Goal: Information Seeking & Learning: Learn about a topic

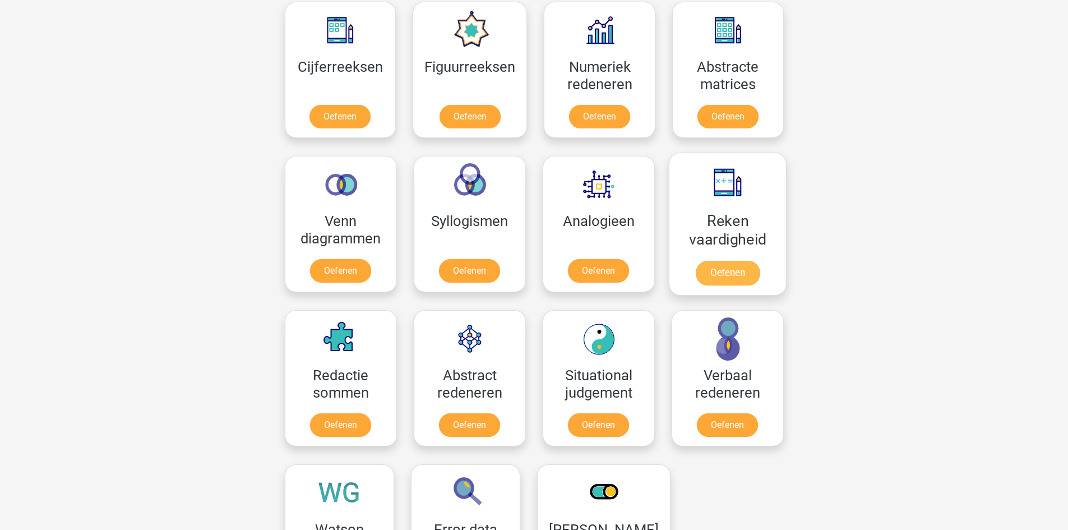
scroll to position [505, 0]
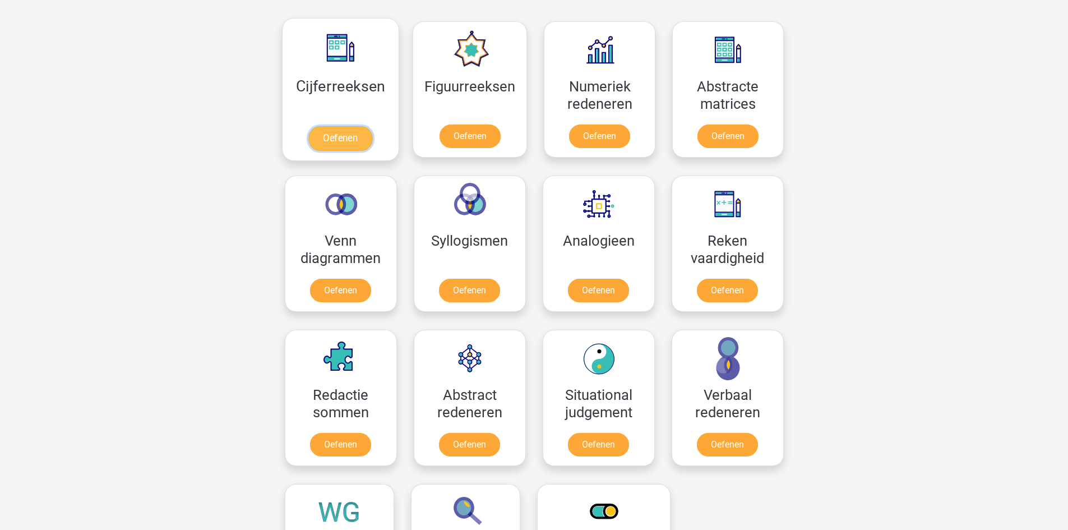
click at [357, 135] on link "Oefenen" at bounding box center [340, 138] width 64 height 25
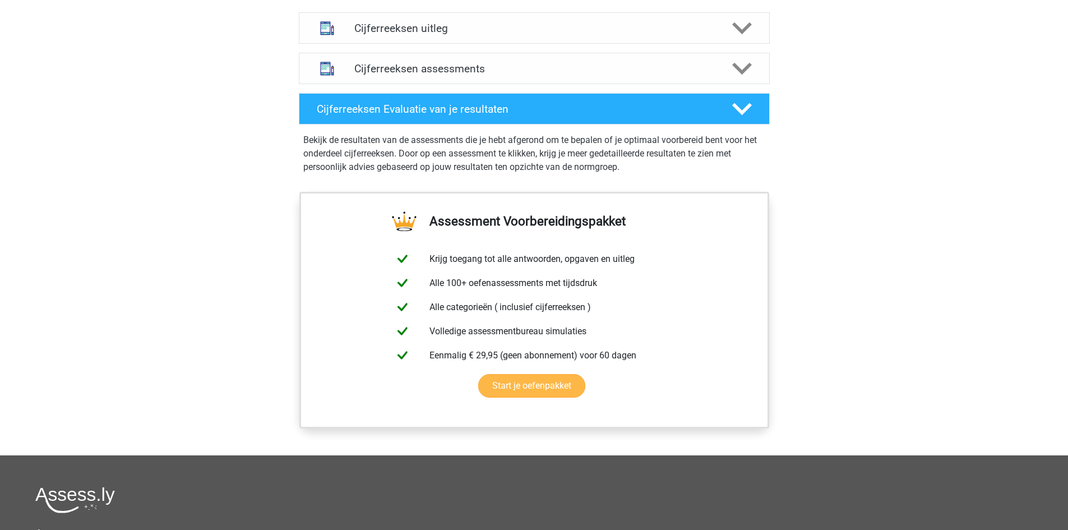
scroll to position [561, 0]
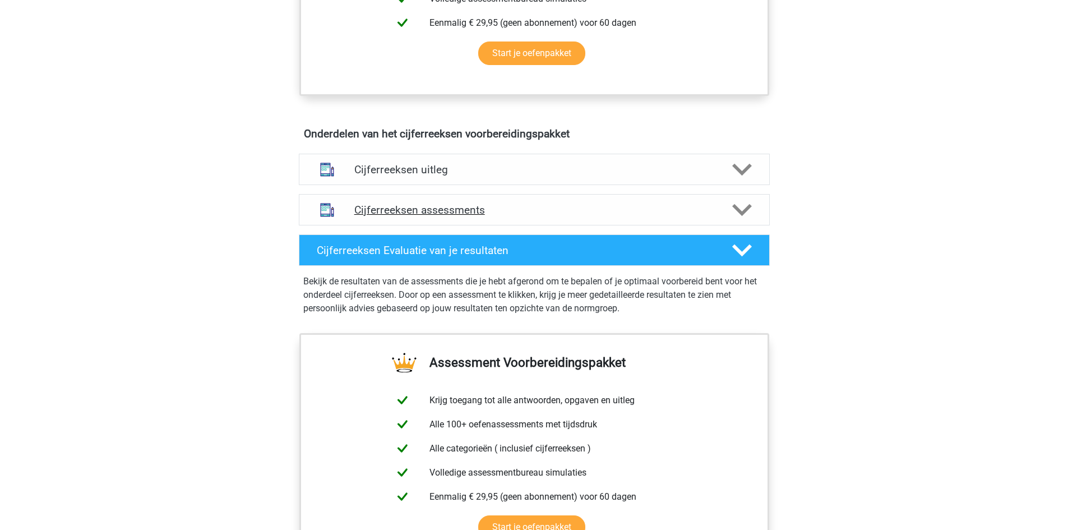
click at [428, 216] on h4 "Cijferreeksen assessments" at bounding box center [534, 210] width 360 height 13
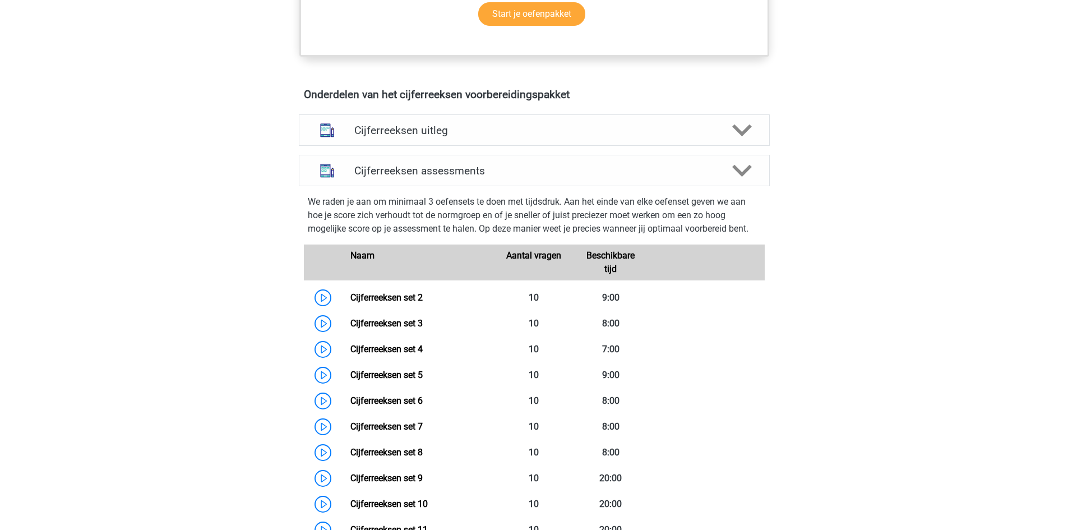
scroll to position [673, 0]
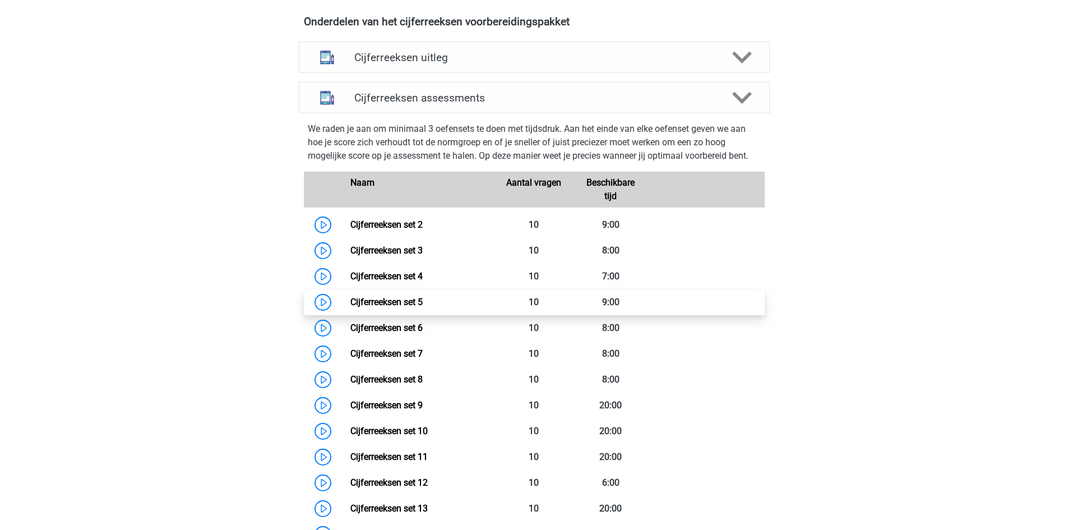
click at [350, 307] on link "Cijferreeksen set 5" at bounding box center [386, 302] width 72 height 11
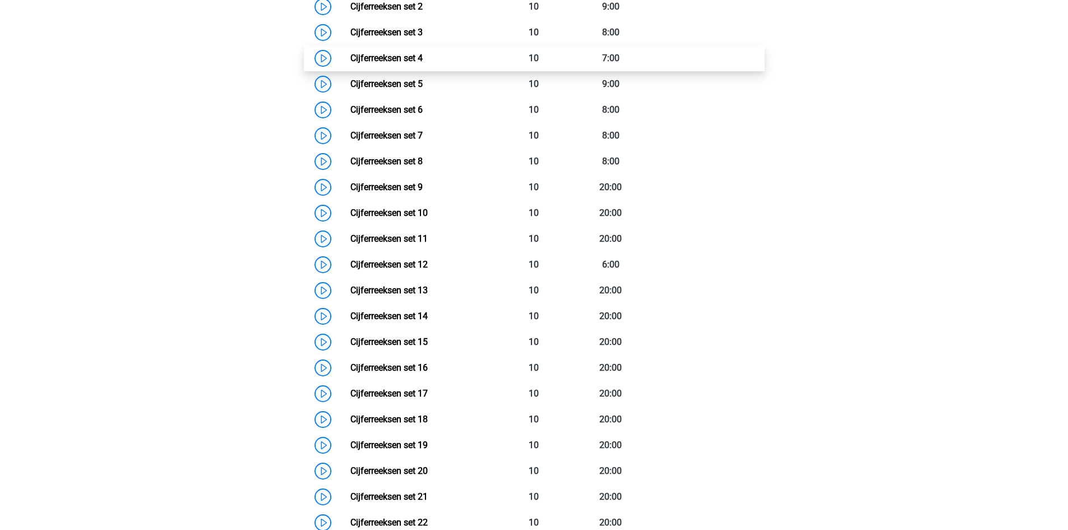
scroll to position [897, 0]
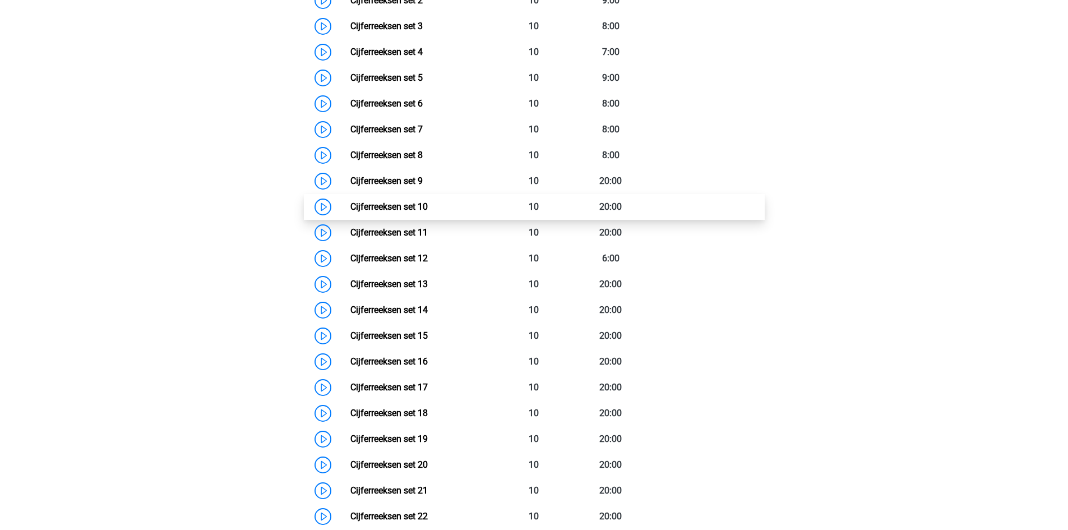
click at [350, 212] on link "Cijferreeksen set 10" at bounding box center [388, 206] width 77 height 11
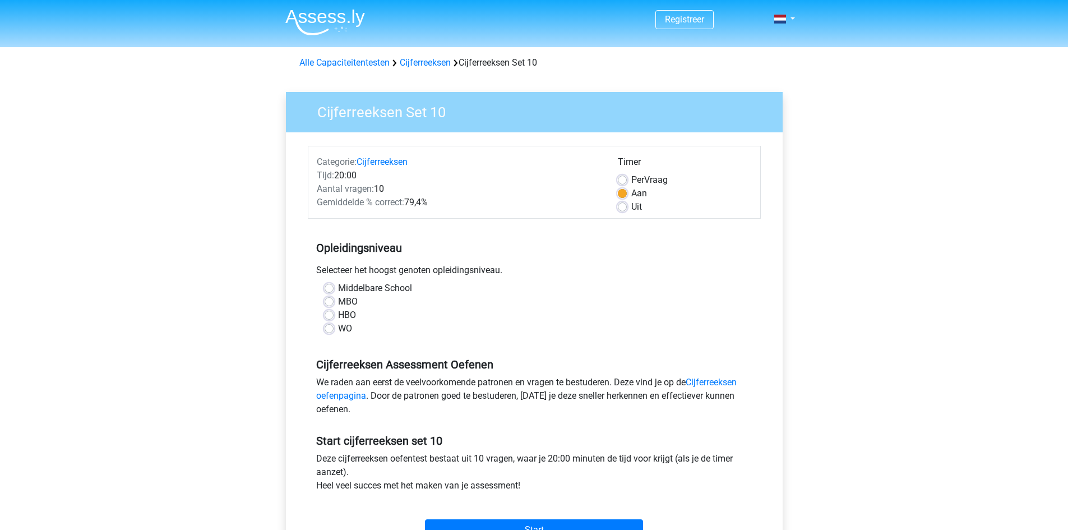
click at [623, 212] on div "Uit" at bounding box center [685, 206] width 134 height 13
click at [631, 207] on label "Uit" at bounding box center [636, 206] width 11 height 13
click at [624, 207] on input "Uit" at bounding box center [622, 205] width 9 height 11
radio input "true"
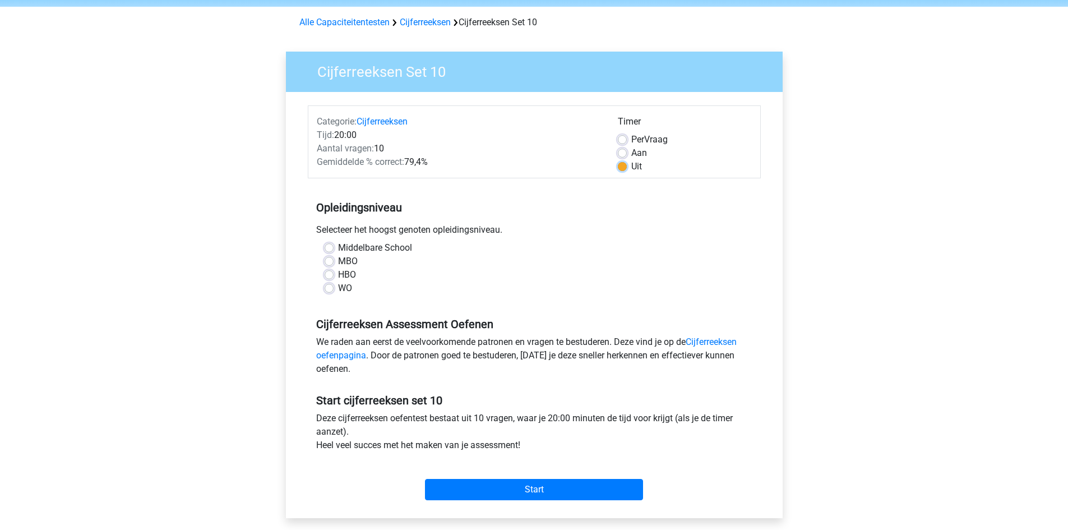
scroll to position [112, 0]
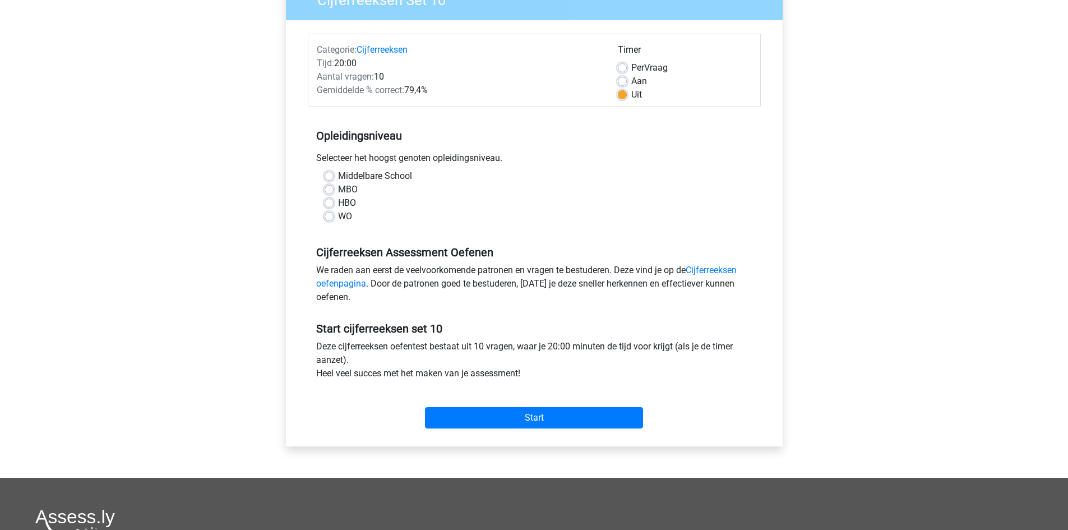
click at [338, 191] on label "MBO" at bounding box center [348, 189] width 20 height 13
click at [332, 191] on input "MBO" at bounding box center [329, 188] width 9 height 11
radio input "true"
click at [449, 416] on input "Start" at bounding box center [534, 417] width 218 height 21
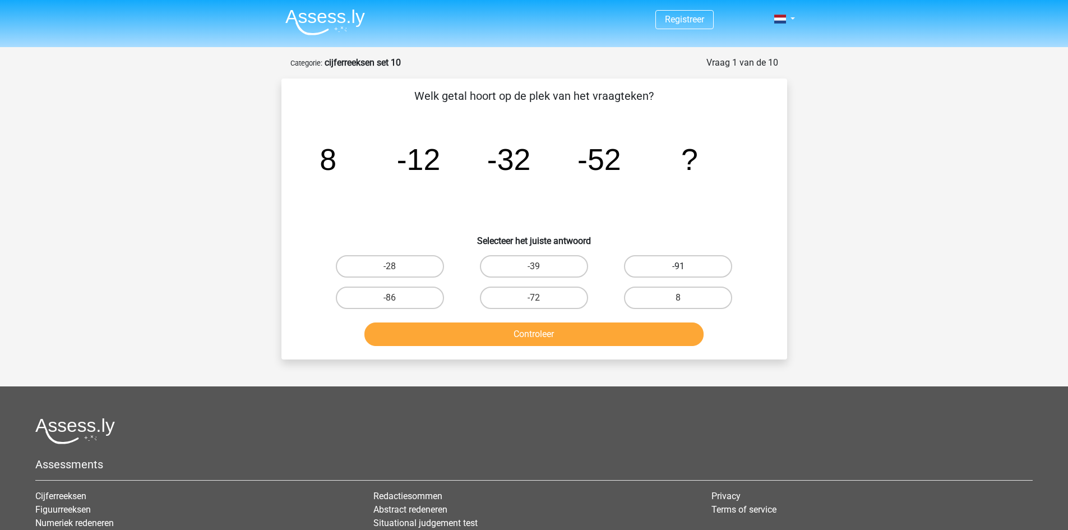
click at [712, 267] on label "-91" at bounding box center [678, 266] width 108 height 22
click at [686, 267] on input "-91" at bounding box center [681, 269] width 7 height 7
radio input "true"
click at [624, 335] on button "Controleer" at bounding box center [533, 334] width 339 height 24
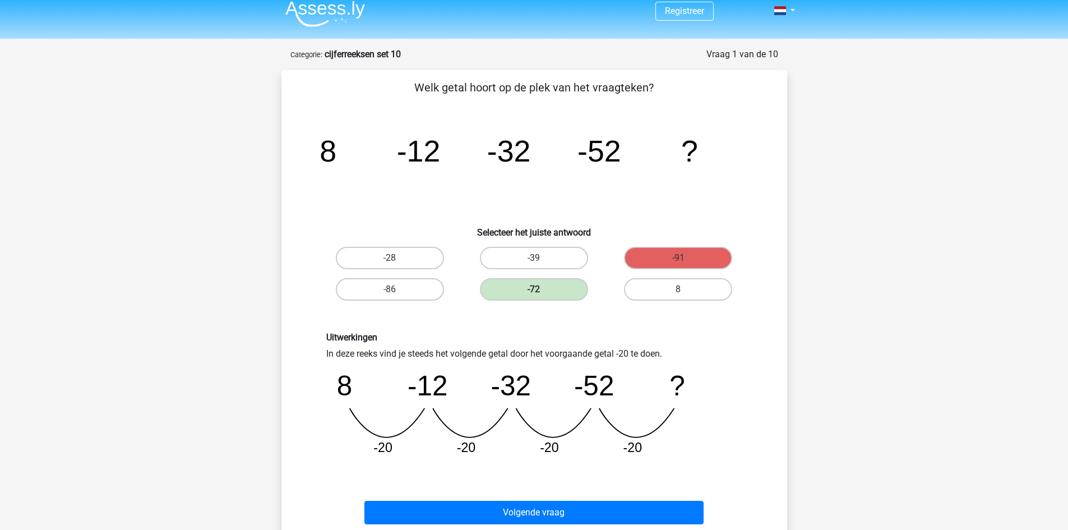
scroll to position [56, 0]
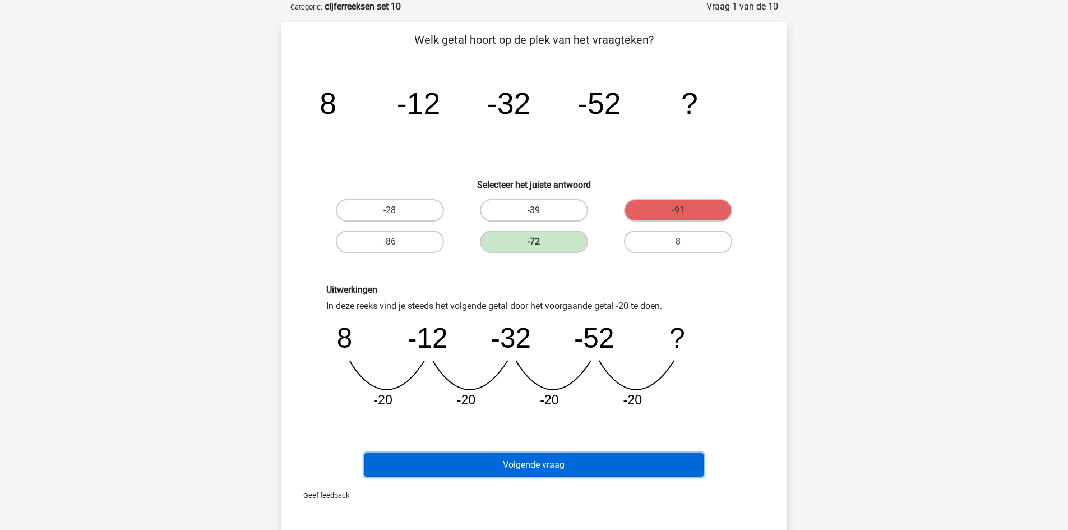
click at [586, 463] on button "Volgende vraag" at bounding box center [533, 465] width 339 height 24
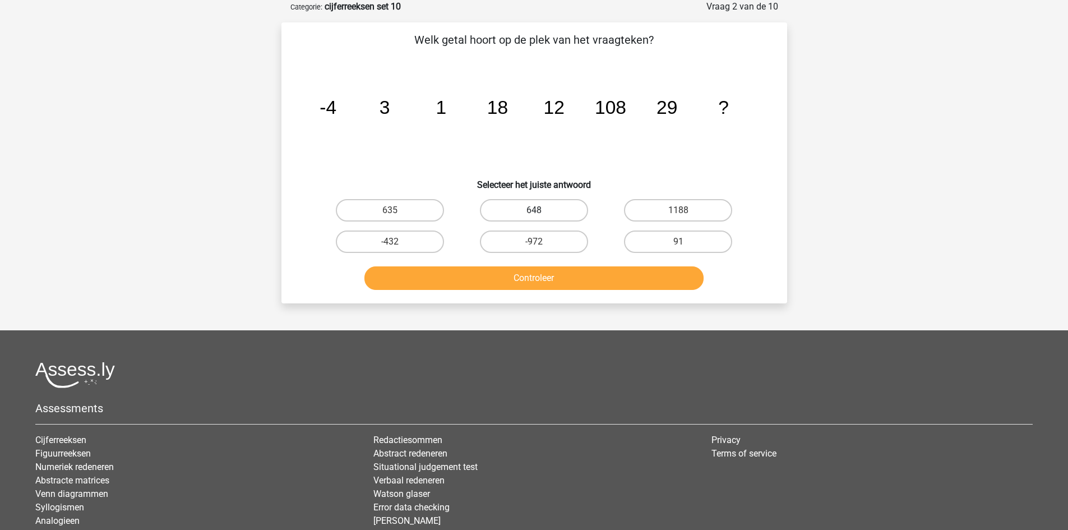
click at [509, 209] on label "648" at bounding box center [534, 210] width 108 height 22
click at [534, 210] on input "648" at bounding box center [537, 213] width 7 height 7
radio input "true"
click at [515, 287] on button "Controleer" at bounding box center [533, 278] width 339 height 24
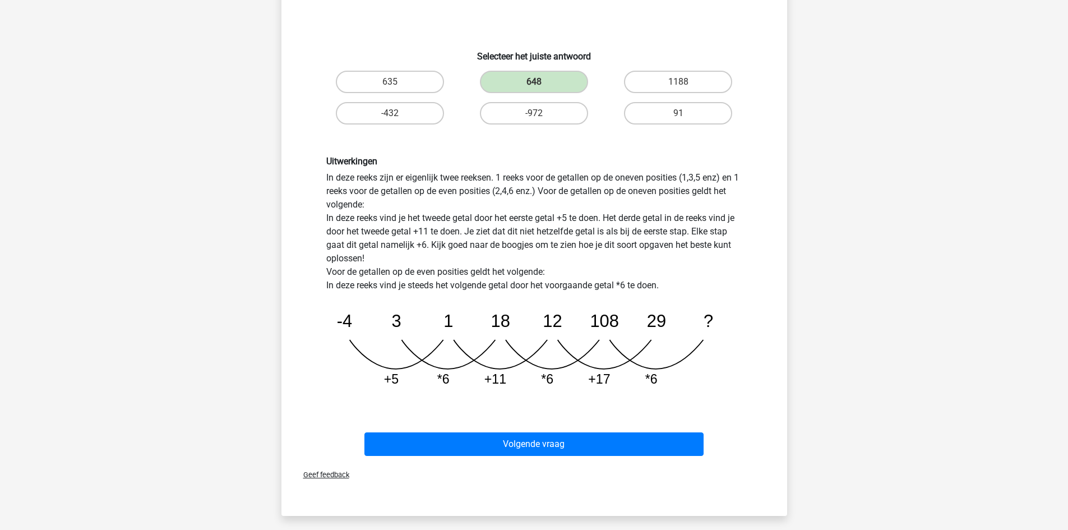
scroll to position [336, 0]
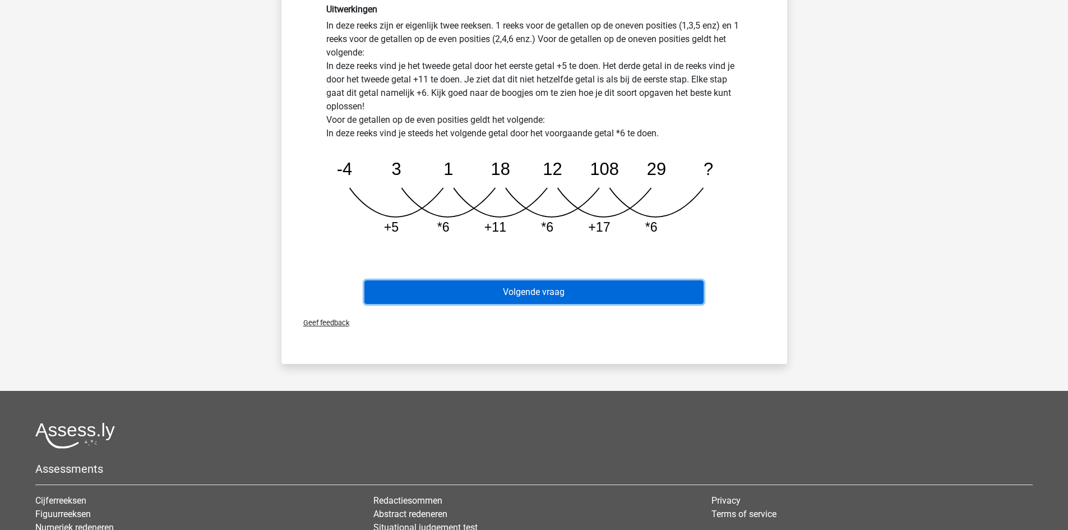
click at [541, 301] on button "Volgende vraag" at bounding box center [533, 292] width 339 height 24
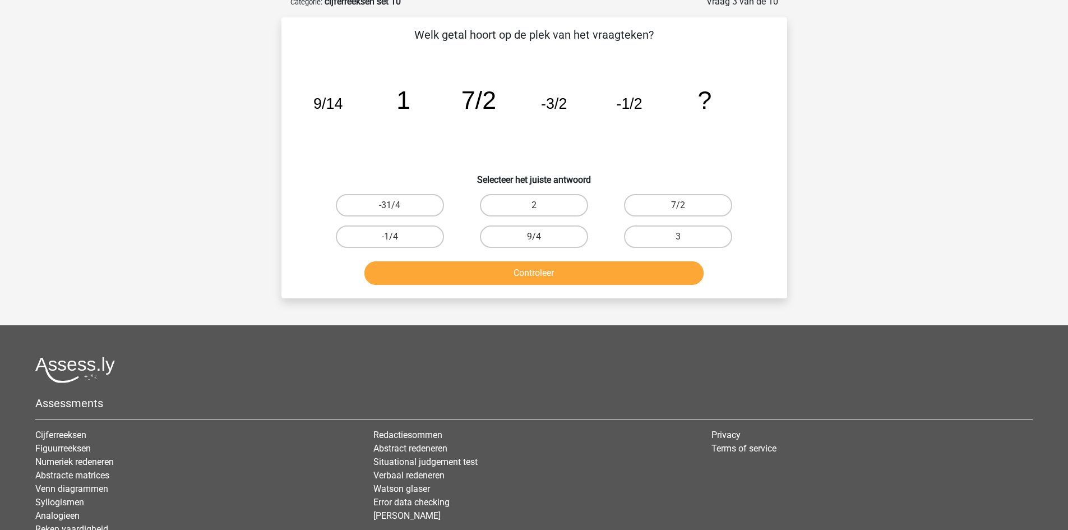
scroll to position [56, 0]
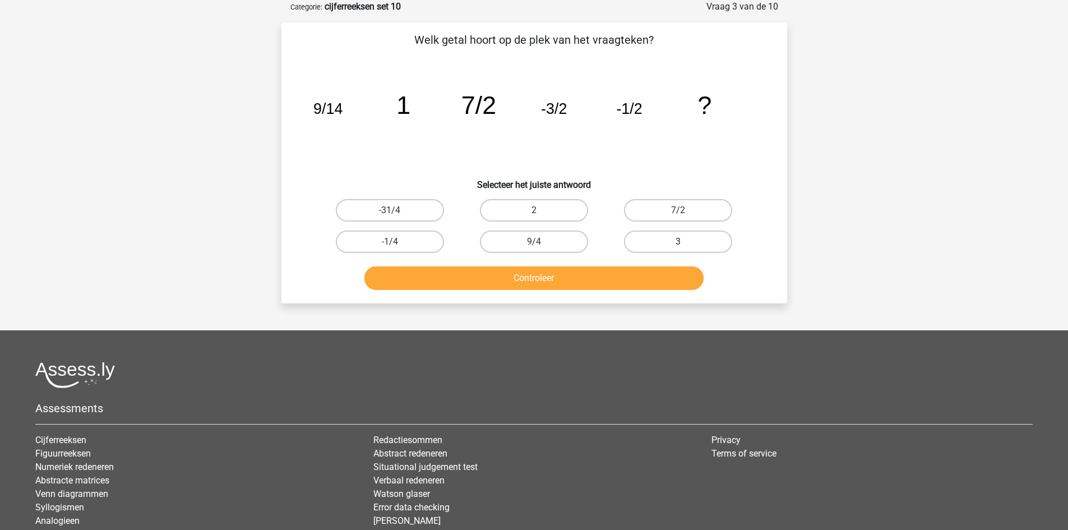
click at [658, 250] on label "3" at bounding box center [678, 241] width 108 height 22
click at [678, 249] on input "3" at bounding box center [681, 245] width 7 height 7
radio input "true"
click at [626, 285] on button "Controleer" at bounding box center [533, 278] width 339 height 24
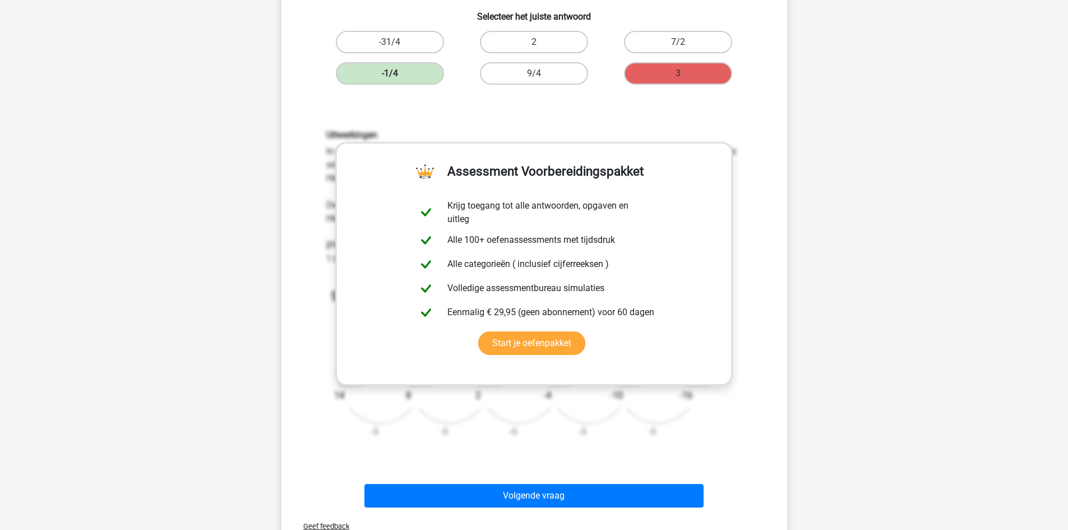
scroll to position [336, 0]
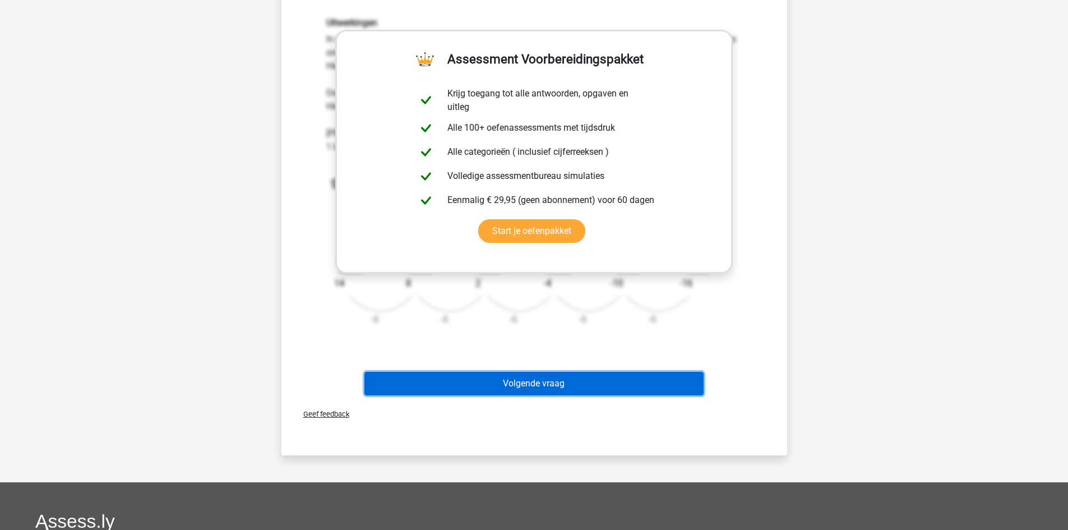
click at [552, 384] on button "Volgende vraag" at bounding box center [533, 384] width 339 height 24
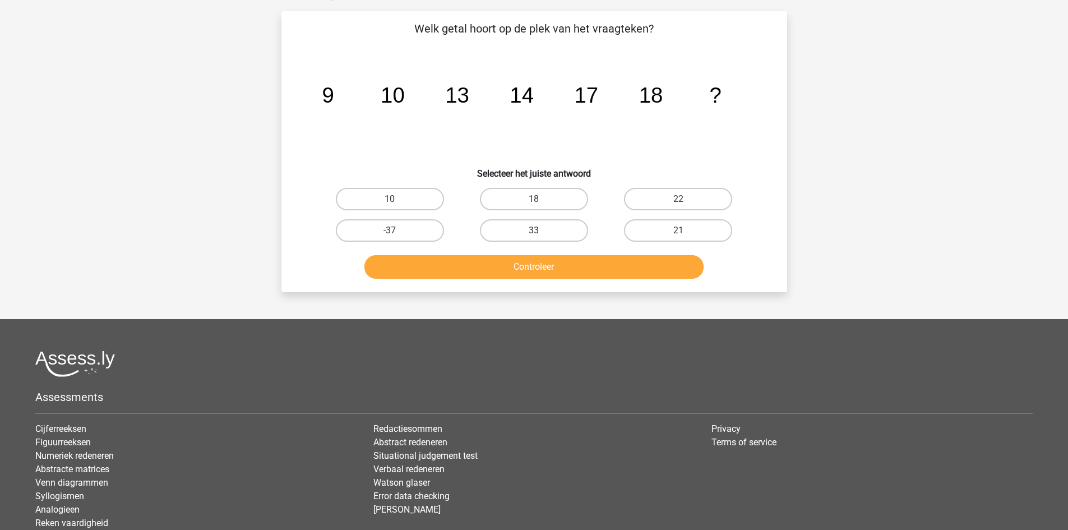
scroll to position [56, 0]
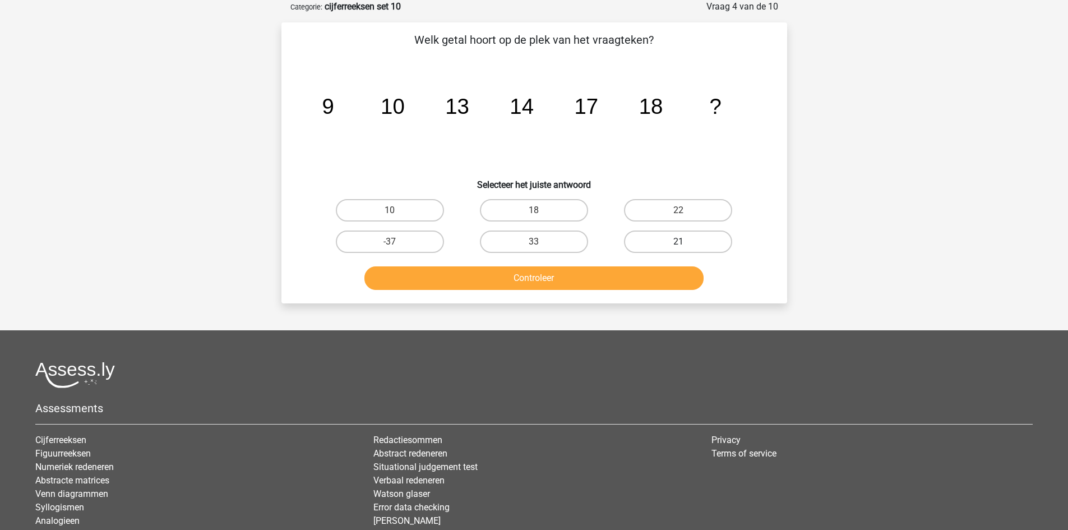
click at [662, 235] on label "21" at bounding box center [678, 241] width 108 height 22
click at [678, 242] on input "21" at bounding box center [681, 245] width 7 height 7
radio input "true"
click at [647, 273] on button "Controleer" at bounding box center [533, 278] width 339 height 24
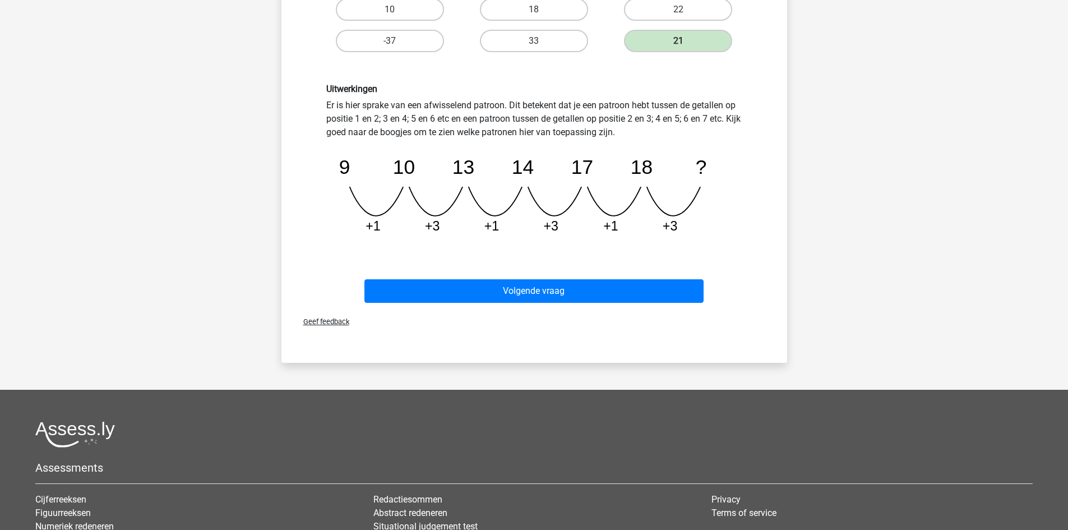
scroll to position [280, 0]
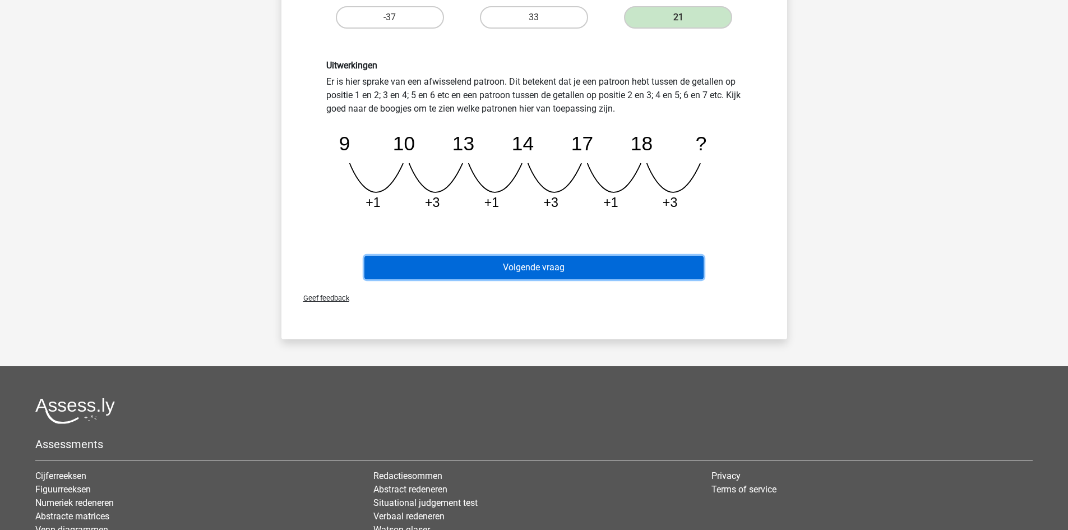
click at [529, 276] on button "Volgende vraag" at bounding box center [533, 268] width 339 height 24
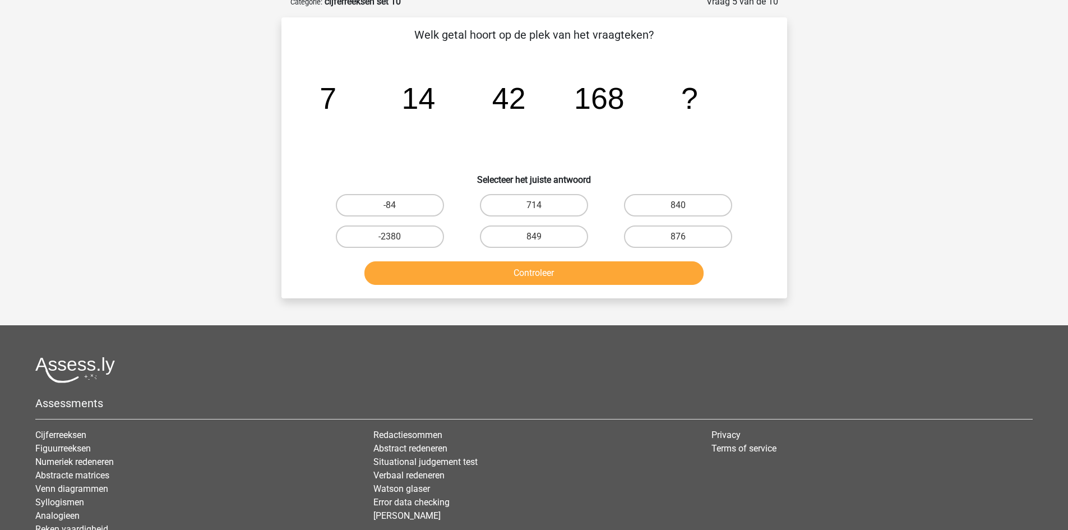
scroll to position [56, 0]
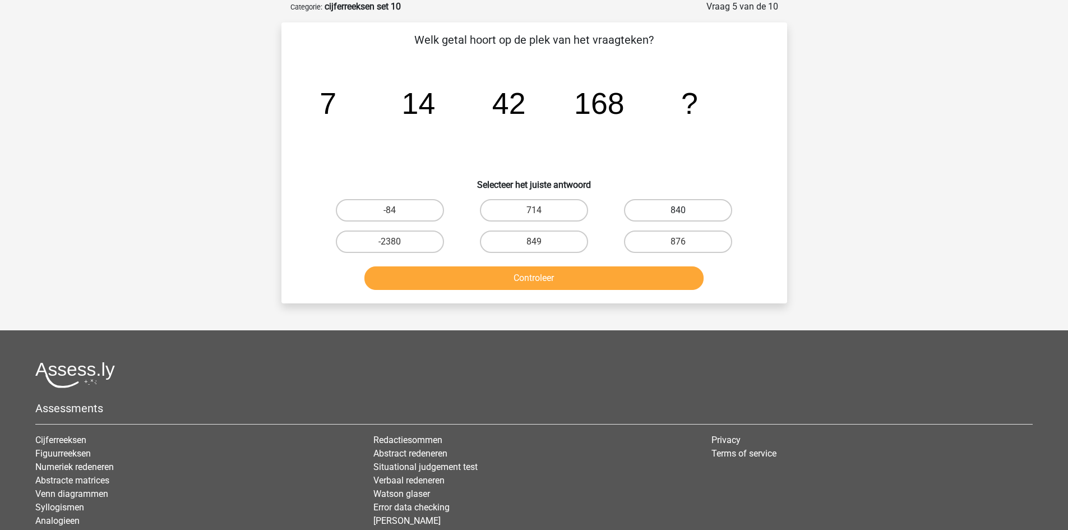
click at [652, 212] on label "840" at bounding box center [678, 210] width 108 height 22
click at [678, 212] on input "840" at bounding box center [681, 213] width 7 height 7
radio input "true"
click at [564, 284] on button "Controleer" at bounding box center [533, 278] width 339 height 24
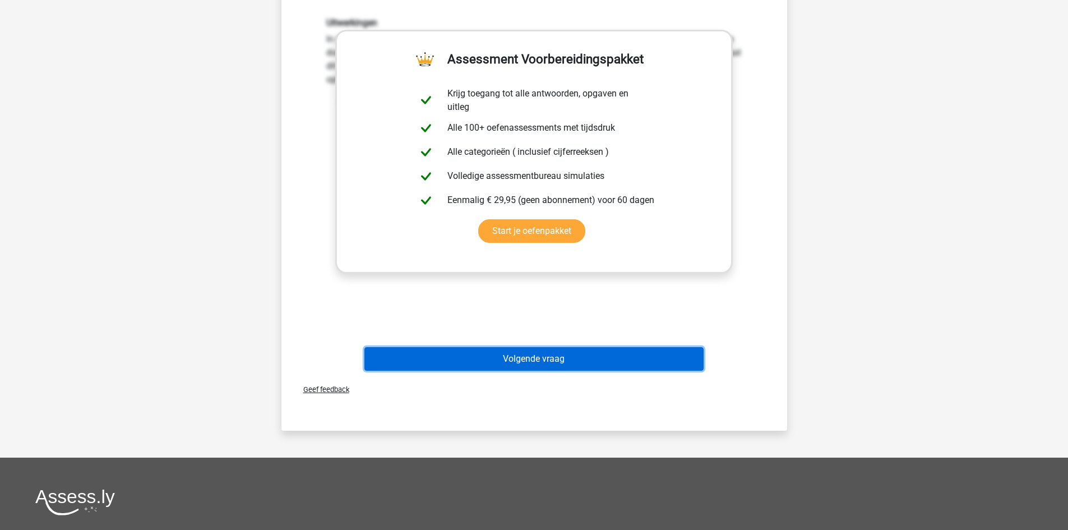
click at [574, 366] on button "Volgende vraag" at bounding box center [533, 359] width 339 height 24
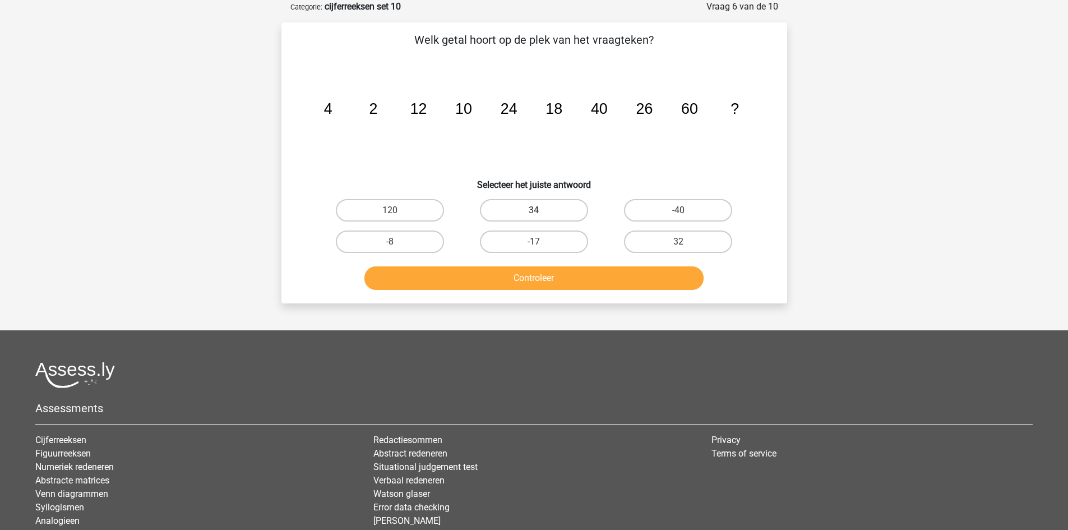
click at [502, 209] on label "34" at bounding box center [534, 210] width 108 height 22
click at [534, 210] on input "34" at bounding box center [537, 213] width 7 height 7
radio input "true"
click at [430, 213] on label "120" at bounding box center [390, 210] width 108 height 22
click at [397, 213] on input "120" at bounding box center [393, 213] width 7 height 7
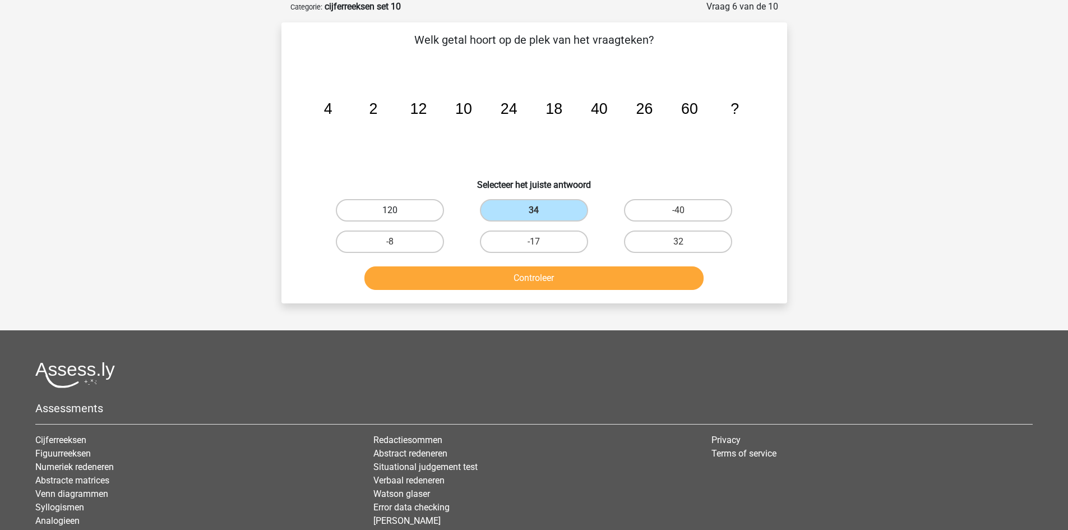
radio input "true"
click at [456, 289] on button "Controleer" at bounding box center [533, 278] width 339 height 24
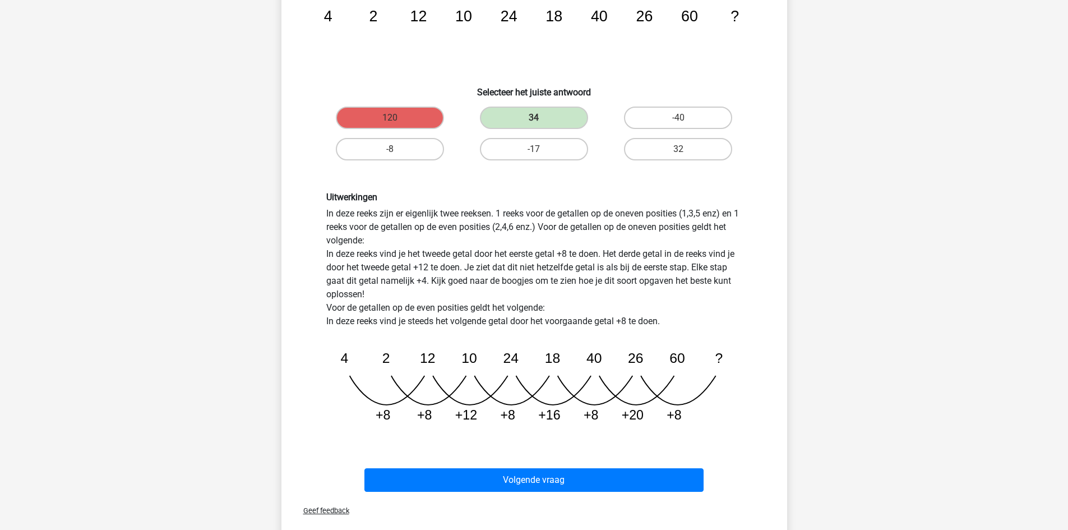
scroll to position [224, 0]
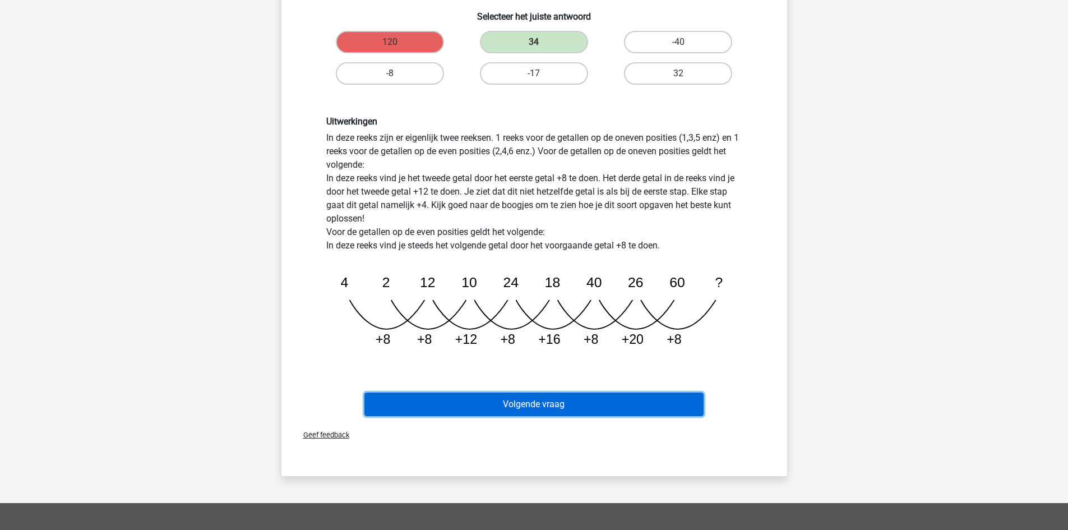
click at [474, 407] on button "Volgende vraag" at bounding box center [533, 404] width 339 height 24
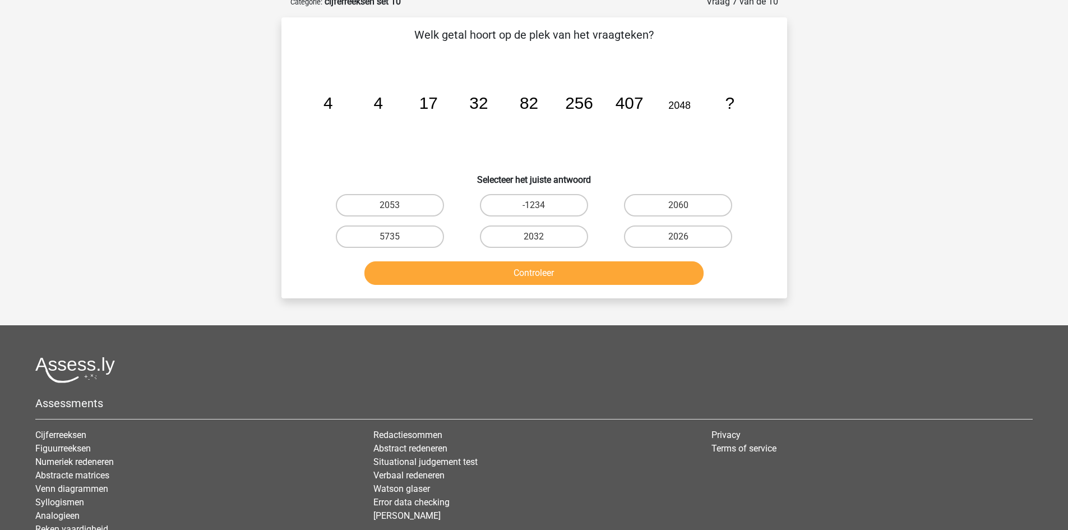
scroll to position [56, 0]
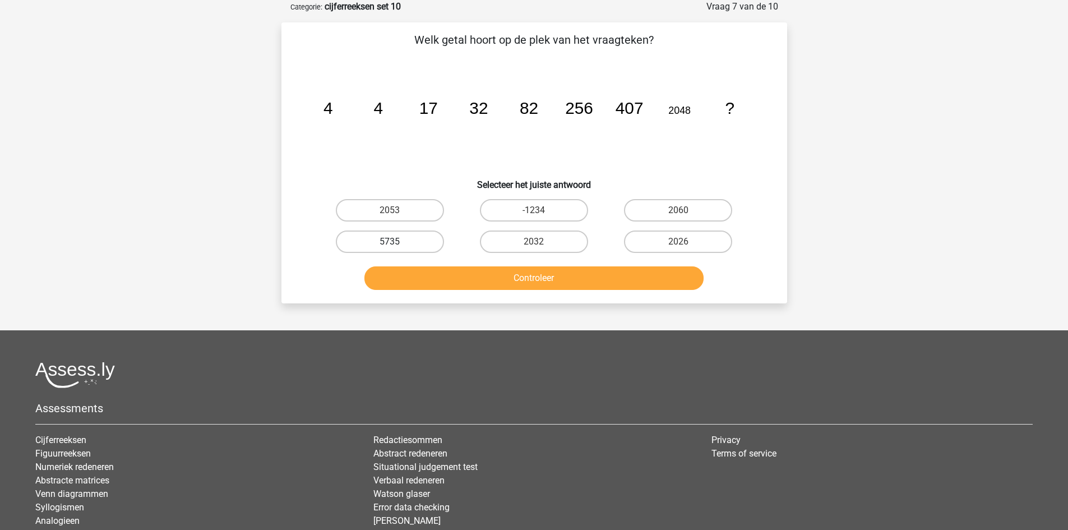
click at [372, 242] on label "5735" at bounding box center [390, 241] width 108 height 22
click at [390, 242] on input "5735" at bounding box center [393, 245] width 7 height 7
radio input "true"
click at [418, 274] on button "Controleer" at bounding box center [533, 278] width 339 height 24
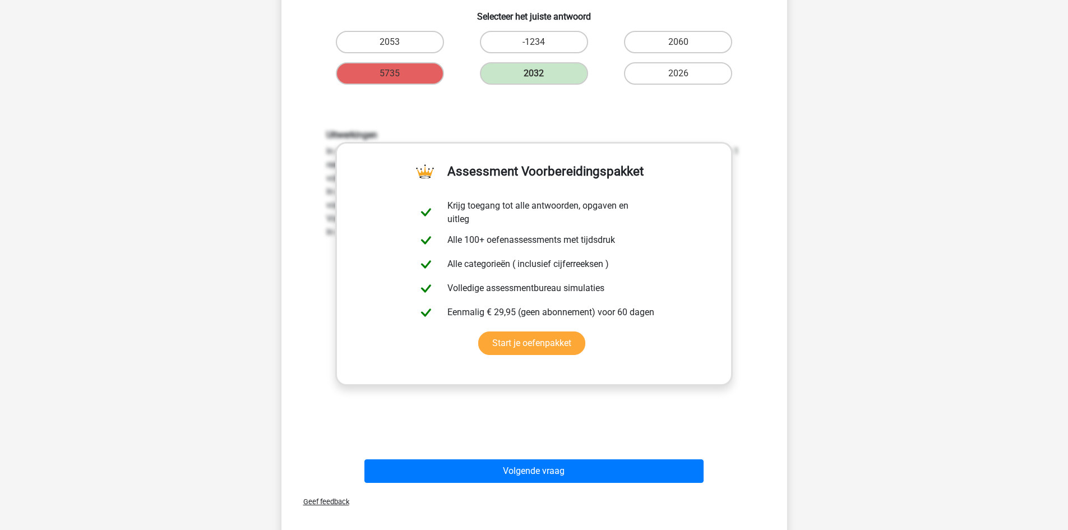
scroll to position [0, 0]
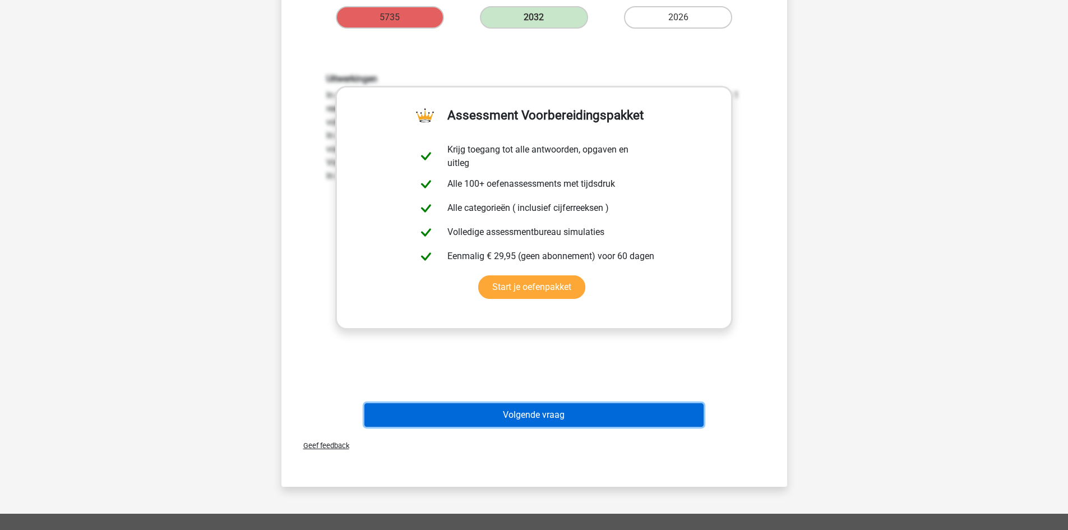
click at [445, 426] on button "Volgende vraag" at bounding box center [533, 415] width 339 height 24
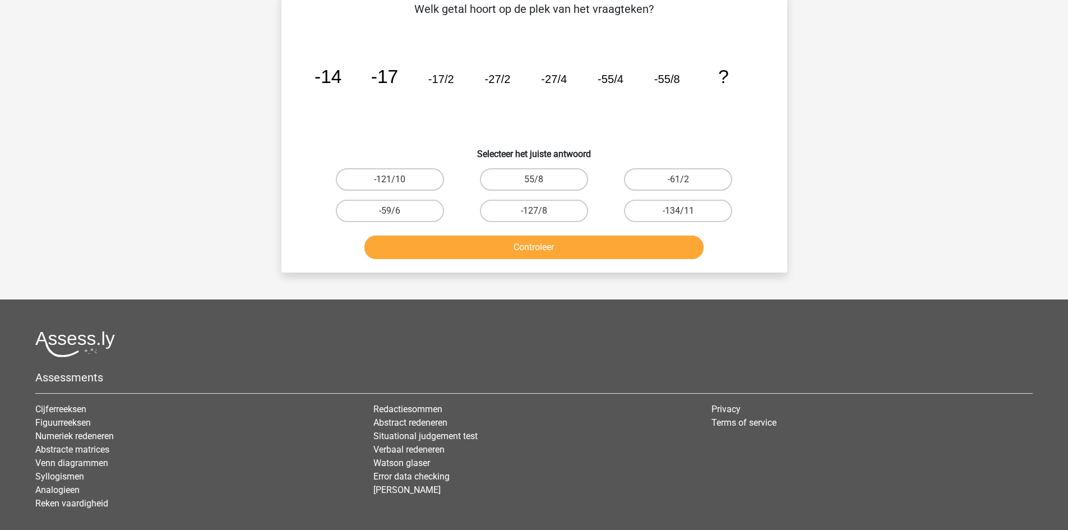
scroll to position [56, 0]
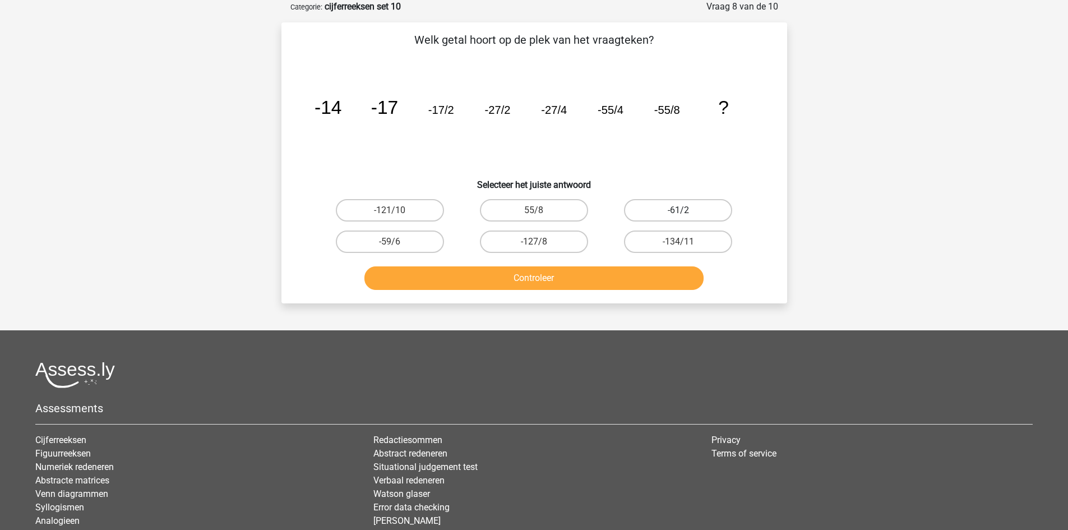
click at [649, 216] on label "-61/2" at bounding box center [678, 210] width 108 height 22
click at [678, 216] on input "-61/2" at bounding box center [681, 213] width 7 height 7
radio input "true"
click at [602, 283] on button "Controleer" at bounding box center [533, 278] width 339 height 24
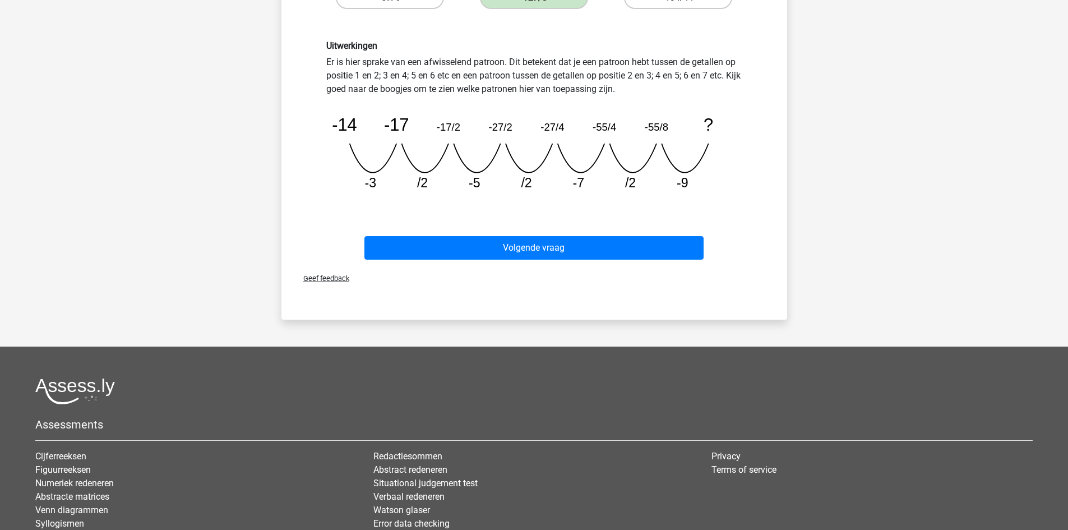
scroll to position [280, 0]
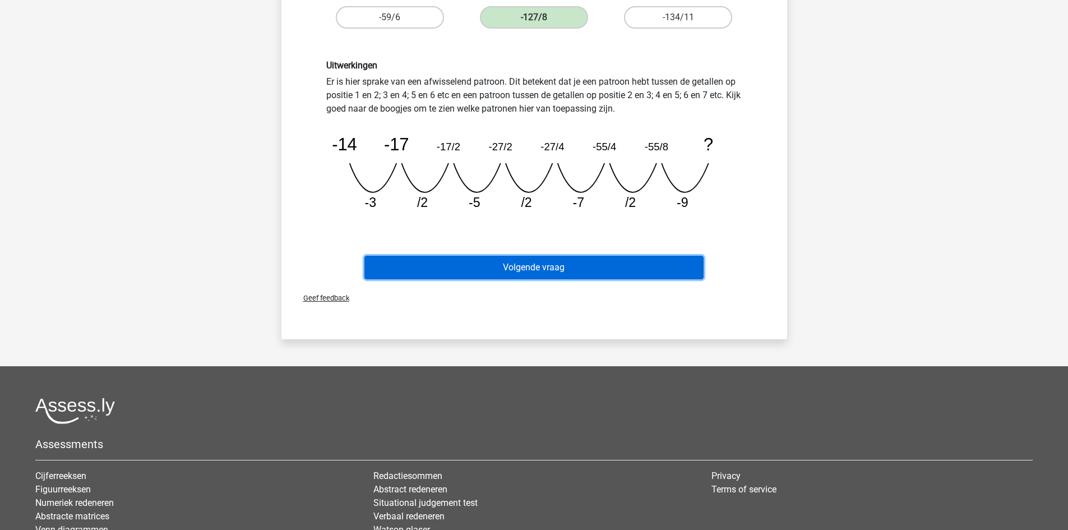
click at [465, 267] on button "Volgende vraag" at bounding box center [533, 268] width 339 height 24
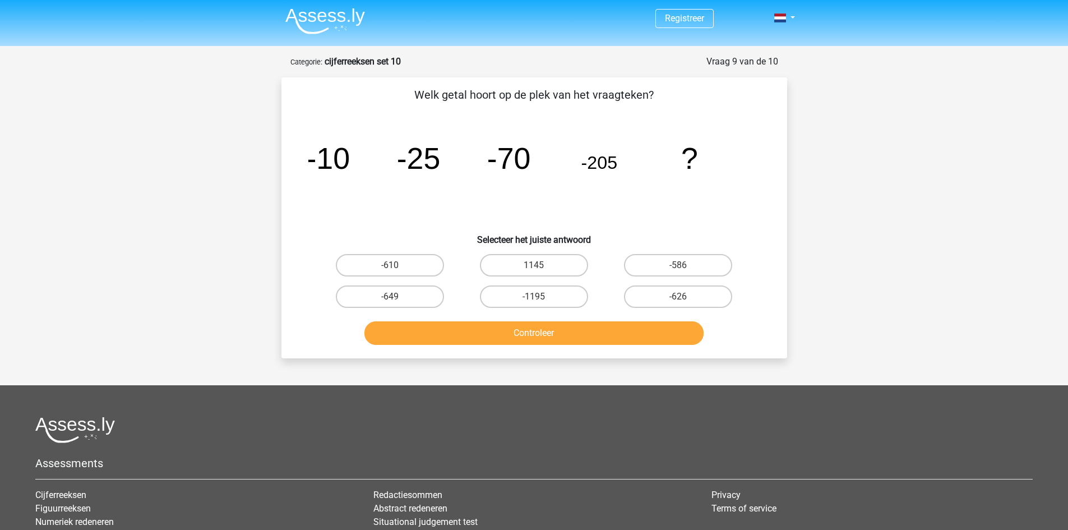
scroll to position [0, 0]
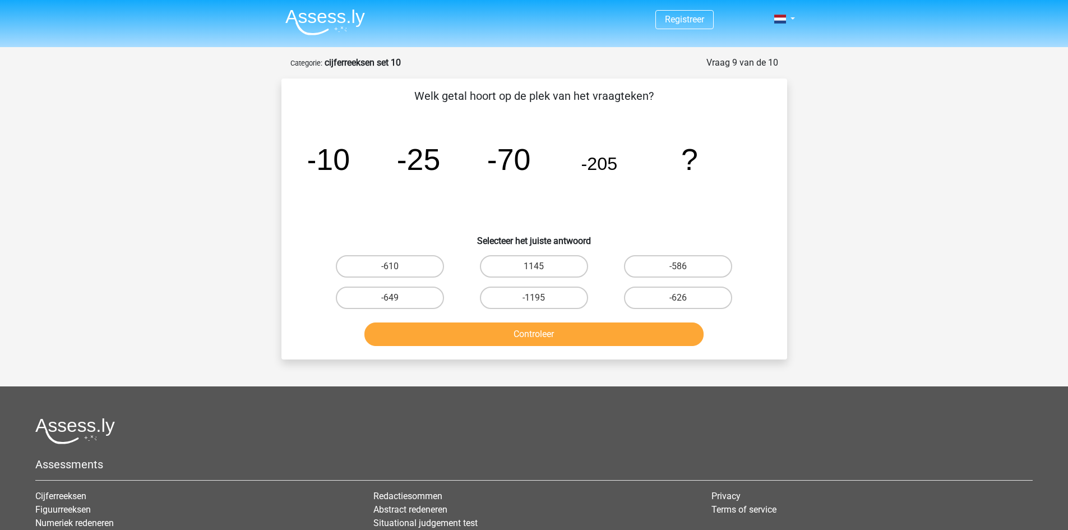
click at [317, 34] on img at bounding box center [325, 22] width 80 height 26
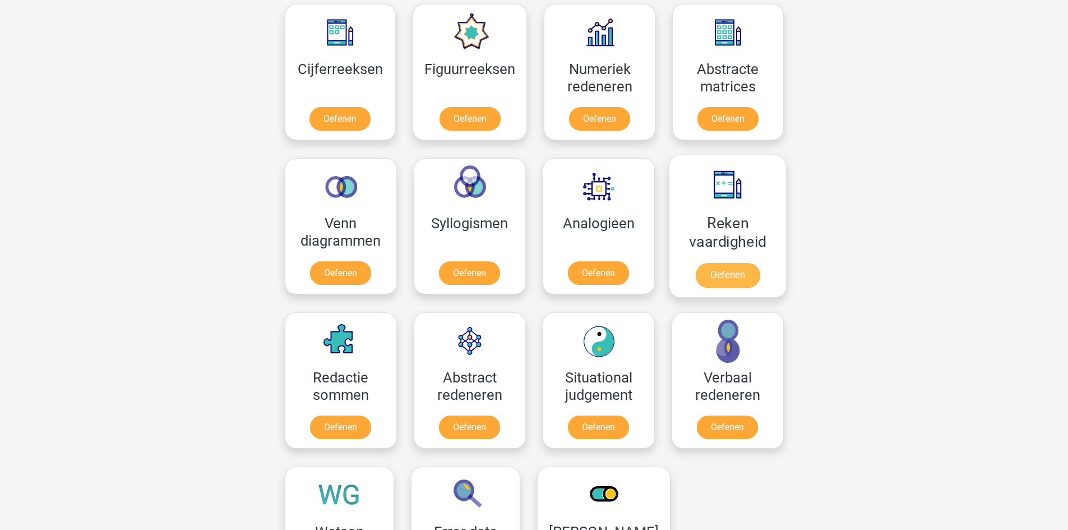
scroll to position [505, 0]
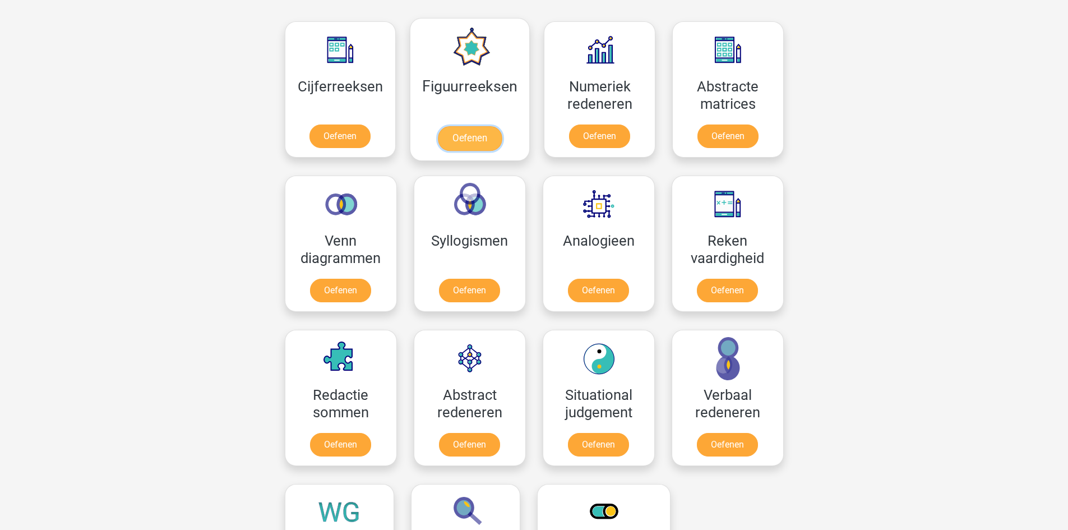
click at [473, 136] on link "Oefenen" at bounding box center [470, 138] width 64 height 25
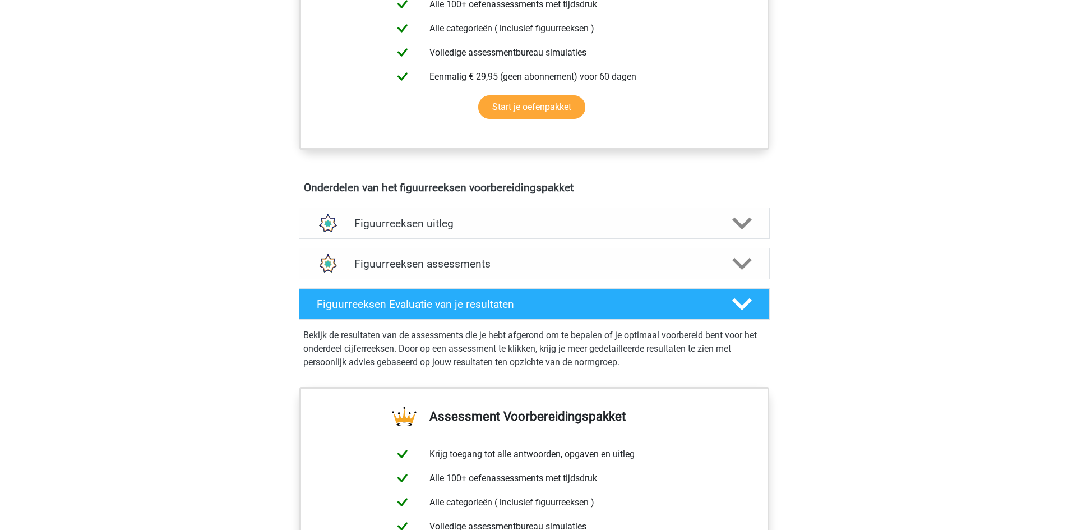
scroll to position [561, 0]
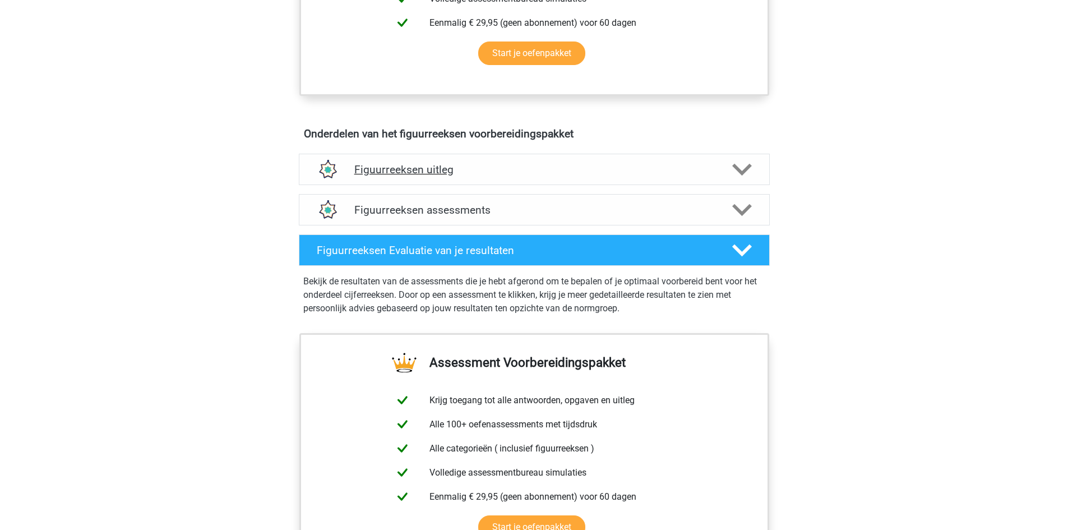
click at [423, 172] on h4 "Figuurreeksen uitleg" at bounding box center [534, 169] width 360 height 13
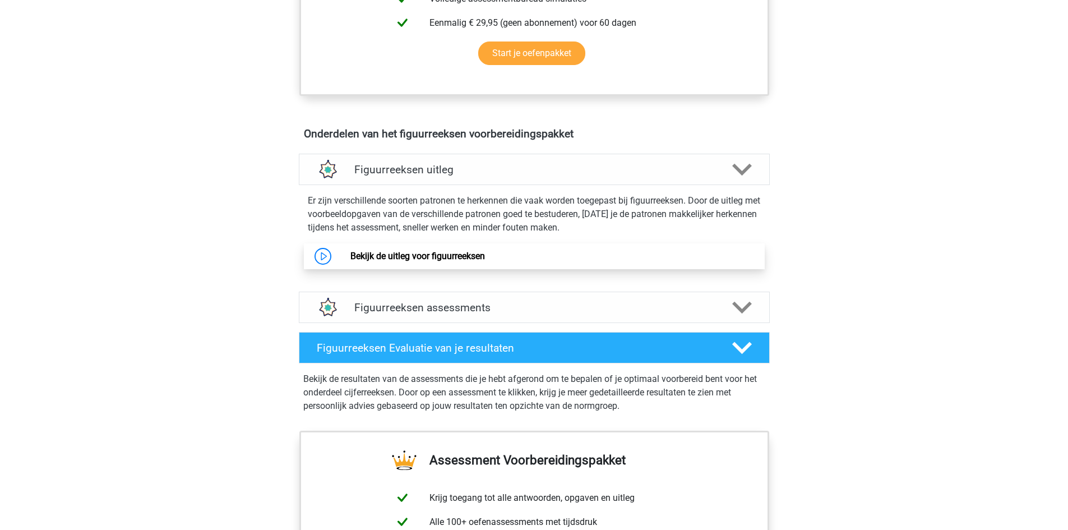
click at [391, 251] on link "Bekijk de uitleg voor figuurreeksen" at bounding box center [417, 256] width 135 height 11
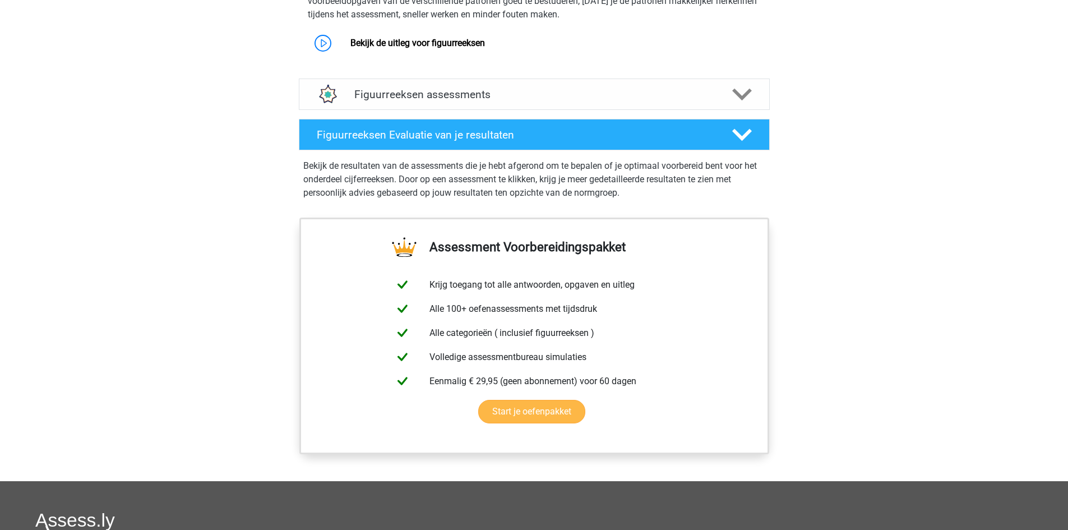
scroll to position [673, 0]
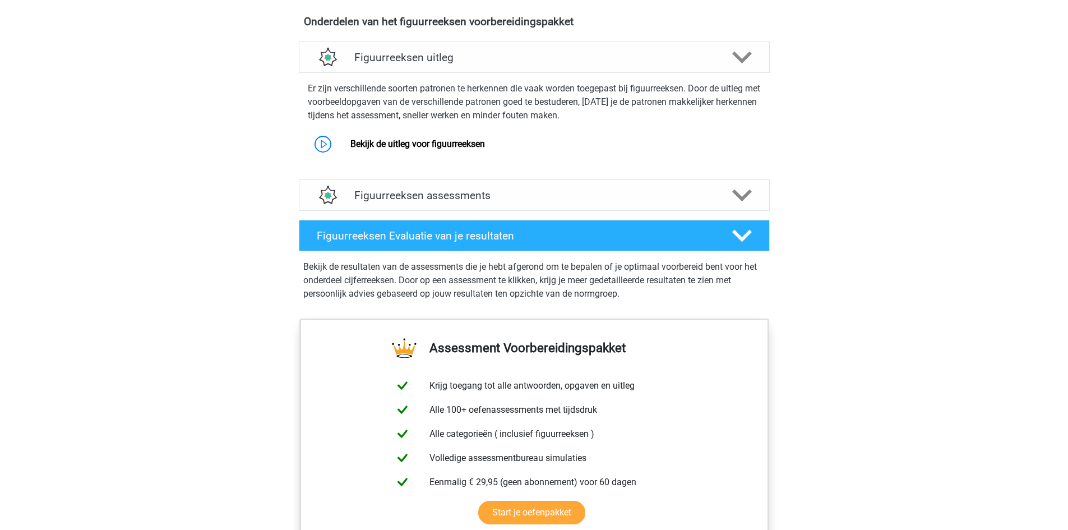
click at [403, 173] on div "Figuurreeksen uitleg Er zijn verschillende soorten patronen te herkennen die va…" at bounding box center [534, 106] width 515 height 138
click at [396, 197] on h4 "Figuurreeksen assessments" at bounding box center [534, 195] width 360 height 13
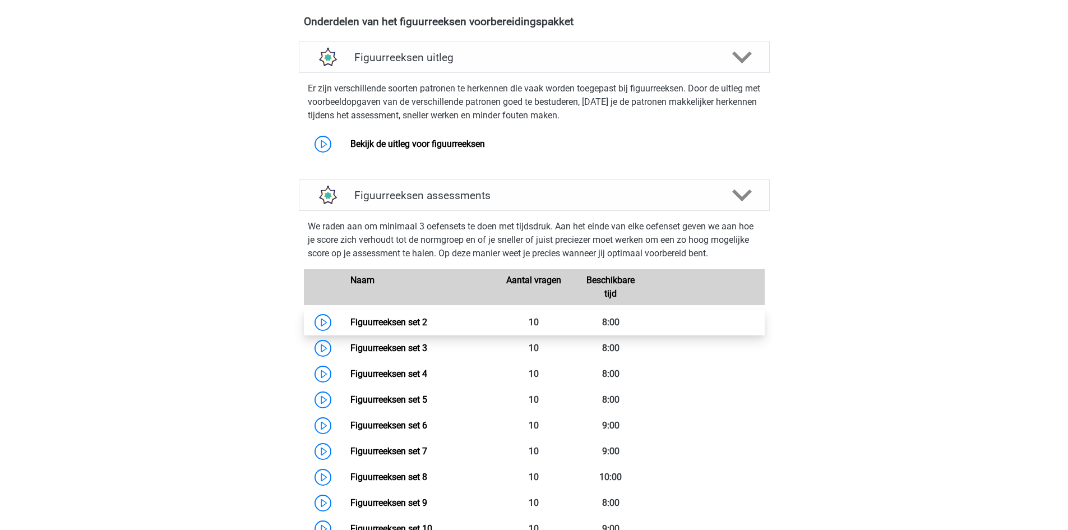
click at [415, 327] on link "Figuurreeksen set 2" at bounding box center [388, 322] width 77 height 11
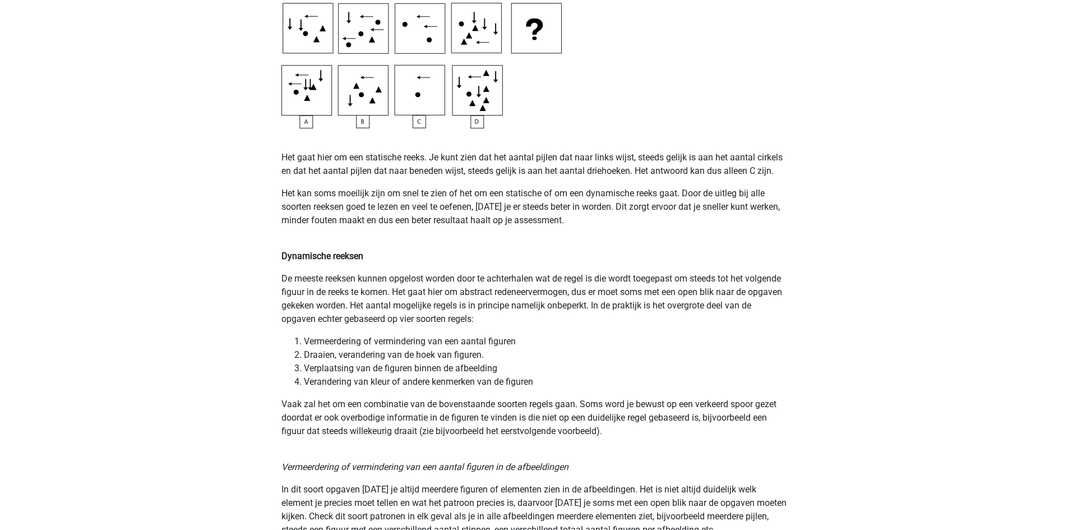
scroll to position [841, 0]
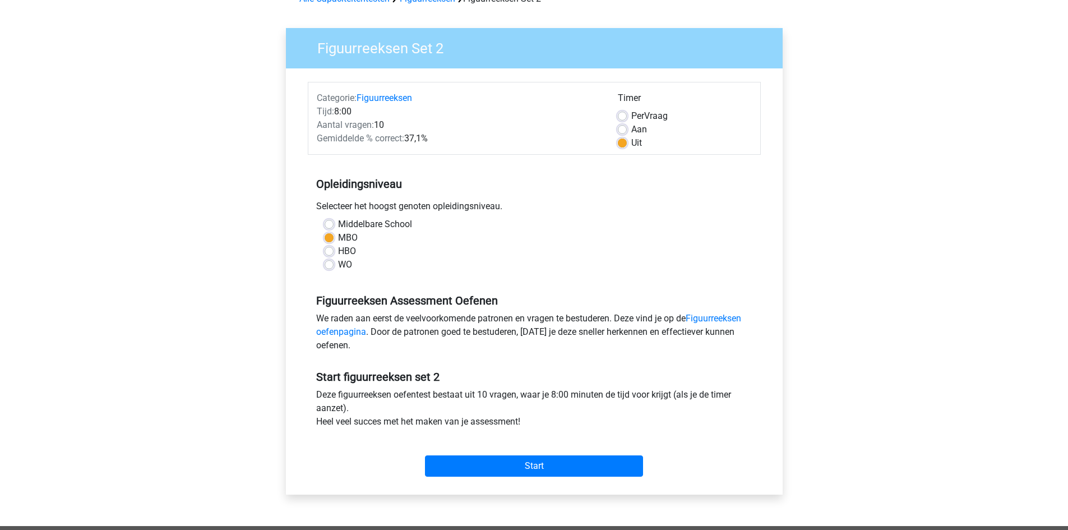
scroll to position [168, 0]
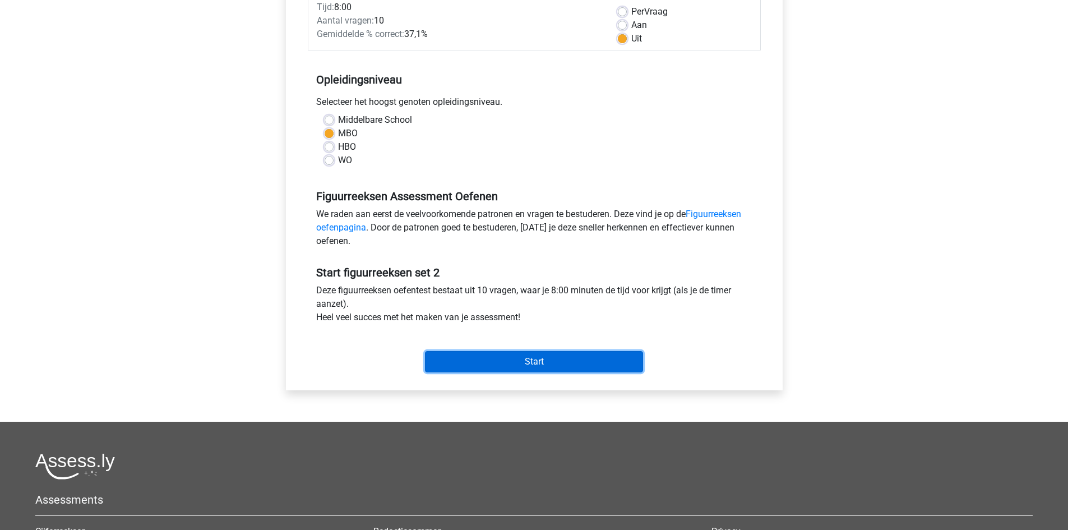
click at [475, 355] on input "Start" at bounding box center [534, 361] width 218 height 21
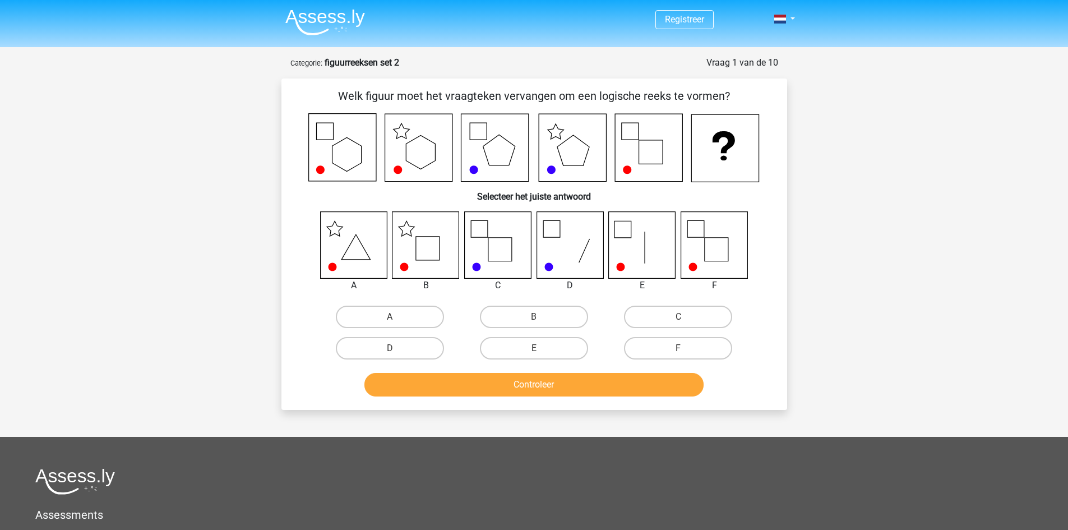
drag, startPoint x: 505, startPoint y: 313, endPoint x: 507, endPoint y: 336, distance: 22.5
click at [505, 313] on label "B" at bounding box center [534, 317] width 108 height 22
click at [534, 317] on input "B" at bounding box center [537, 320] width 7 height 7
radio input "true"
click at [508, 381] on button "Controleer" at bounding box center [533, 385] width 339 height 24
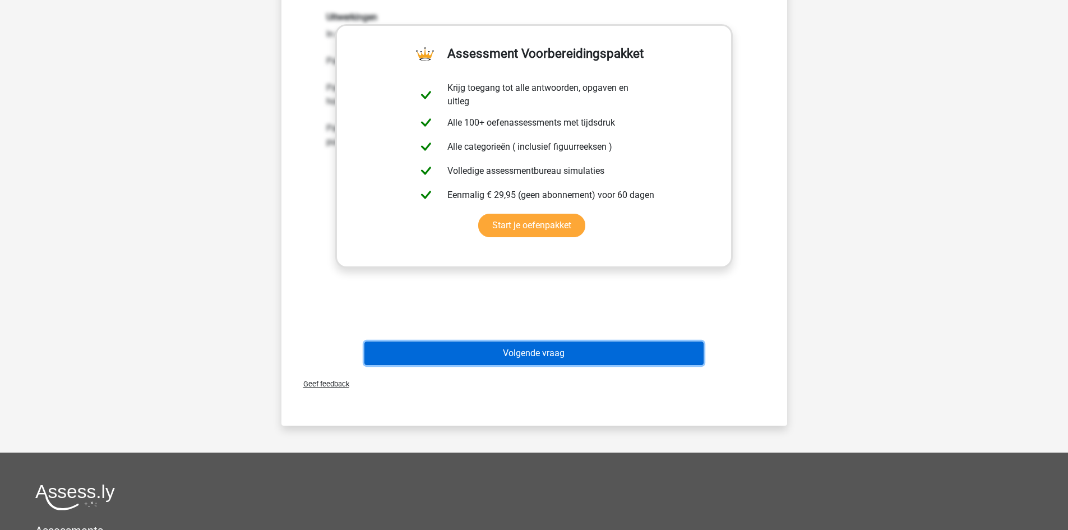
click at [512, 355] on button "Volgende vraag" at bounding box center [533, 353] width 339 height 24
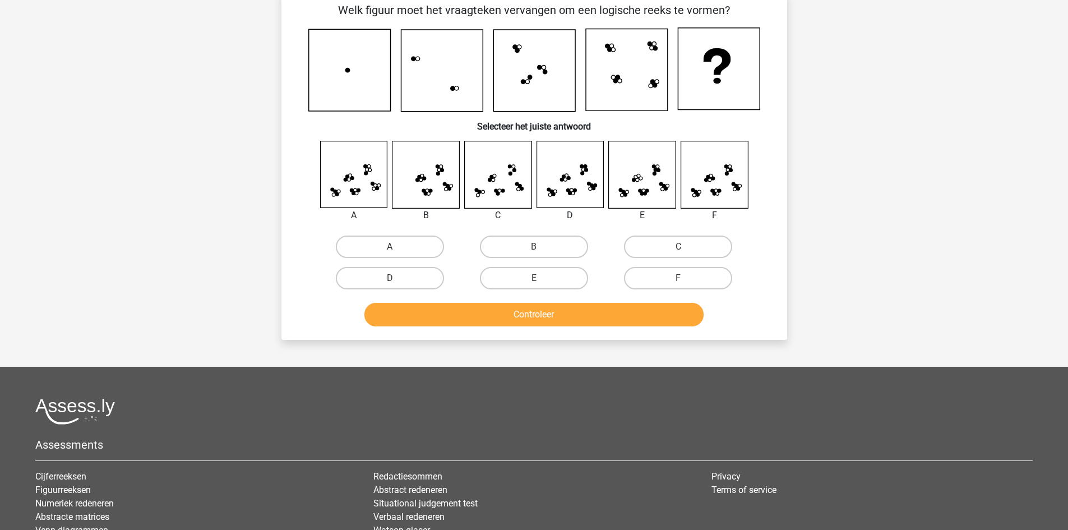
scroll to position [56, 0]
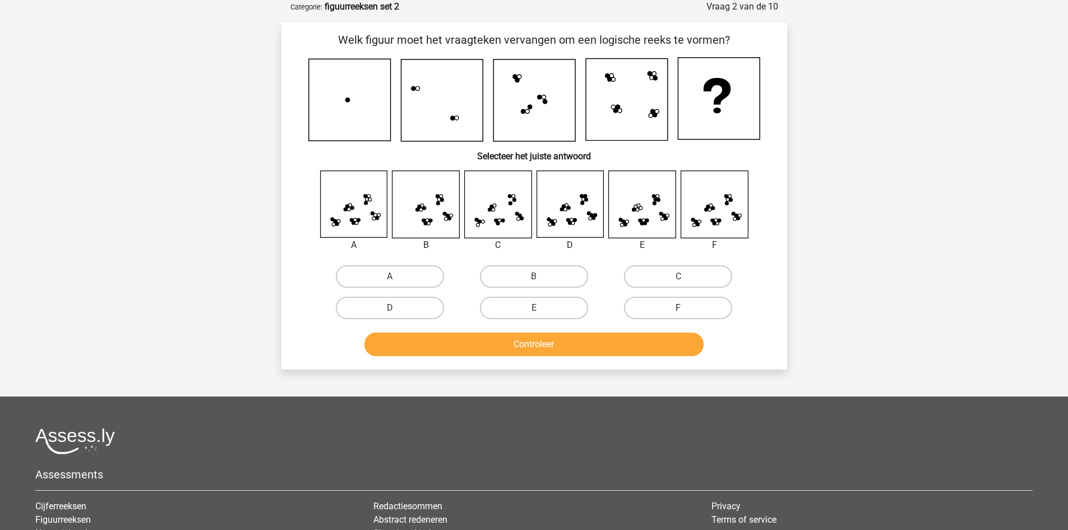
click at [663, 308] on label "F" at bounding box center [678, 308] width 108 height 22
click at [678, 308] on input "F" at bounding box center [681, 311] width 7 height 7
radio input "true"
click at [640, 343] on button "Controleer" at bounding box center [533, 344] width 339 height 24
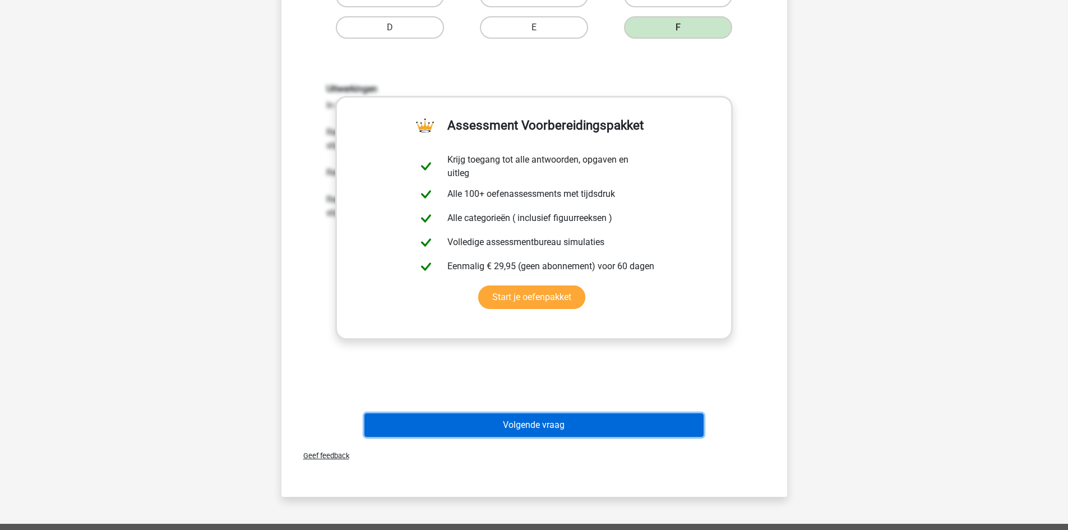
click at [581, 424] on button "Volgende vraag" at bounding box center [533, 425] width 339 height 24
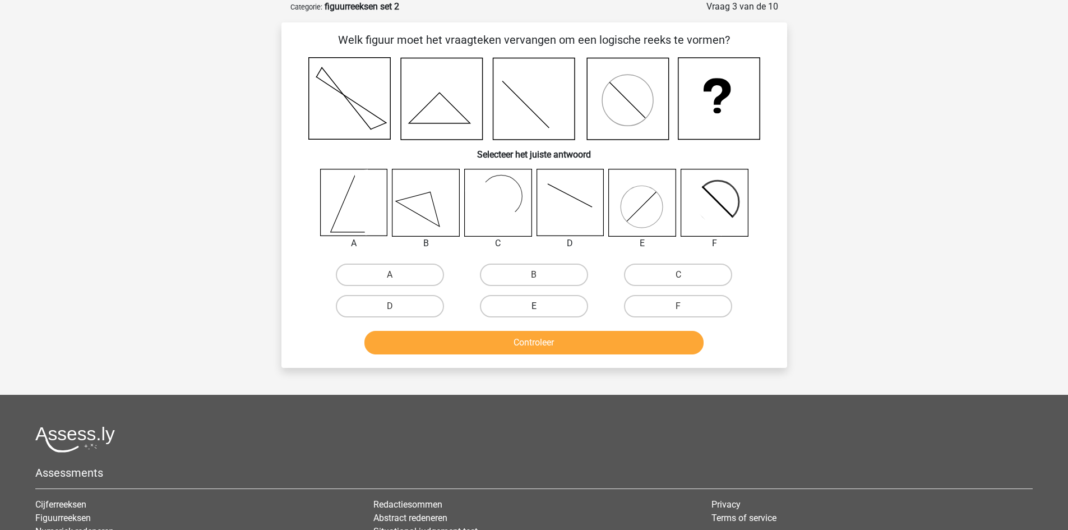
click at [521, 312] on label "E" at bounding box center [534, 306] width 108 height 22
click at [534, 312] on input "E" at bounding box center [537, 309] width 7 height 7
radio input "true"
click at [510, 340] on button "Controleer" at bounding box center [533, 343] width 339 height 24
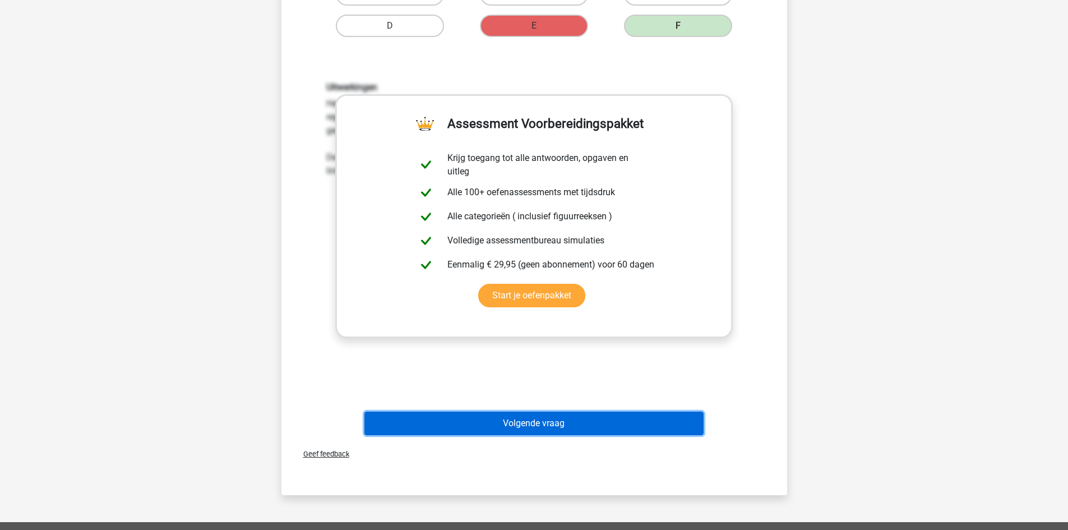
click at [479, 419] on button "Volgende vraag" at bounding box center [533, 424] width 339 height 24
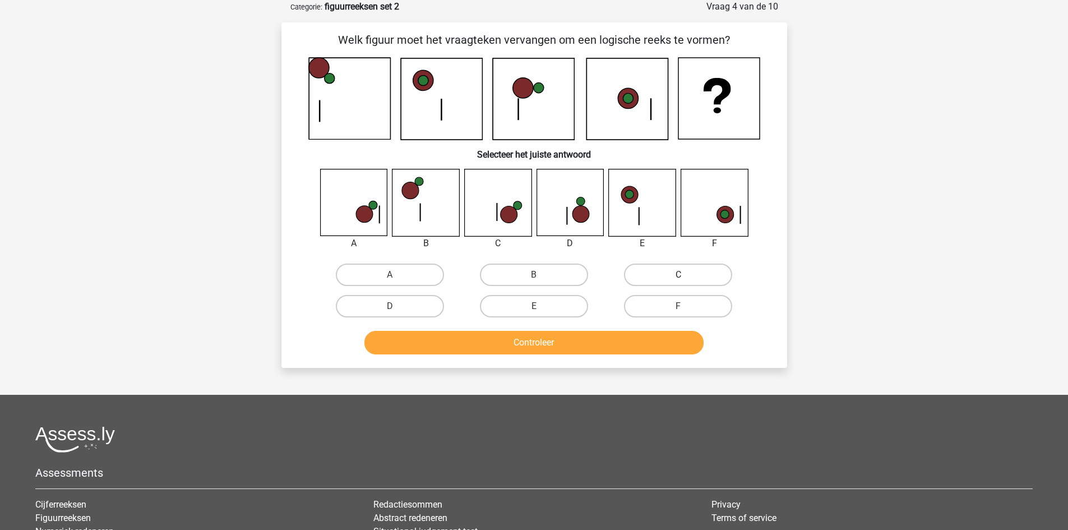
click at [686, 278] on label "C" at bounding box center [678, 275] width 108 height 22
click at [686, 278] on input "C" at bounding box center [681, 278] width 7 height 7
radio input "true"
click at [637, 343] on button "Controleer" at bounding box center [533, 343] width 339 height 24
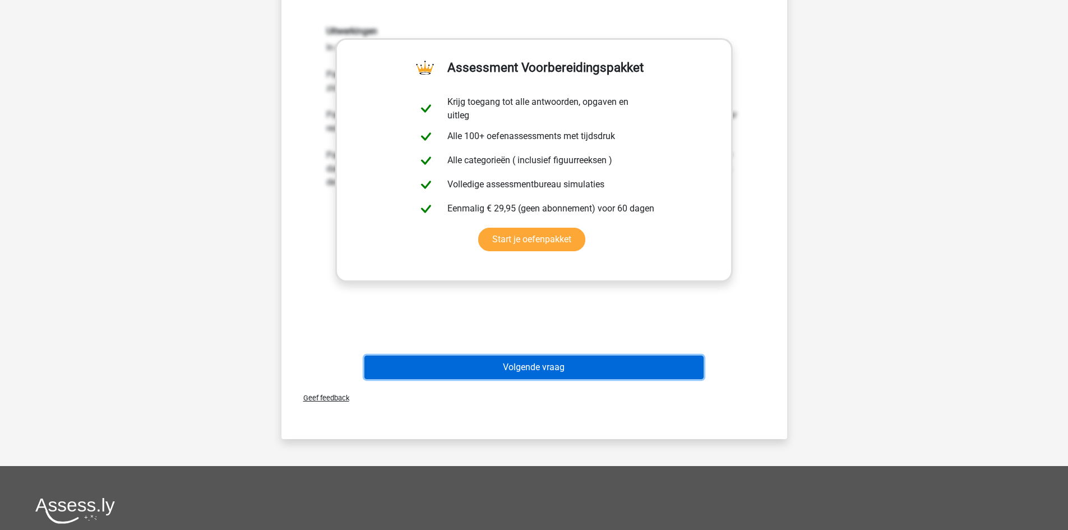
click at [612, 361] on button "Volgende vraag" at bounding box center [533, 367] width 339 height 24
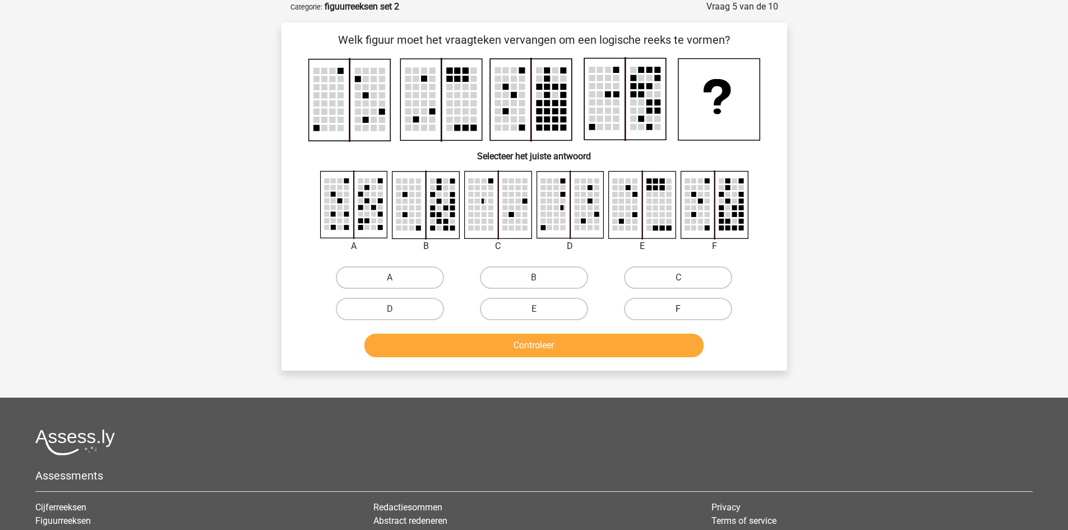
click at [680, 308] on label "F" at bounding box center [678, 309] width 108 height 22
click at [680, 309] on input "F" at bounding box center [681, 312] width 7 height 7
radio input "true"
click at [526, 346] on button "Controleer" at bounding box center [533, 346] width 339 height 24
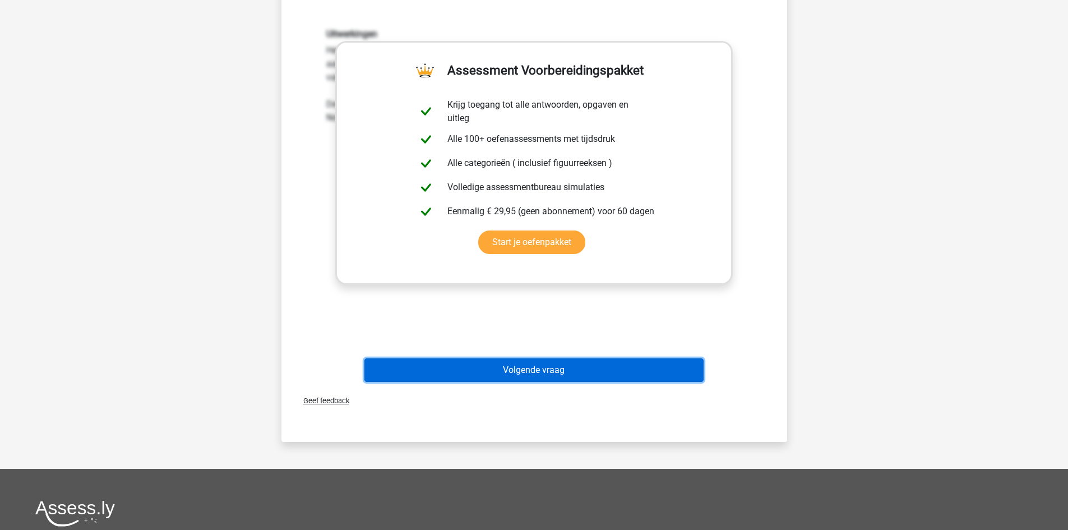
click at [488, 362] on button "Volgende vraag" at bounding box center [533, 370] width 339 height 24
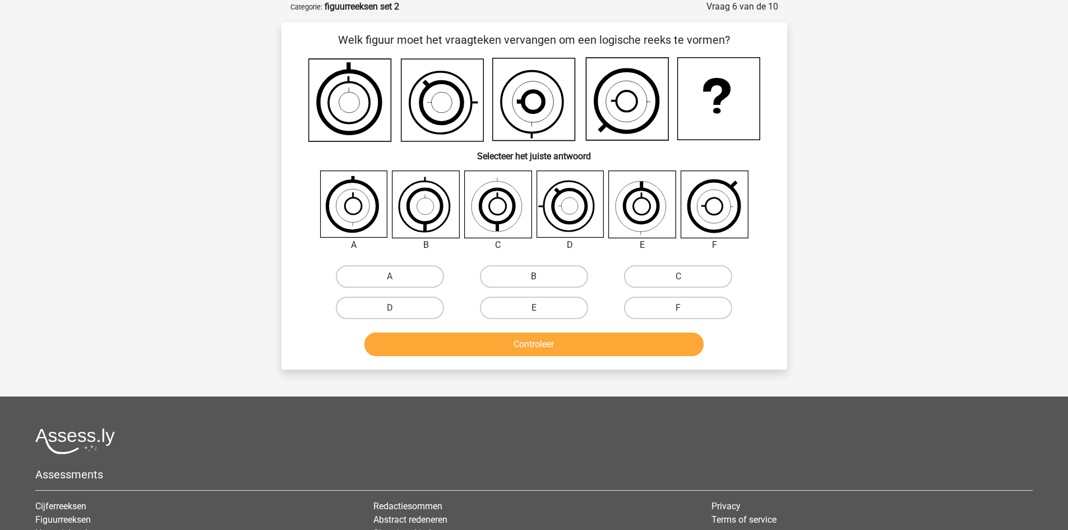
click at [495, 276] on label "B" at bounding box center [534, 276] width 108 height 22
click at [534, 276] on input "B" at bounding box center [537, 279] width 7 height 7
radio input "true"
click at [465, 362] on div "Welk figuur moet het vraagteken vervangen om een logische reeks te vormen? Sele…" at bounding box center [534, 195] width 506 height 347
click at [470, 350] on button "Controleer" at bounding box center [533, 344] width 339 height 24
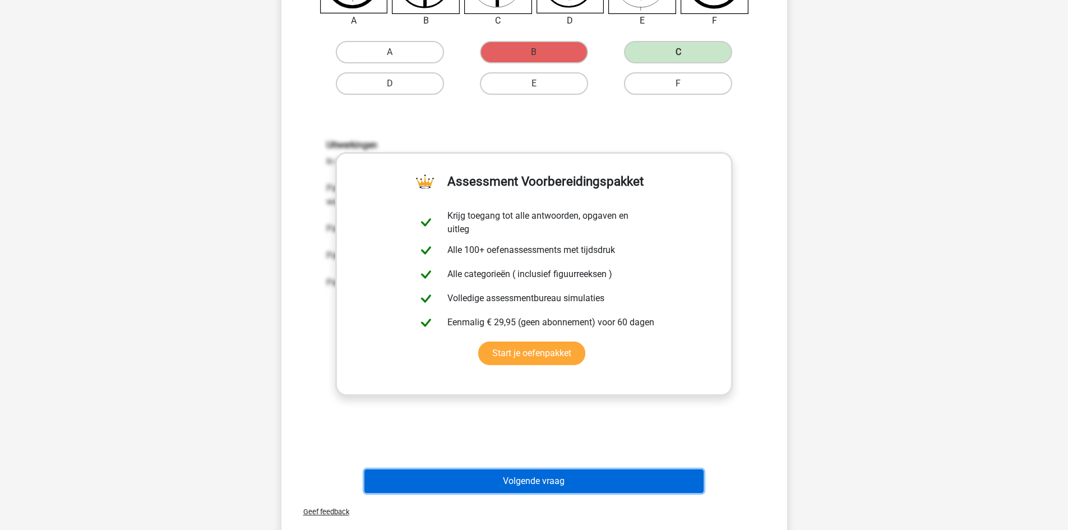
click at [514, 478] on button "Volgende vraag" at bounding box center [533, 481] width 339 height 24
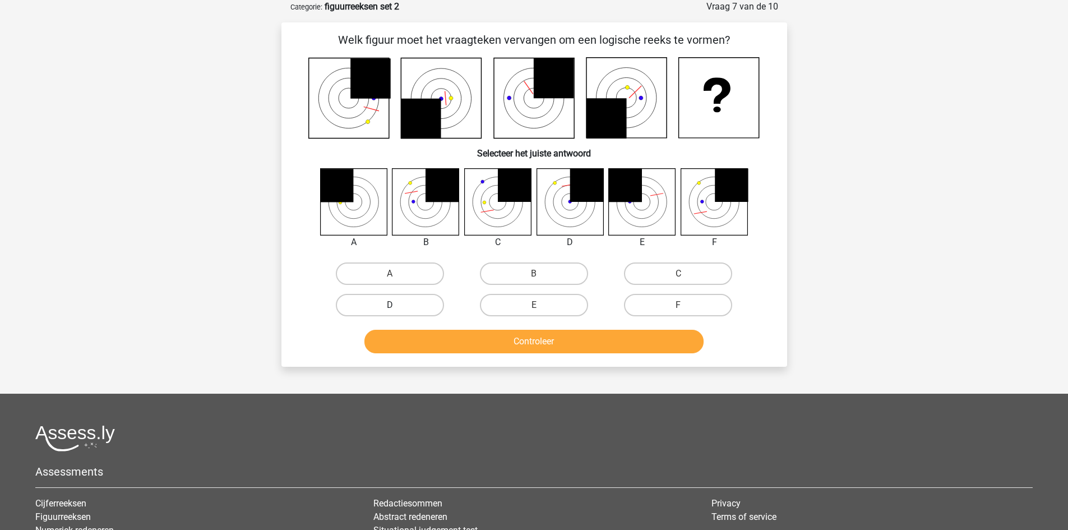
click at [390, 303] on label "D" at bounding box center [390, 305] width 108 height 22
click at [390, 305] on input "D" at bounding box center [393, 308] width 7 height 7
radio input "true"
click at [481, 345] on button "Controleer" at bounding box center [533, 342] width 339 height 24
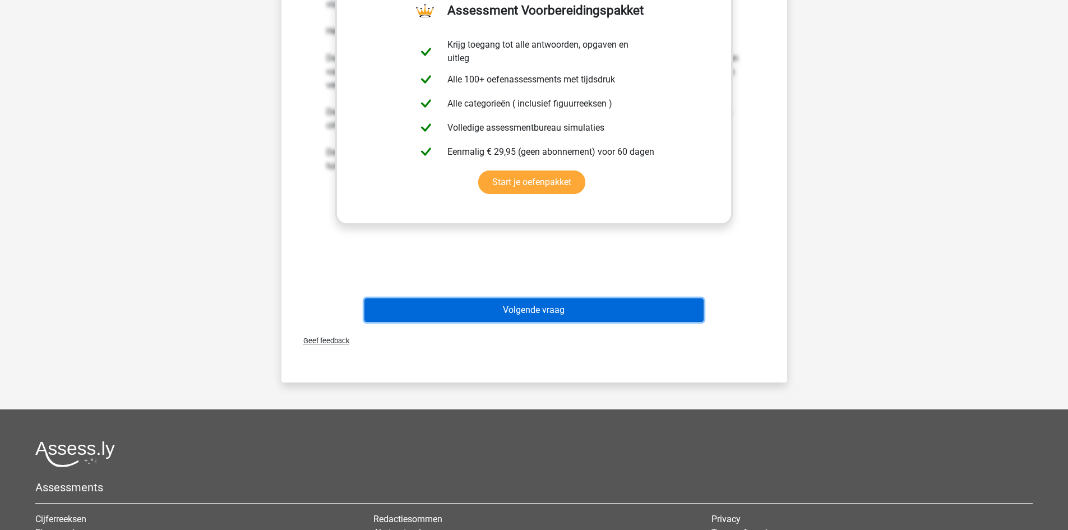
click at [500, 317] on button "Volgende vraag" at bounding box center [533, 310] width 339 height 24
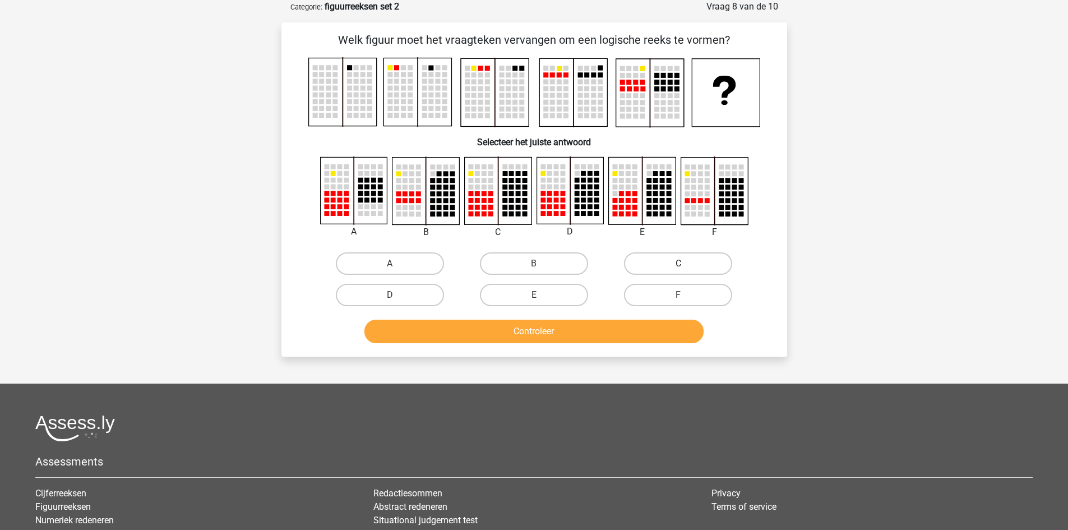
click at [639, 269] on label "C" at bounding box center [678, 263] width 108 height 22
click at [678, 269] on input "C" at bounding box center [681, 267] width 7 height 7
radio input "true"
click at [499, 322] on button "Controleer" at bounding box center [533, 332] width 339 height 24
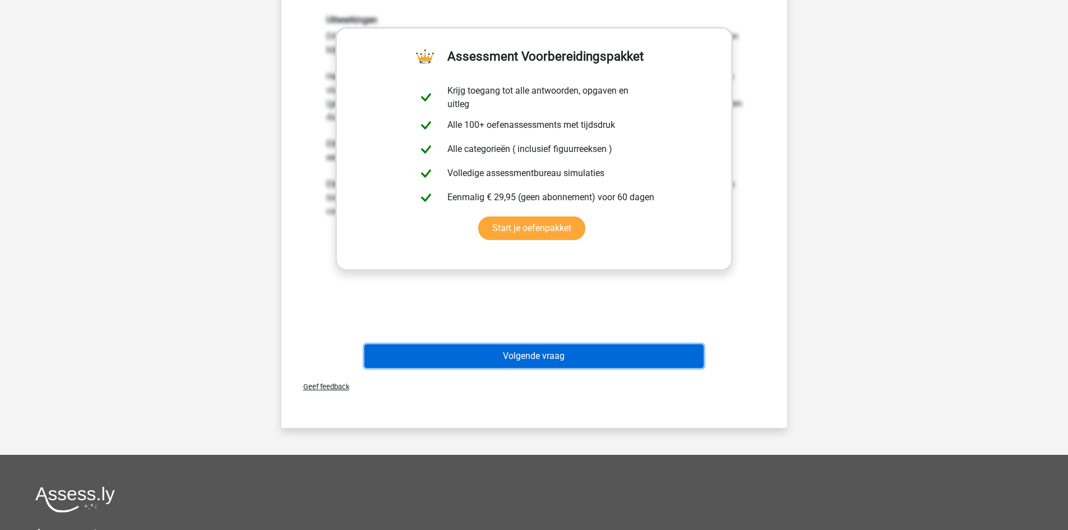
click at [538, 359] on button "Volgende vraag" at bounding box center [533, 356] width 339 height 24
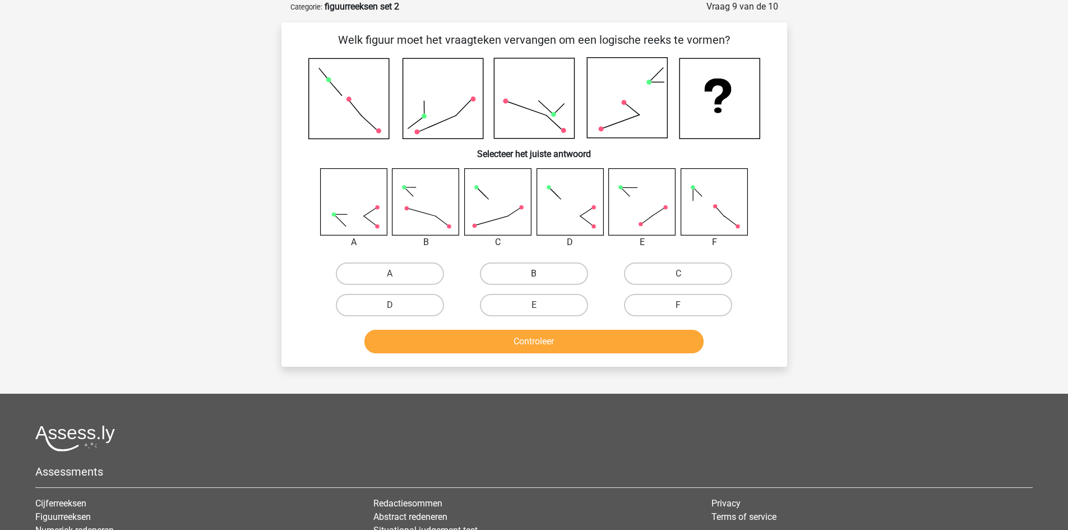
click at [547, 276] on label "B" at bounding box center [534, 273] width 108 height 22
click at [541, 276] on input "B" at bounding box center [537, 277] width 7 height 7
radio input "true"
click at [498, 344] on button "Controleer" at bounding box center [533, 342] width 339 height 24
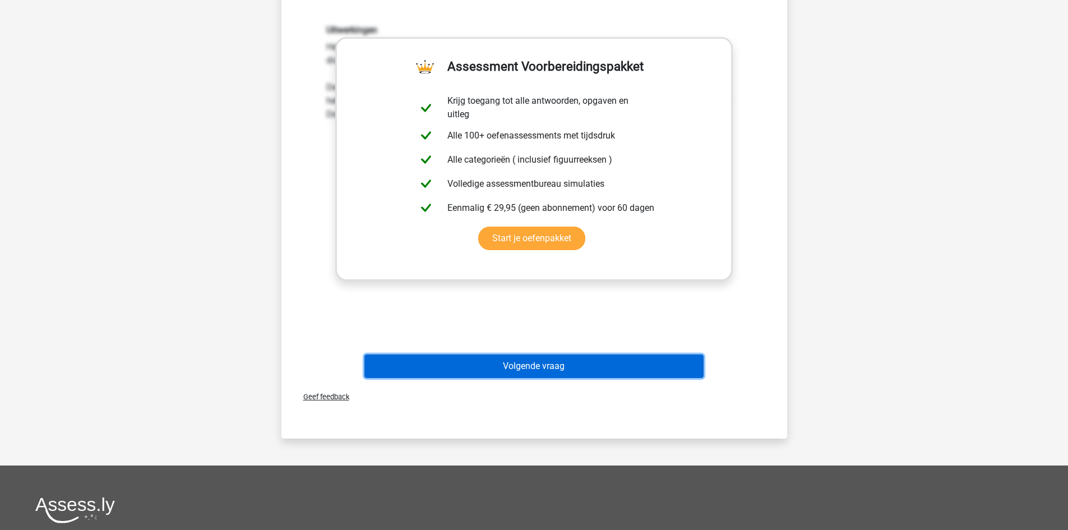
click at [553, 359] on button "Volgende vraag" at bounding box center [533, 366] width 339 height 24
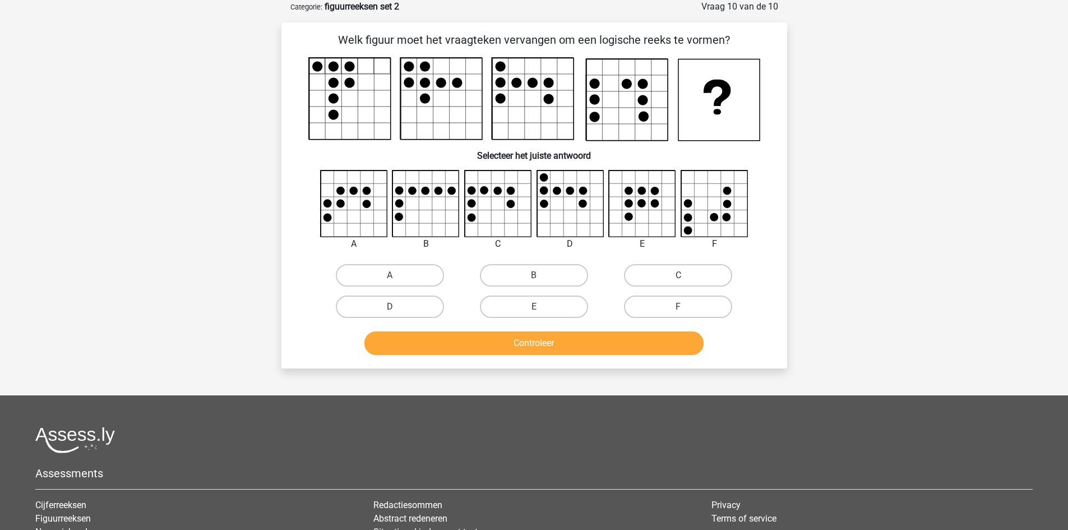
drag, startPoint x: 671, startPoint y: 279, endPoint x: 629, endPoint y: 348, distance: 81.3
click at [670, 279] on label "C" at bounding box center [678, 275] width 108 height 22
click at [678, 279] on input "C" at bounding box center [681, 278] width 7 height 7
radio input "true"
click at [629, 349] on button "Controleer" at bounding box center [533, 343] width 339 height 24
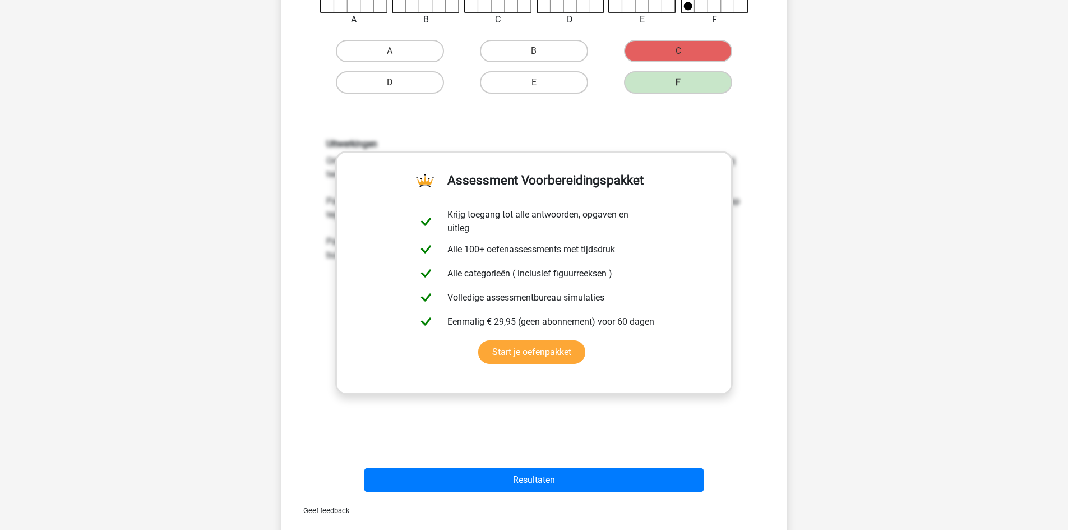
scroll to position [392, 0]
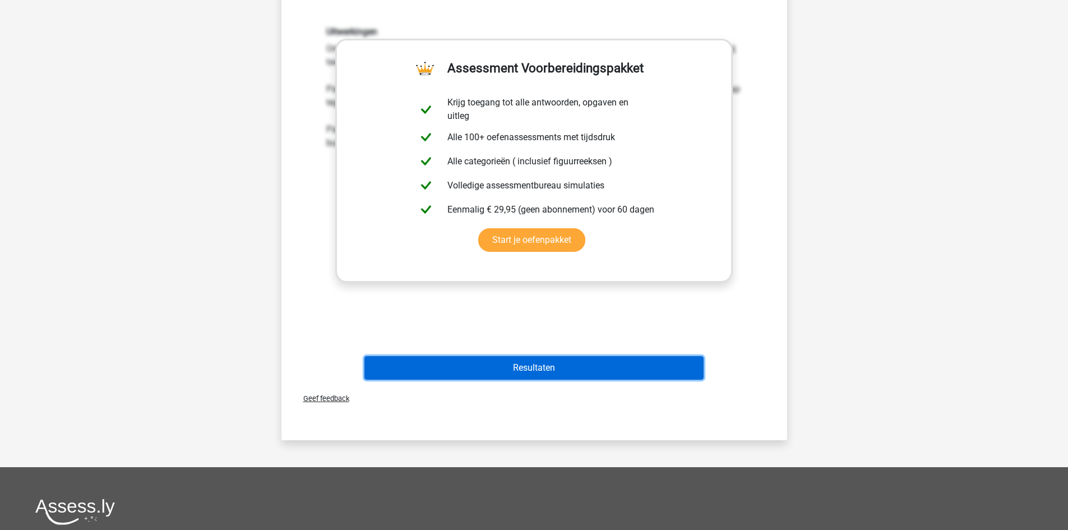
click at [604, 366] on button "Resultaten" at bounding box center [533, 368] width 339 height 24
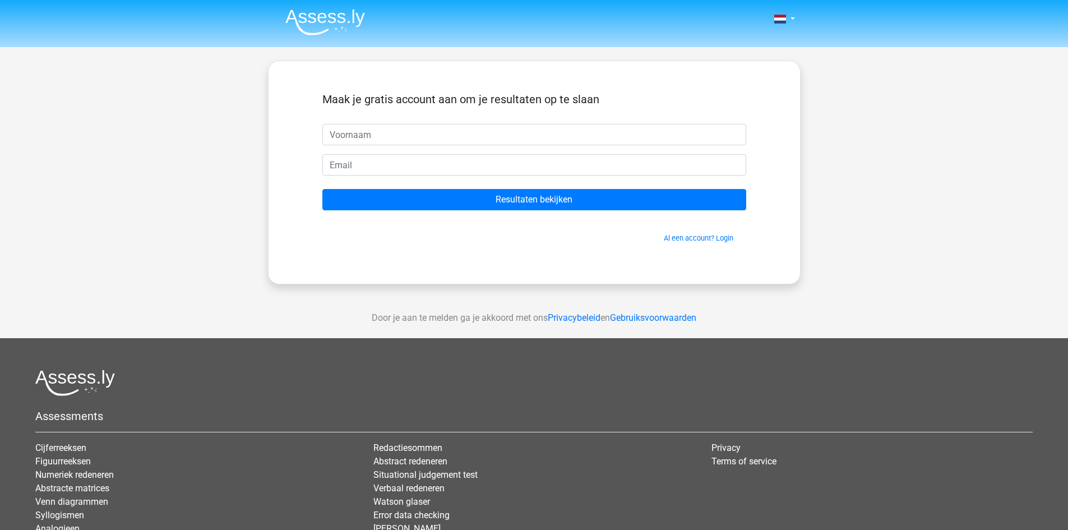
click at [320, 25] on img at bounding box center [325, 22] width 80 height 26
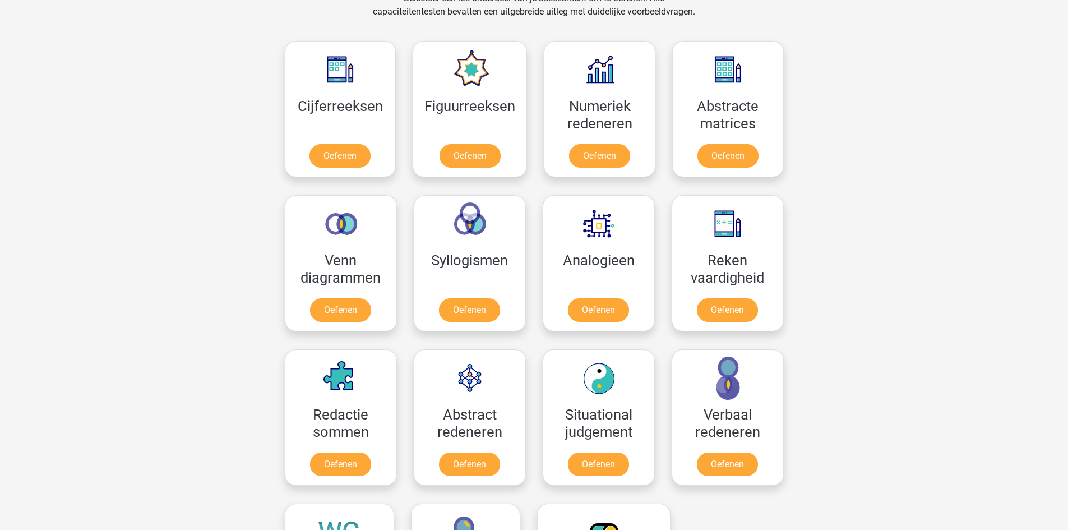
scroll to position [505, 0]
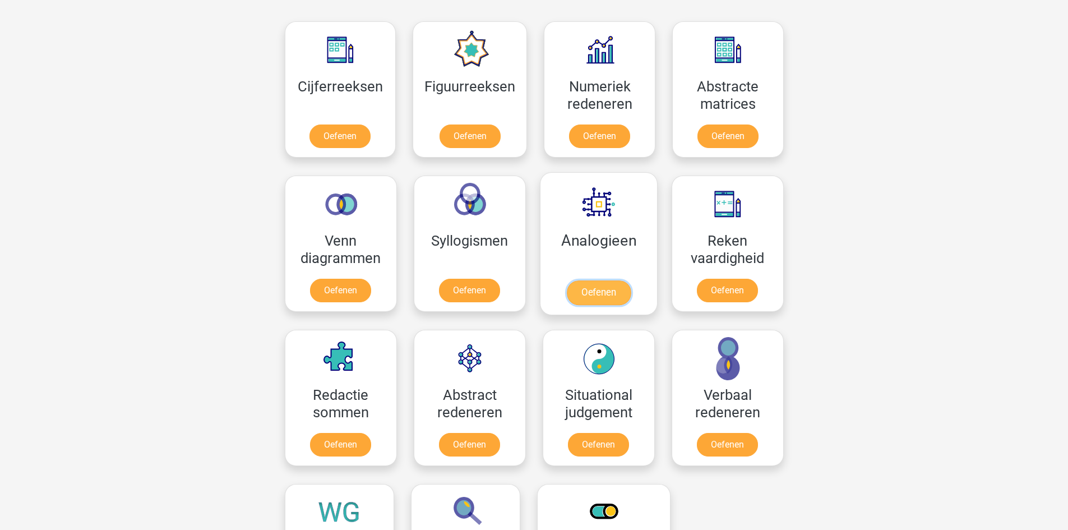
click at [585, 297] on link "Oefenen" at bounding box center [598, 292] width 64 height 25
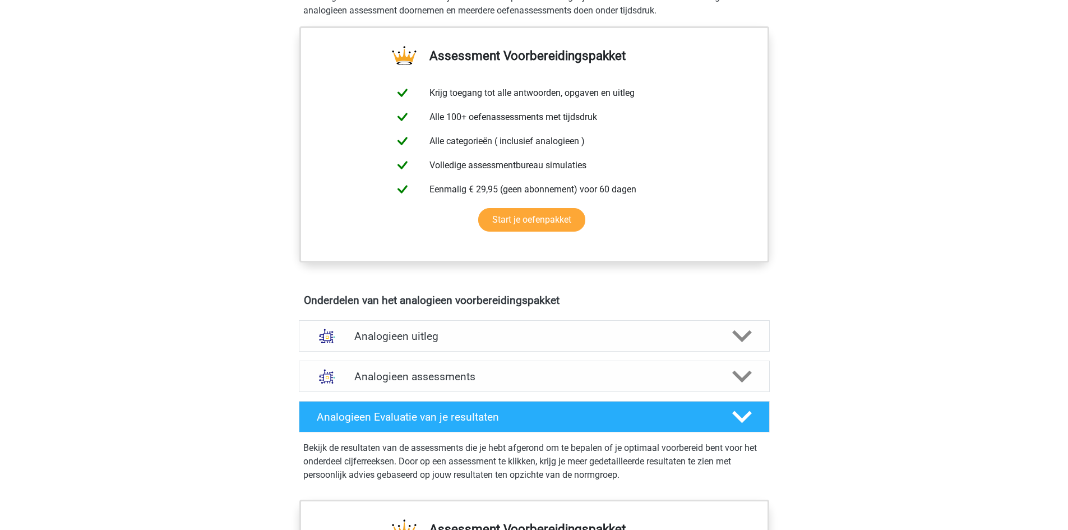
scroll to position [449, 0]
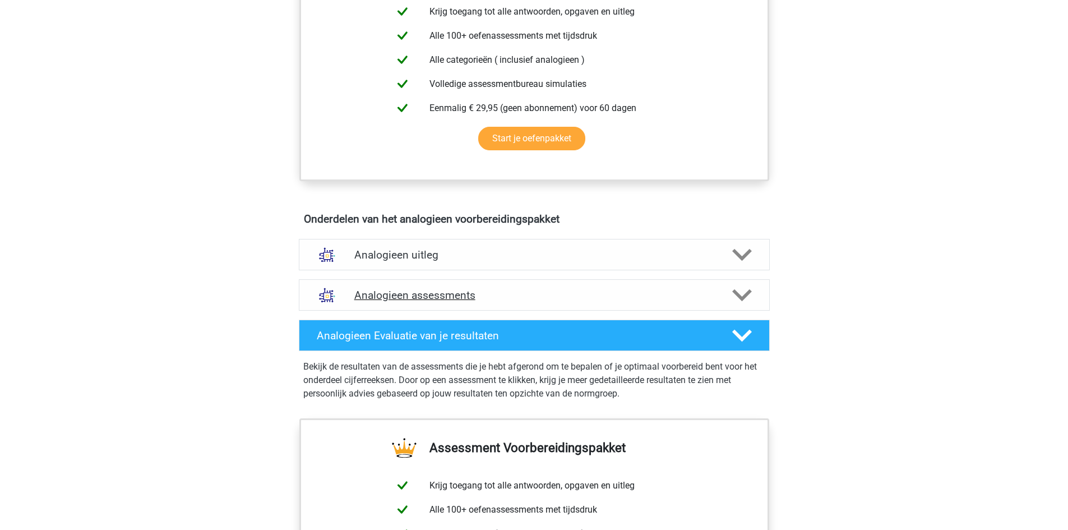
click at [469, 292] on h4 "Analogieen assessments" at bounding box center [534, 295] width 360 height 13
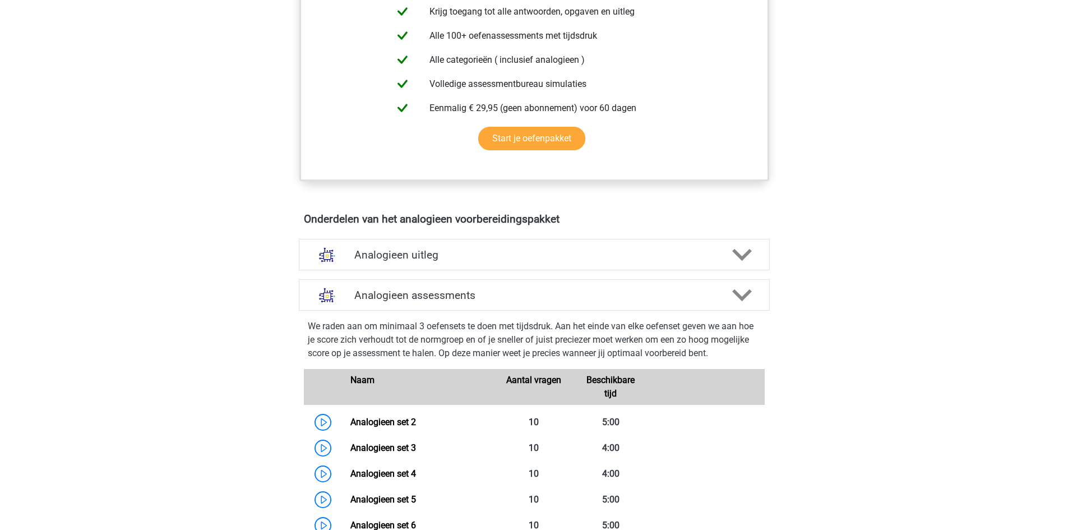
scroll to position [505, 0]
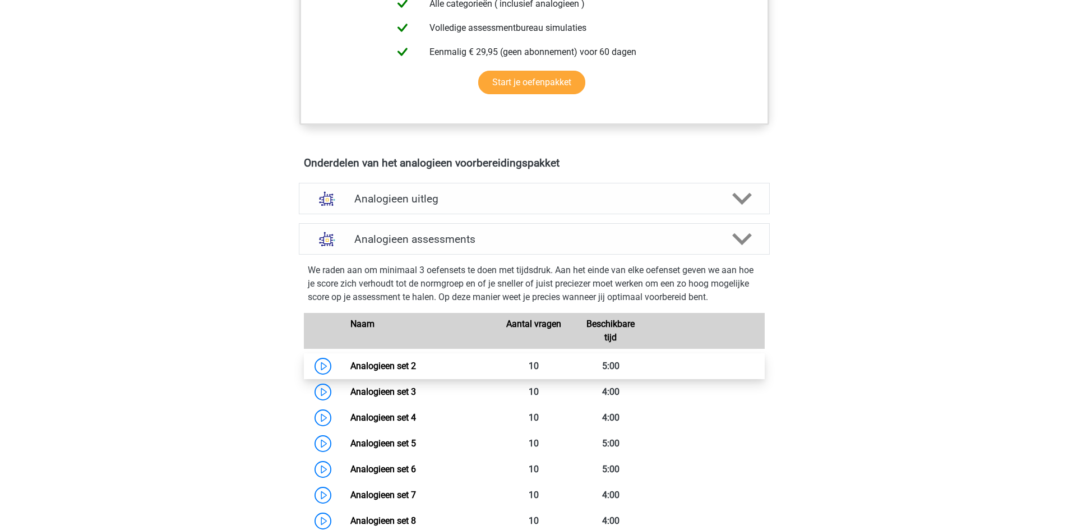
click at [404, 368] on link "Analogieen set 2" at bounding box center [383, 366] width 66 height 11
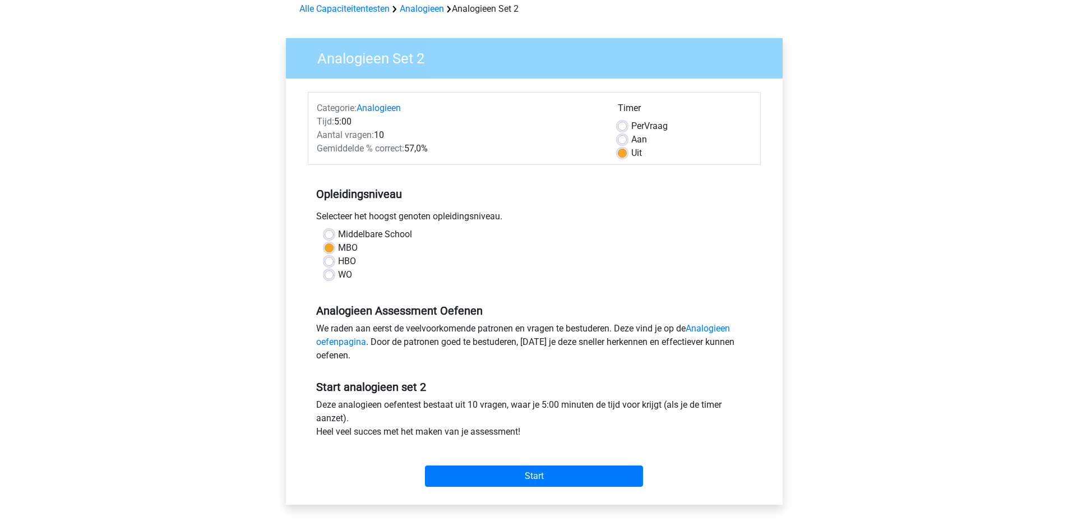
scroll to position [168, 0]
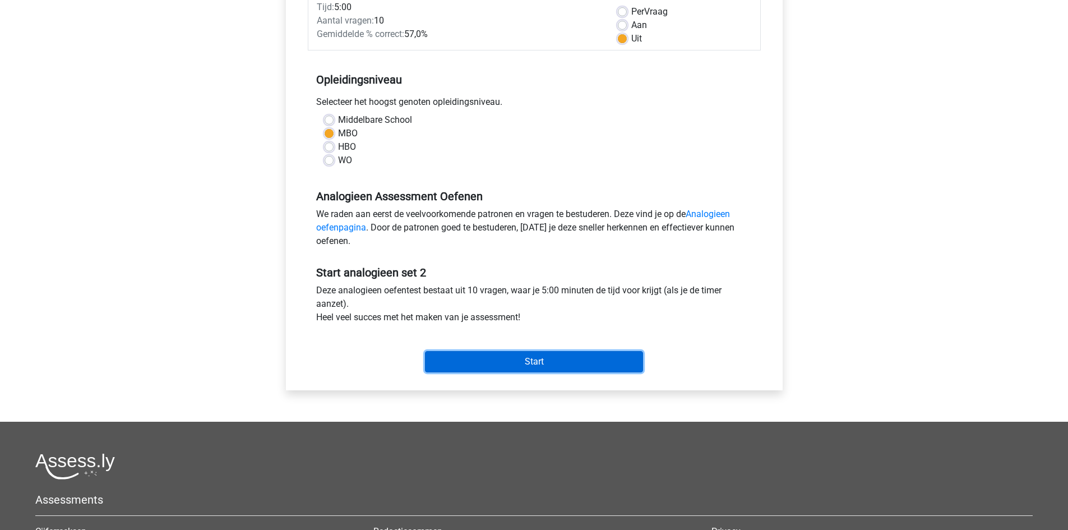
click at [449, 357] on input "Start" at bounding box center [534, 361] width 218 height 21
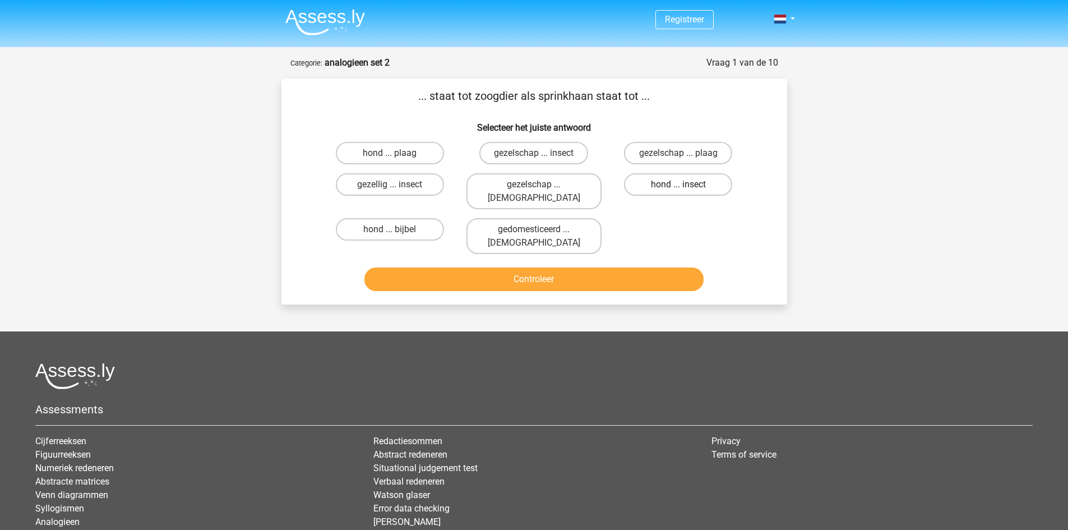
click at [654, 184] on label "hond ... insect" at bounding box center [678, 184] width 108 height 22
click at [678, 184] on input "hond ... insect" at bounding box center [681, 187] width 7 height 7
radio input "true"
click at [593, 267] on button "Controleer" at bounding box center [533, 279] width 339 height 24
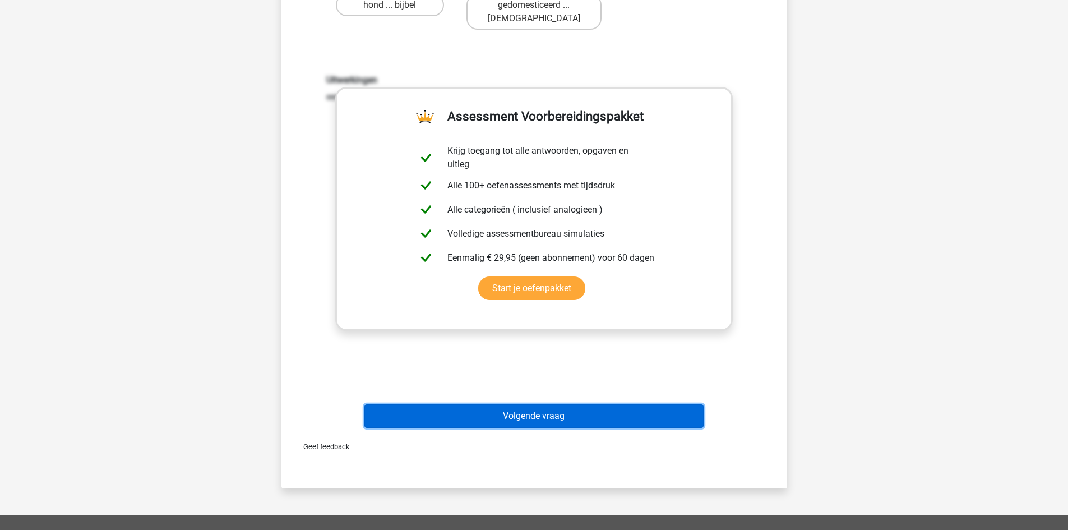
click at [564, 404] on button "Volgende vraag" at bounding box center [533, 416] width 339 height 24
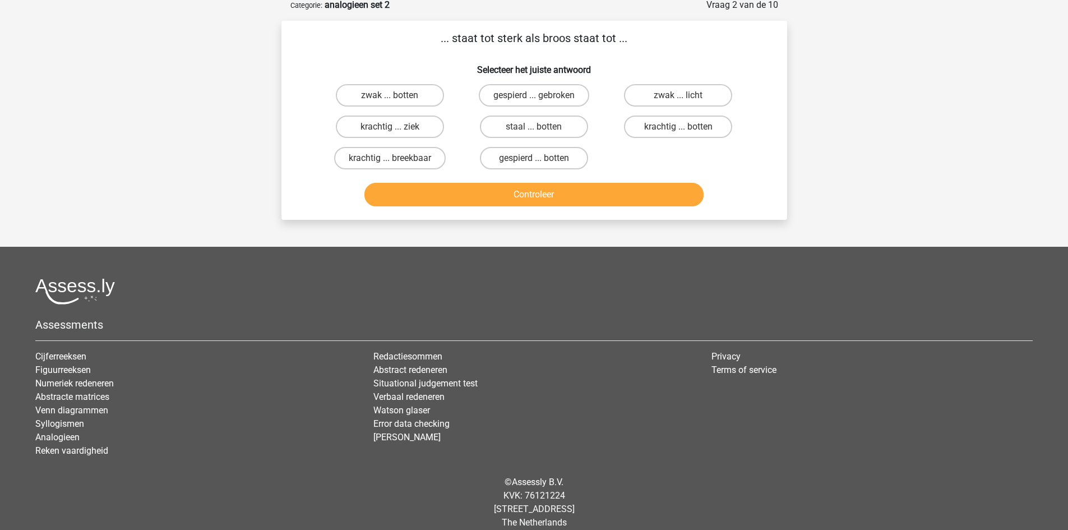
scroll to position [56, 0]
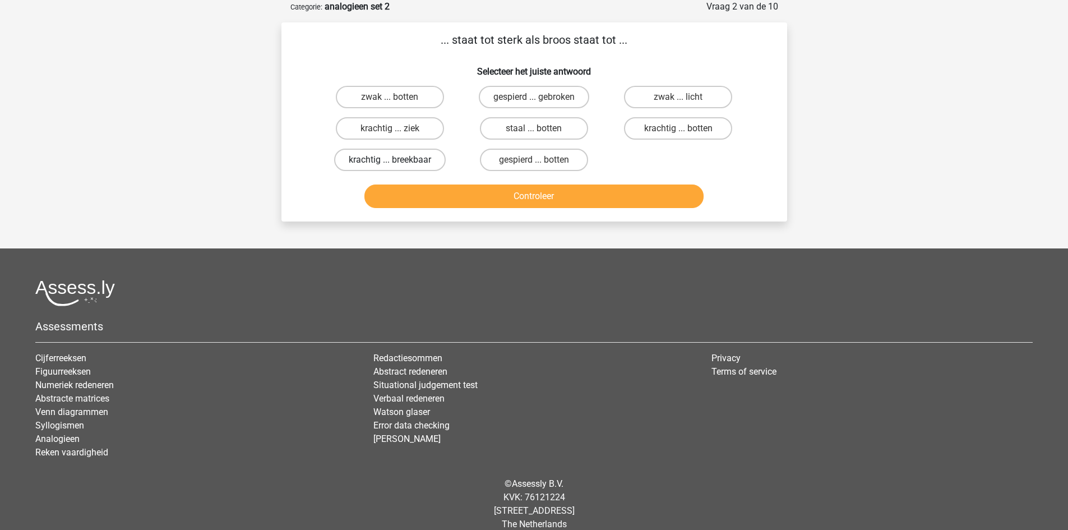
click at [410, 167] on label "krachtig ... breekbaar" at bounding box center [390, 160] width 112 height 22
click at [397, 167] on input "krachtig ... breekbaar" at bounding box center [393, 163] width 7 height 7
radio input "true"
click at [496, 194] on button "Controleer" at bounding box center [533, 196] width 339 height 24
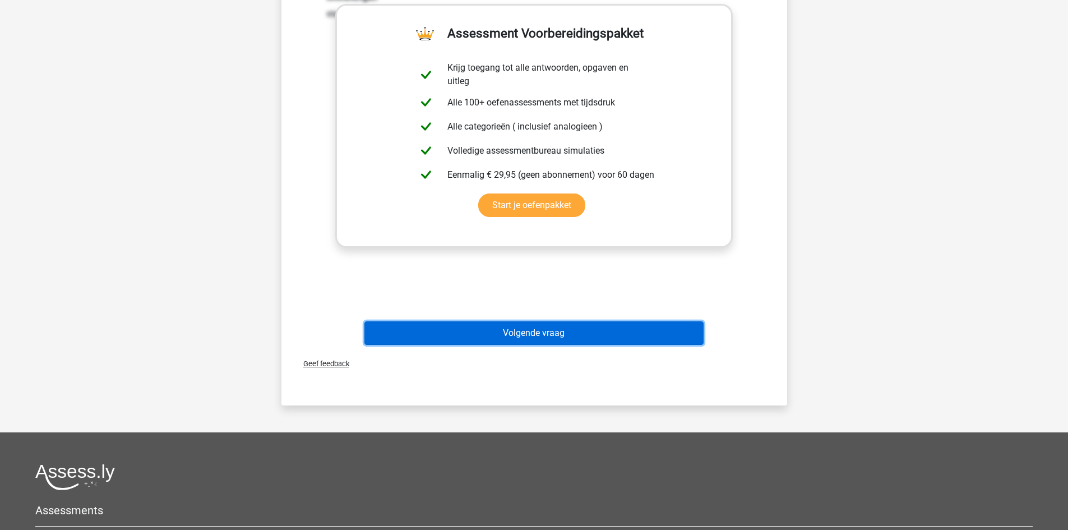
click at [433, 332] on button "Volgende vraag" at bounding box center [533, 333] width 339 height 24
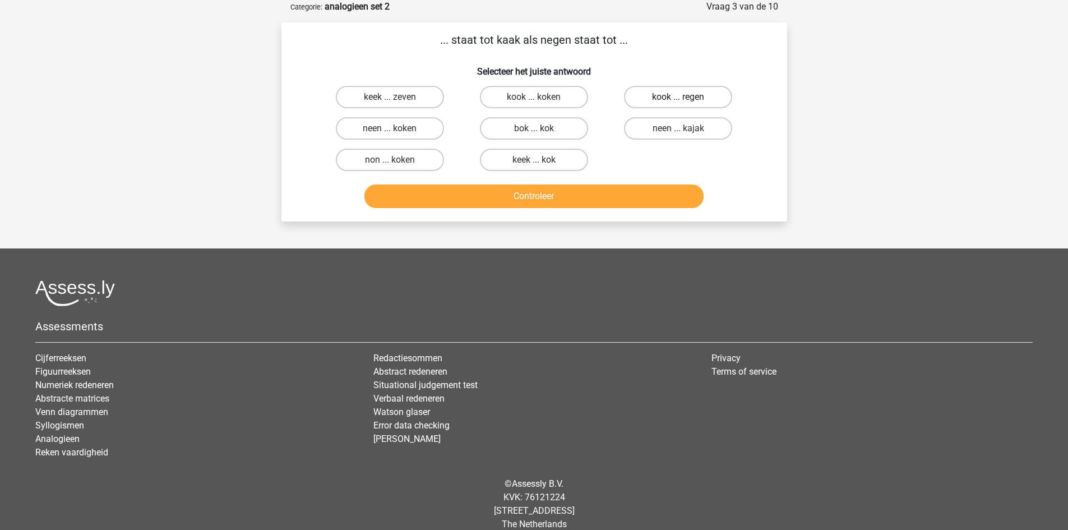
click at [642, 99] on label "kook ... regen" at bounding box center [678, 97] width 108 height 22
click at [678, 99] on input "kook ... regen" at bounding box center [681, 100] width 7 height 7
radio input "true"
click at [588, 202] on button "Controleer" at bounding box center [533, 196] width 339 height 24
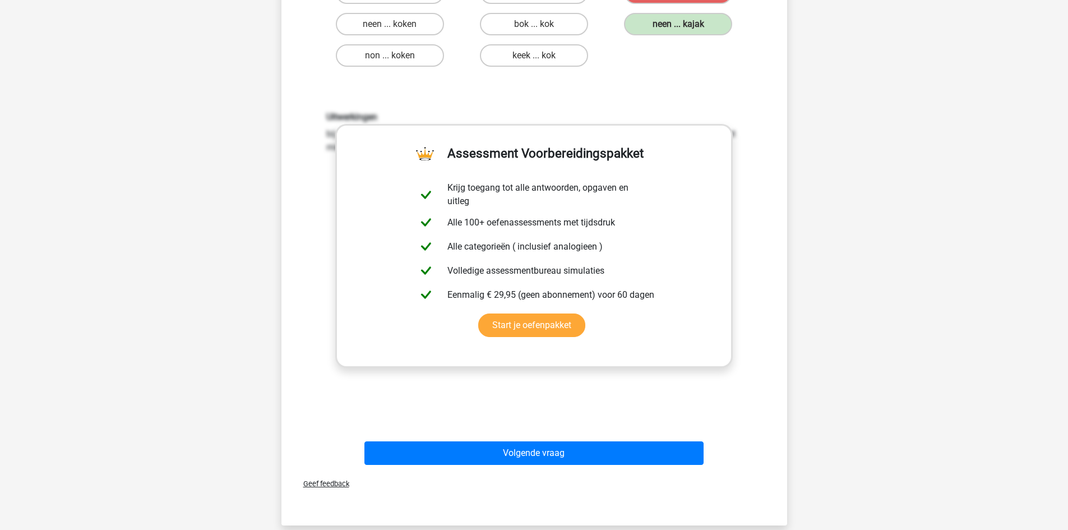
scroll to position [168, 0]
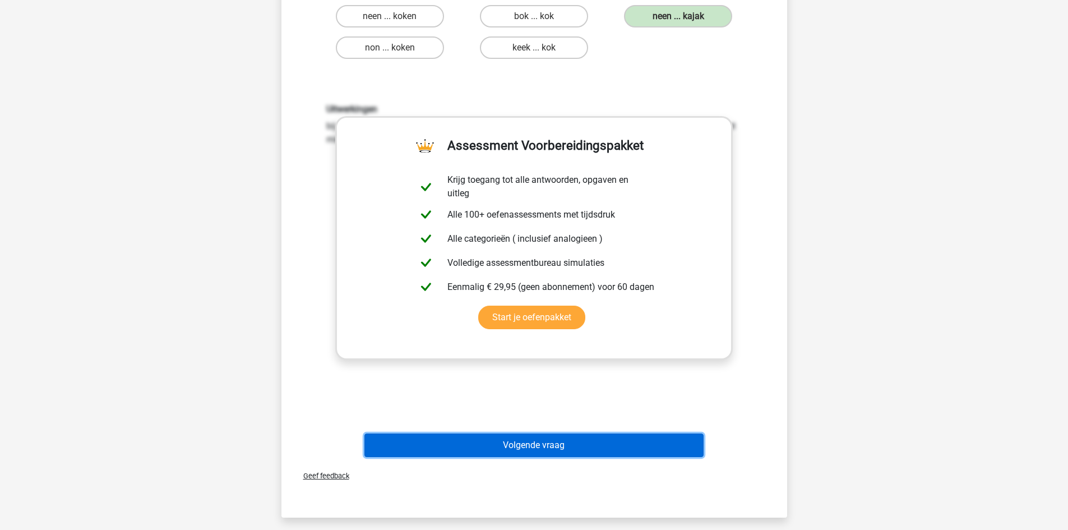
click at [409, 451] on button "Volgende vraag" at bounding box center [533, 445] width 339 height 24
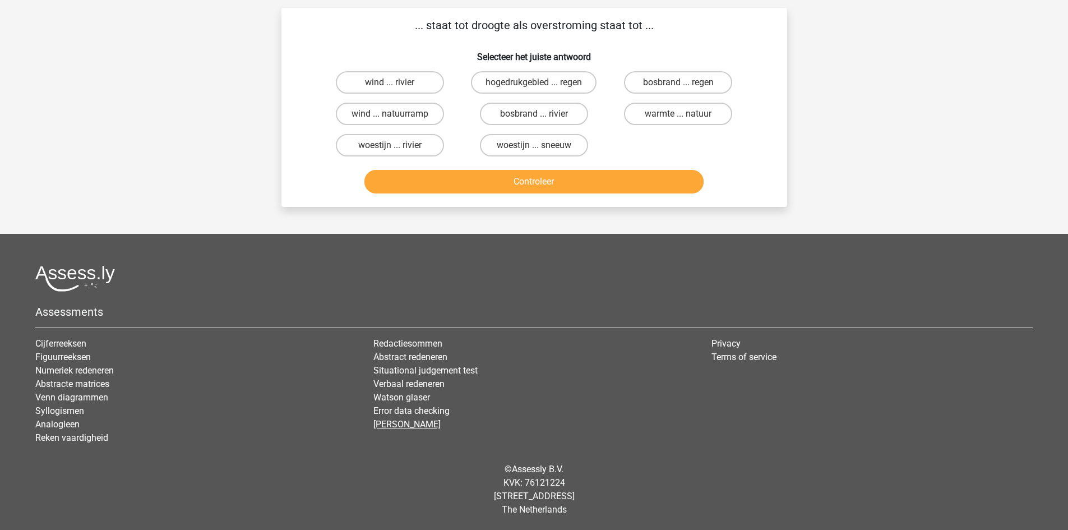
scroll to position [56, 0]
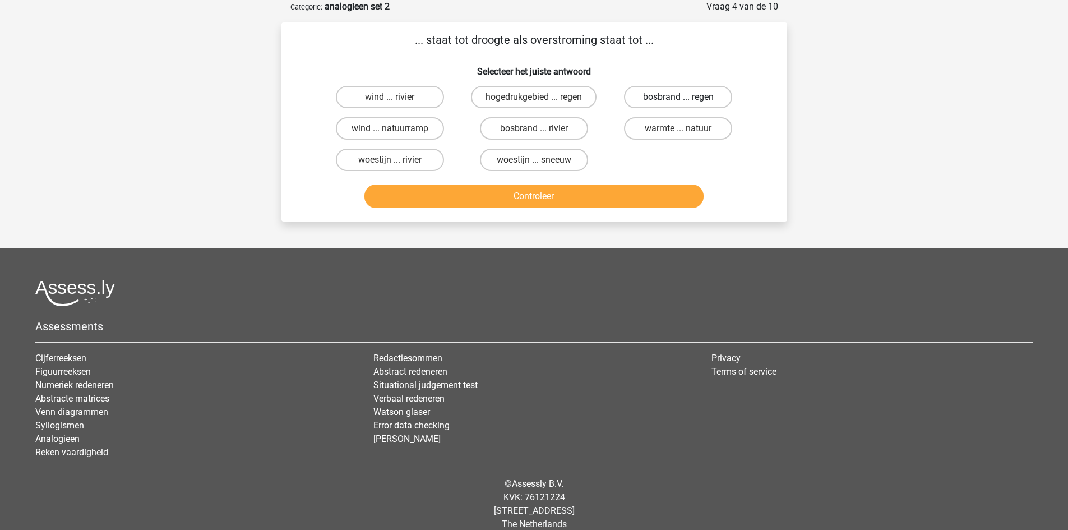
click at [640, 100] on label "bosbrand ... regen" at bounding box center [678, 97] width 108 height 22
click at [678, 100] on input "bosbrand ... regen" at bounding box center [681, 100] width 7 height 7
radio input "true"
click at [583, 197] on button "Controleer" at bounding box center [533, 196] width 339 height 24
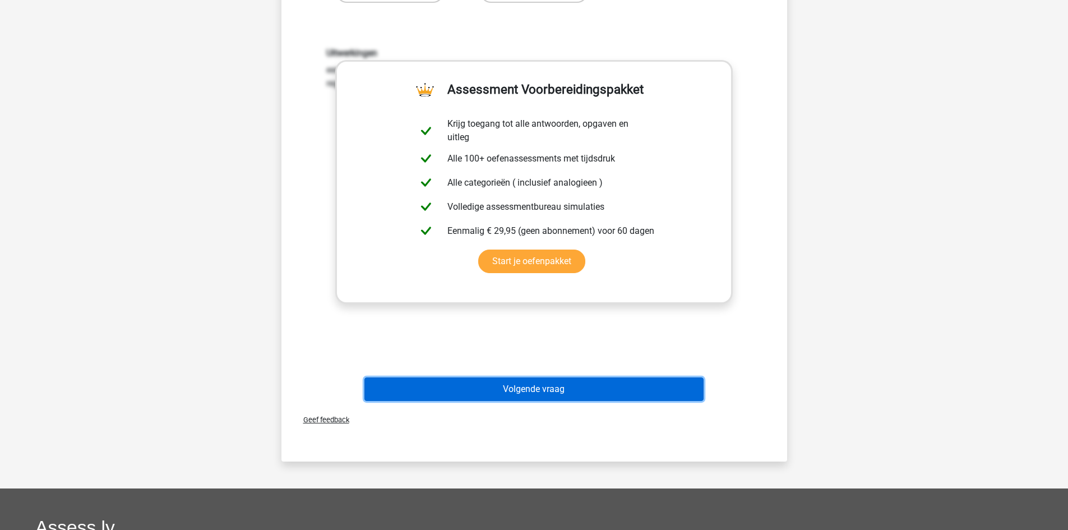
click at [548, 391] on button "Volgende vraag" at bounding box center [533, 389] width 339 height 24
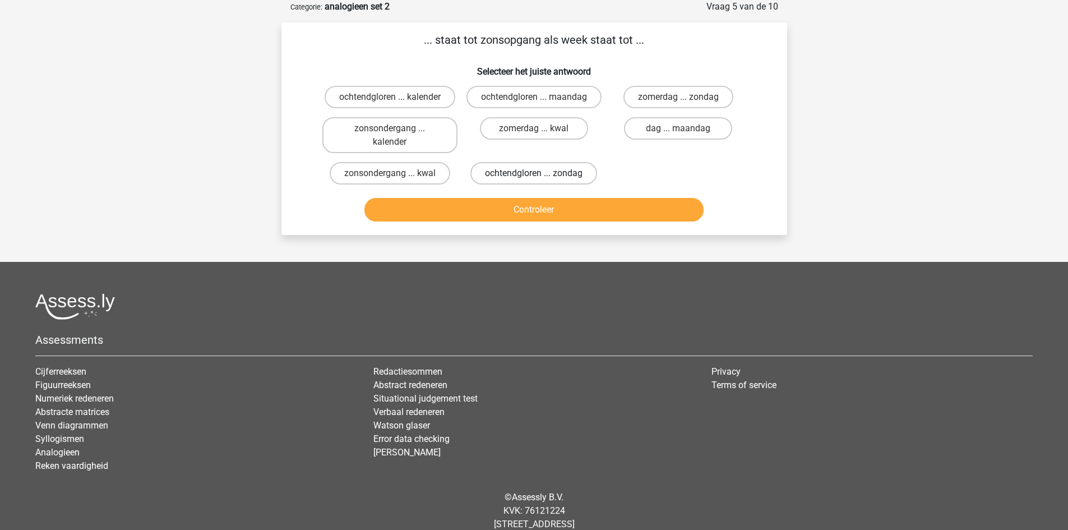
click at [550, 184] on label "ochtendgloren ... zondag" at bounding box center [533, 173] width 127 height 22
click at [541, 181] on input "ochtendgloren ... zondag" at bounding box center [537, 176] width 7 height 7
radio input "true"
click at [524, 219] on button "Controleer" at bounding box center [533, 210] width 339 height 24
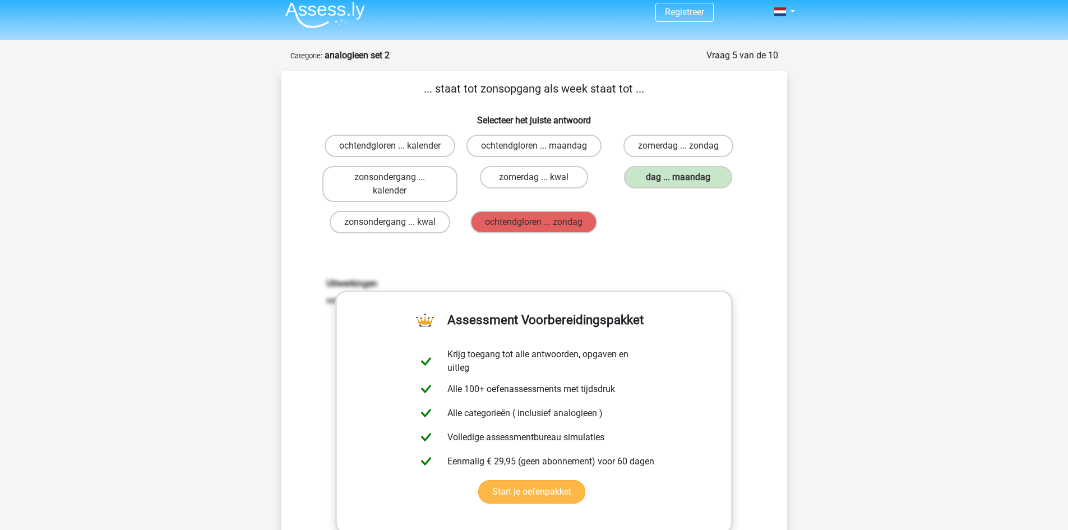
scroll to position [0, 0]
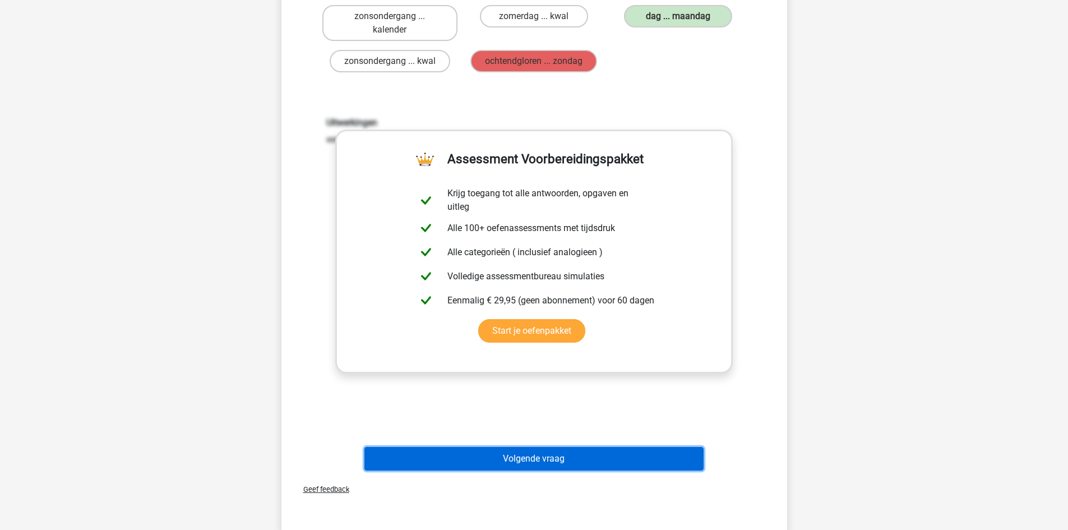
click at [452, 470] on button "Volgende vraag" at bounding box center [533, 459] width 339 height 24
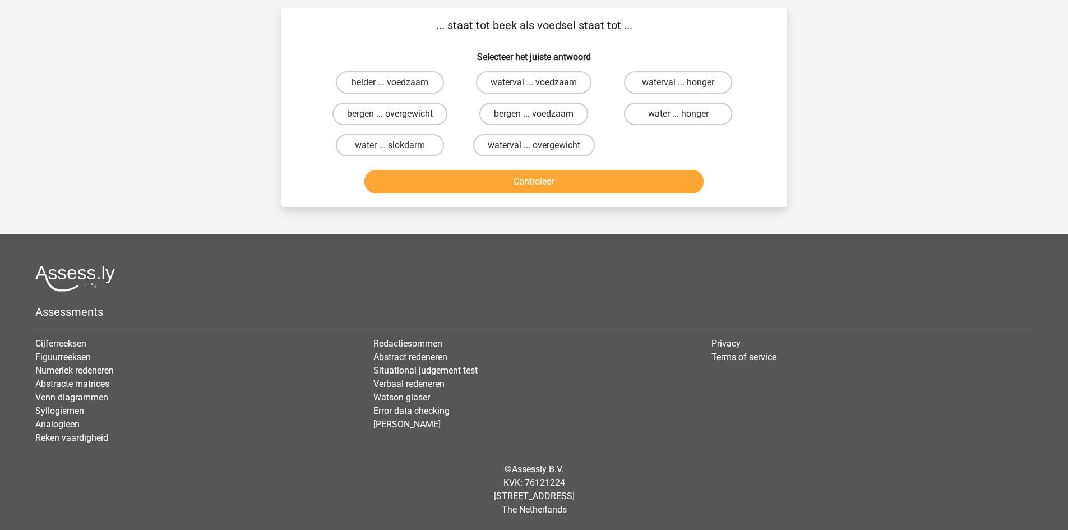
scroll to position [56, 0]
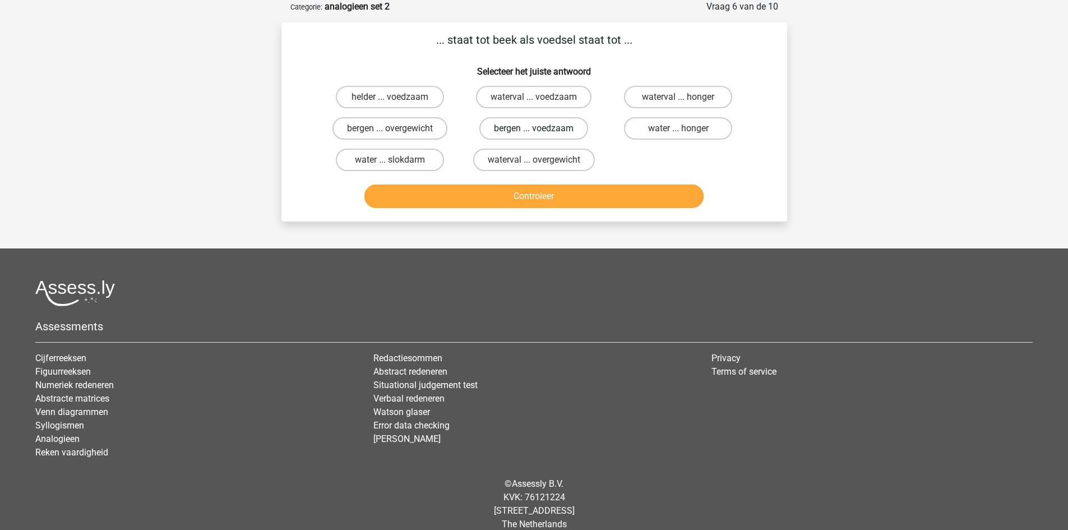
drag, startPoint x: 506, startPoint y: 135, endPoint x: 493, endPoint y: 174, distance: 41.7
click at [505, 136] on label "bergen ... voedzaam" at bounding box center [533, 128] width 109 height 22
click at [534, 136] on input "bergen ... voedzaam" at bounding box center [537, 131] width 7 height 7
radio input "true"
click at [485, 187] on button "Controleer" at bounding box center [533, 196] width 339 height 24
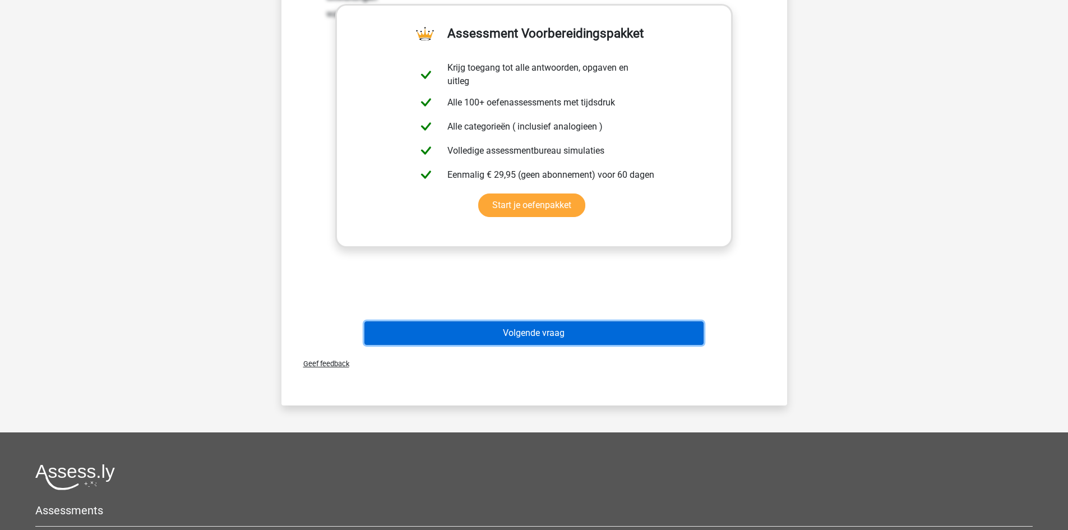
click at [456, 328] on button "Volgende vraag" at bounding box center [533, 333] width 339 height 24
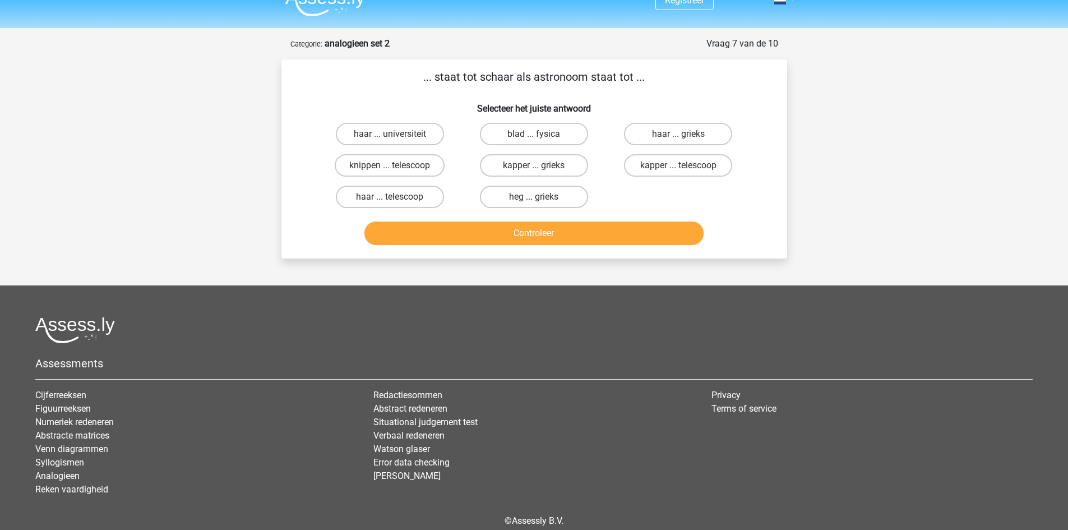
scroll to position [0, 0]
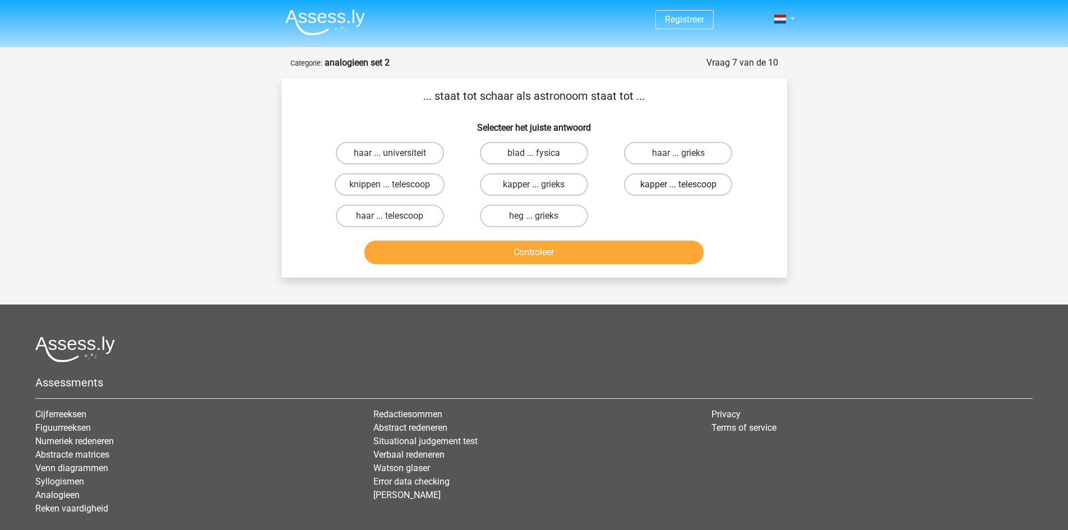
click at [642, 191] on label "kapper ... telescoop" at bounding box center [678, 184] width 108 height 22
click at [678, 191] on input "kapper ... telescoop" at bounding box center [681, 187] width 7 height 7
radio input "true"
click at [419, 195] on label "knippen ... telescoop" at bounding box center [390, 184] width 110 height 22
click at [397, 192] on input "knippen ... telescoop" at bounding box center [393, 187] width 7 height 7
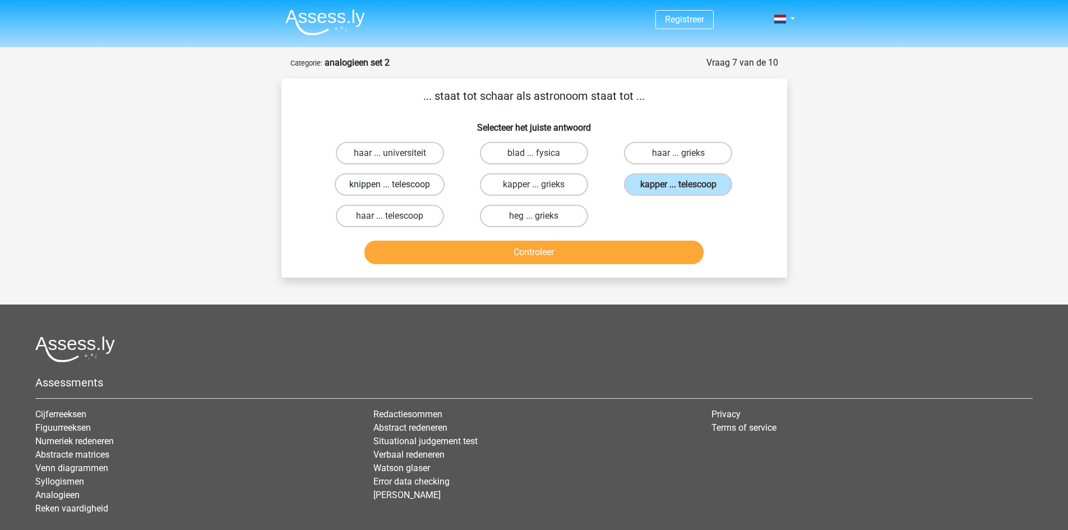
radio input "true"
click at [438, 248] on button "Controleer" at bounding box center [533, 253] width 339 height 24
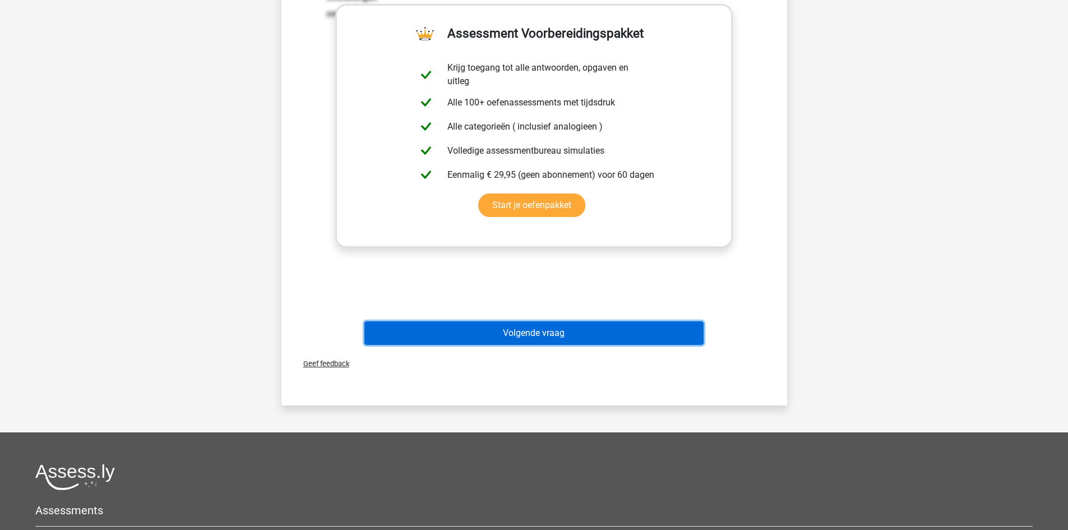
click at [595, 343] on button "Volgende vraag" at bounding box center [533, 333] width 339 height 24
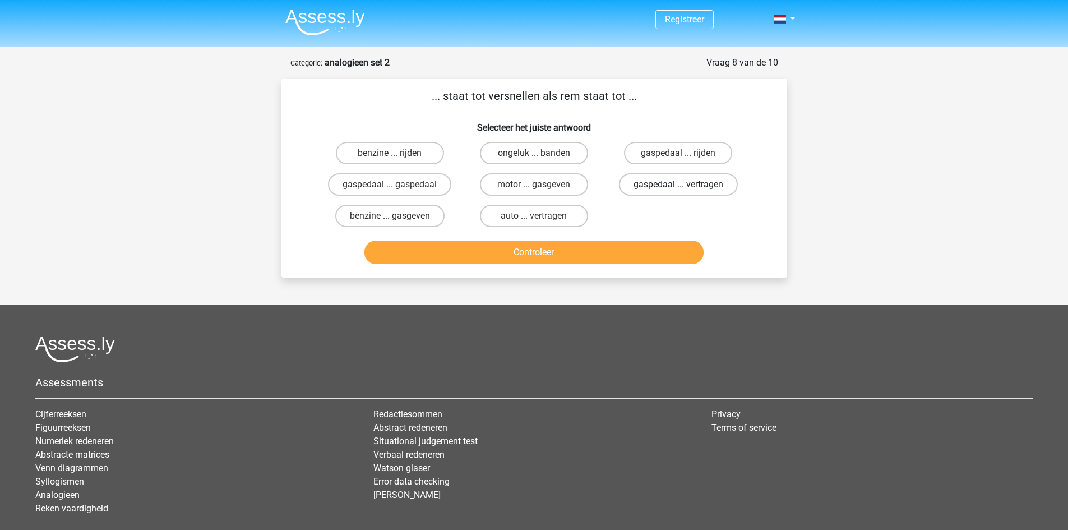
click at [635, 188] on label "gaspedaal ... vertragen" at bounding box center [678, 184] width 119 height 22
click at [678, 188] on input "gaspedaal ... vertragen" at bounding box center [681, 187] width 7 height 7
radio input "true"
click at [588, 258] on button "Controleer" at bounding box center [533, 253] width 339 height 24
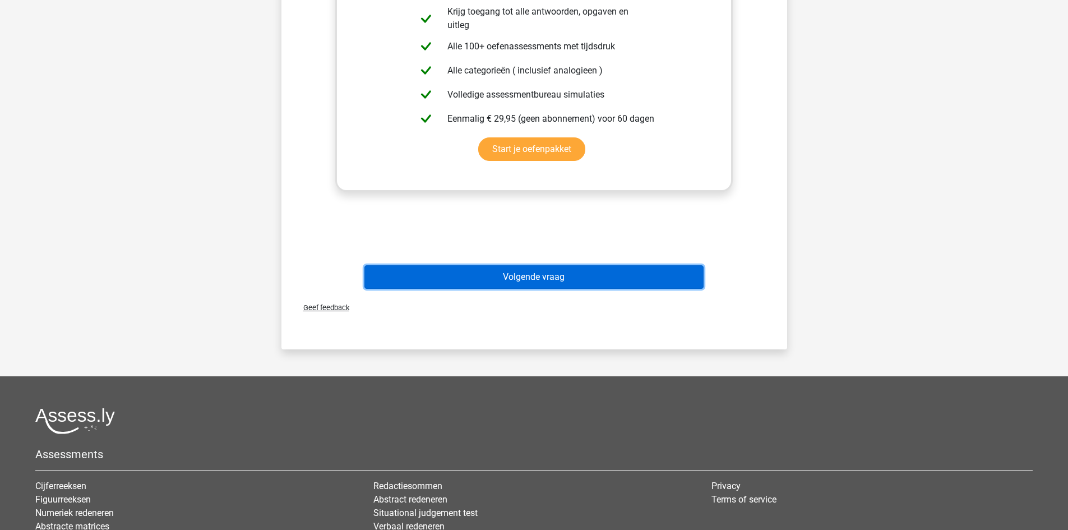
click at [557, 285] on button "Volgende vraag" at bounding box center [533, 277] width 339 height 24
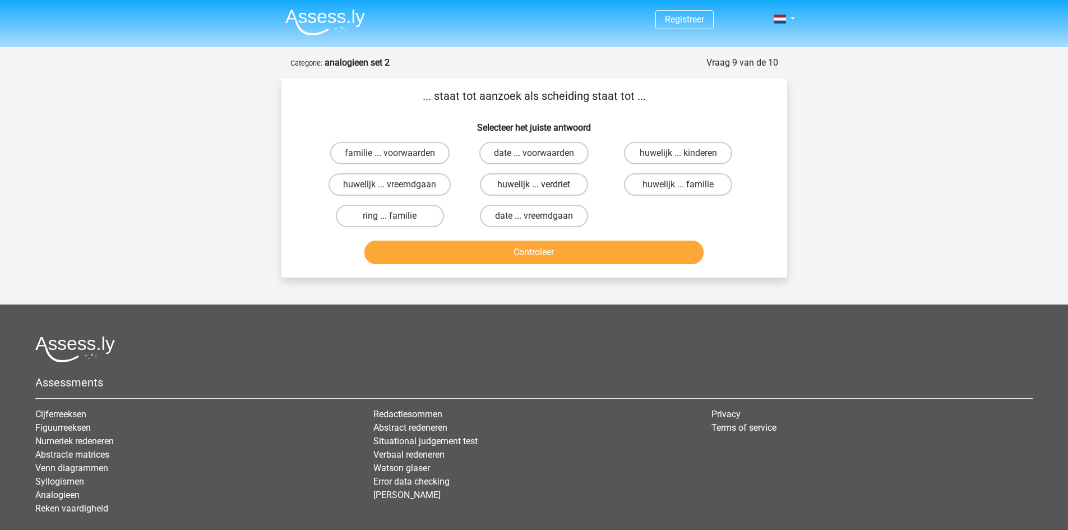
click at [486, 184] on label "huwelijk ... verdriet" at bounding box center [534, 184] width 108 height 22
click at [534, 184] on input "huwelijk ... verdriet" at bounding box center [537, 187] width 7 height 7
radio input "true"
click at [463, 257] on button "Controleer" at bounding box center [533, 253] width 339 height 24
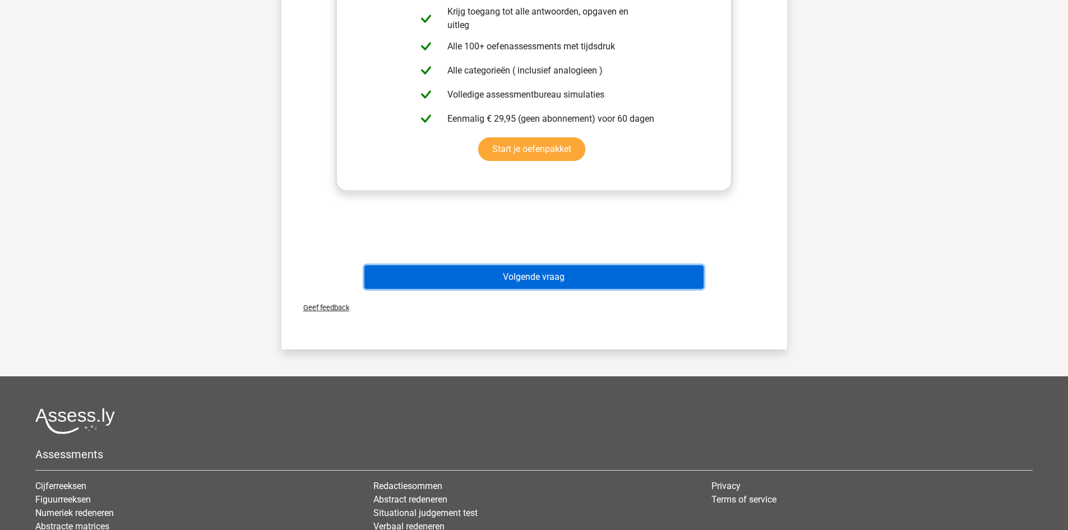
click at [470, 283] on button "Volgende vraag" at bounding box center [533, 277] width 339 height 24
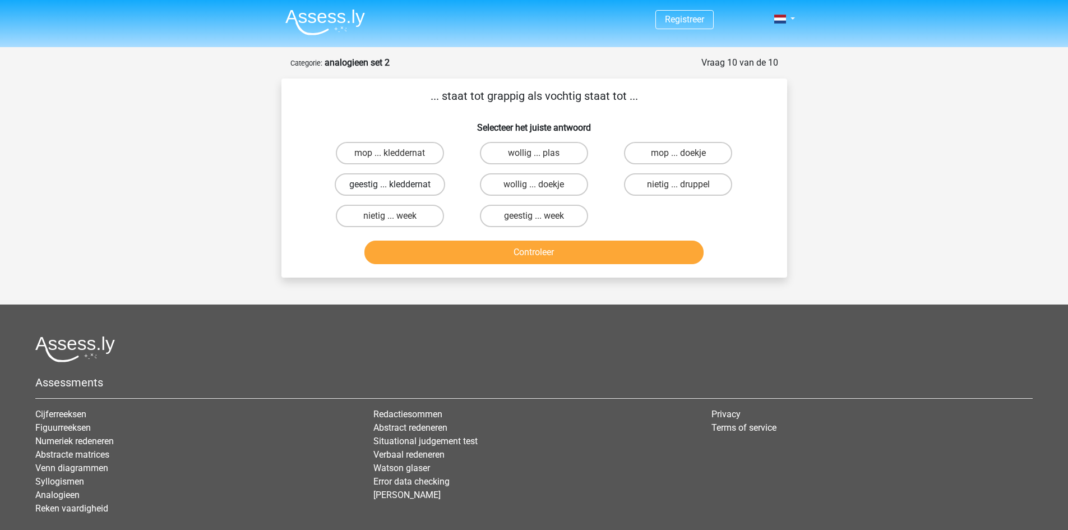
click at [413, 190] on label "geestig ... kleddernat" at bounding box center [390, 184] width 110 height 22
click at [397, 190] on input "geestig ... kleddernat" at bounding box center [393, 187] width 7 height 7
radio input "true"
click at [420, 250] on button "Controleer" at bounding box center [533, 253] width 339 height 24
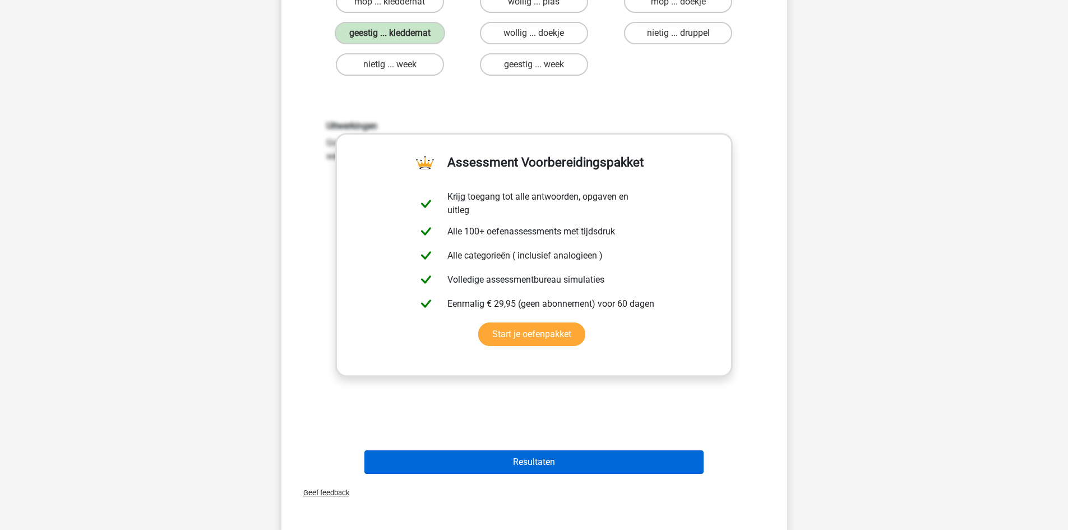
scroll to position [224, 0]
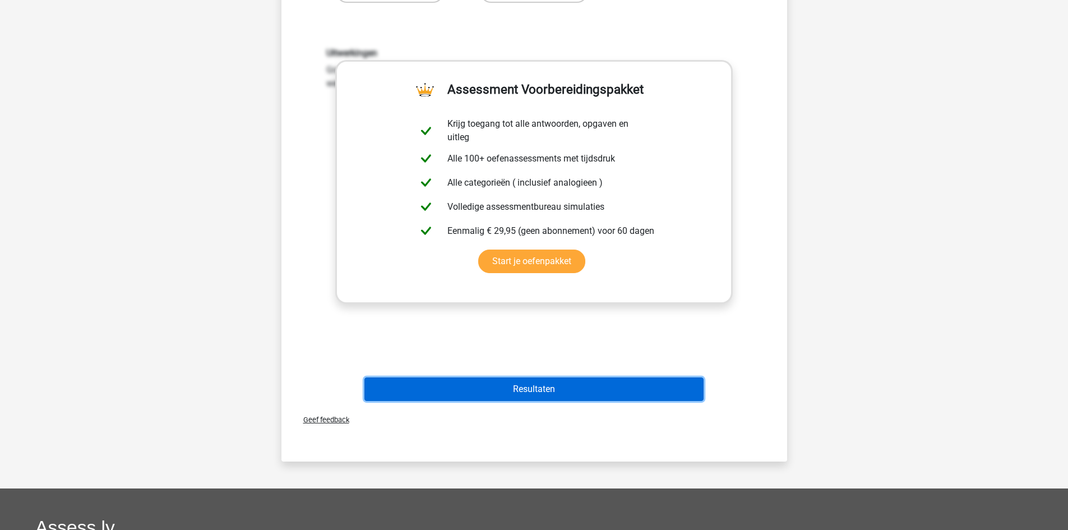
click at [419, 401] on button "Resultaten" at bounding box center [533, 389] width 339 height 24
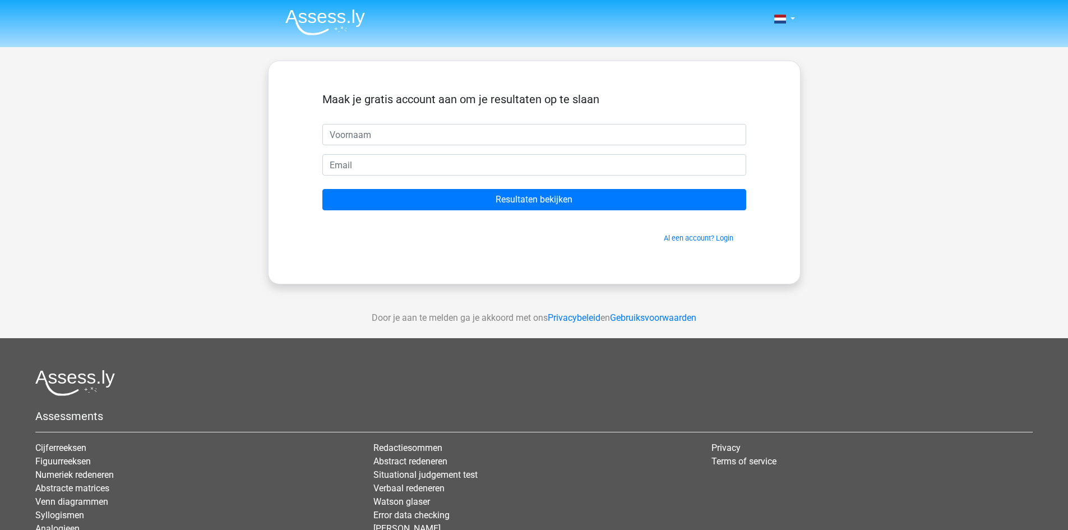
click at [328, 26] on img at bounding box center [325, 22] width 80 height 26
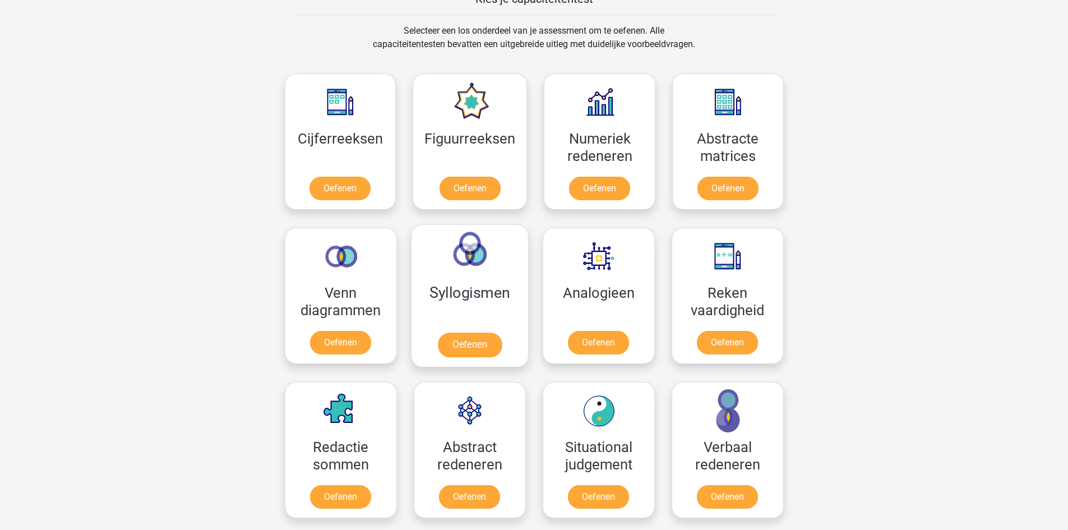
scroll to position [505, 0]
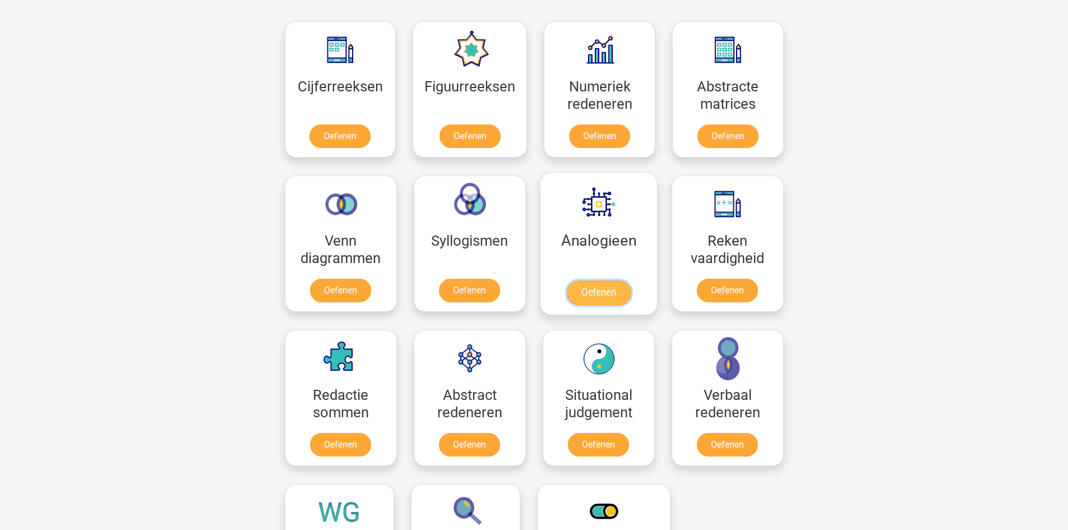
click at [584, 289] on link "Oefenen" at bounding box center [598, 292] width 64 height 25
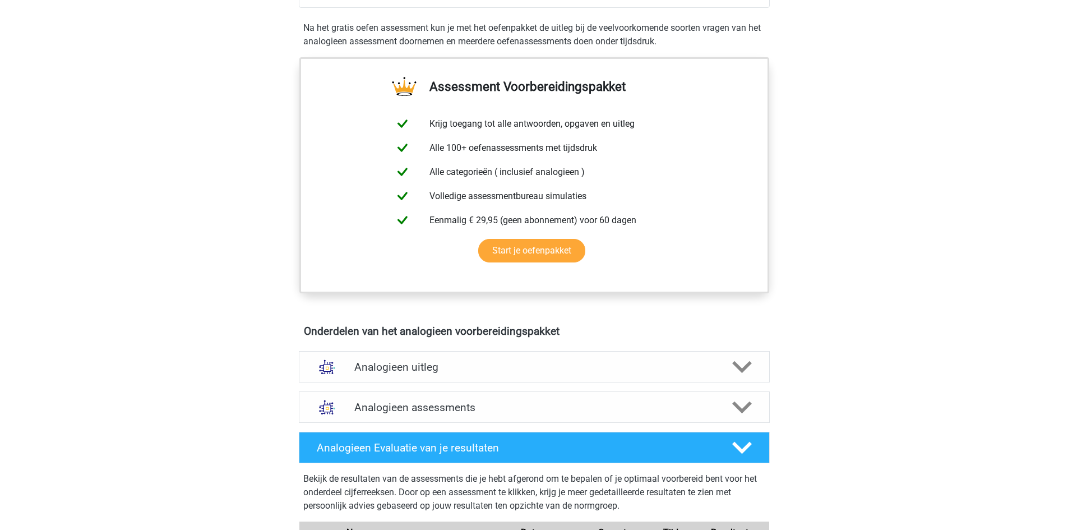
scroll to position [392, 0]
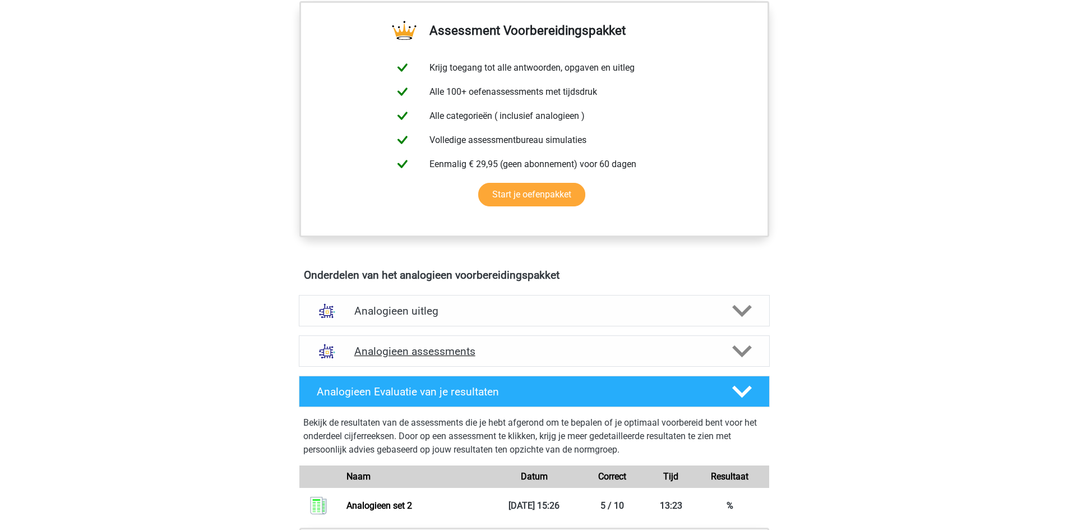
click at [460, 347] on h4 "Analogieen assessments" at bounding box center [534, 351] width 360 height 13
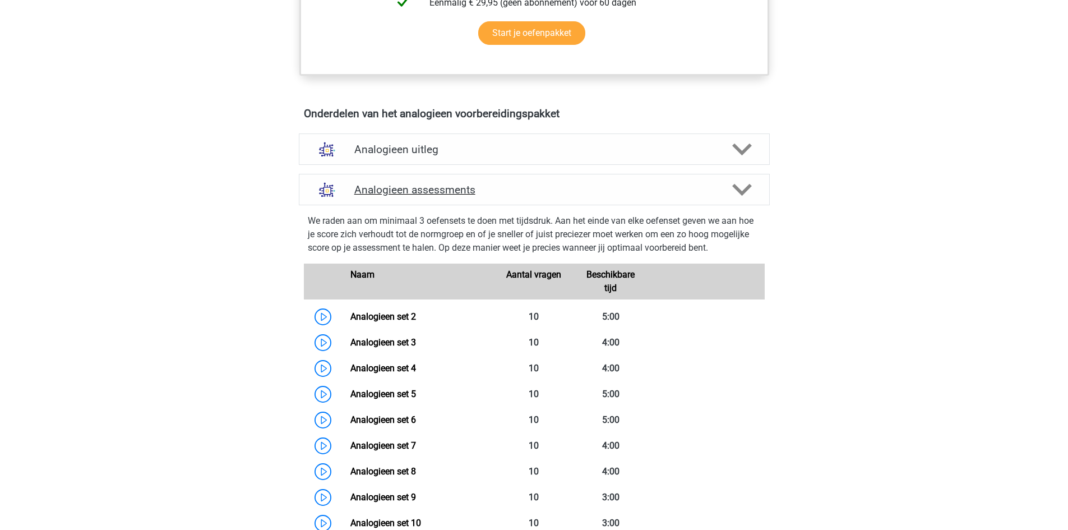
scroll to position [561, 0]
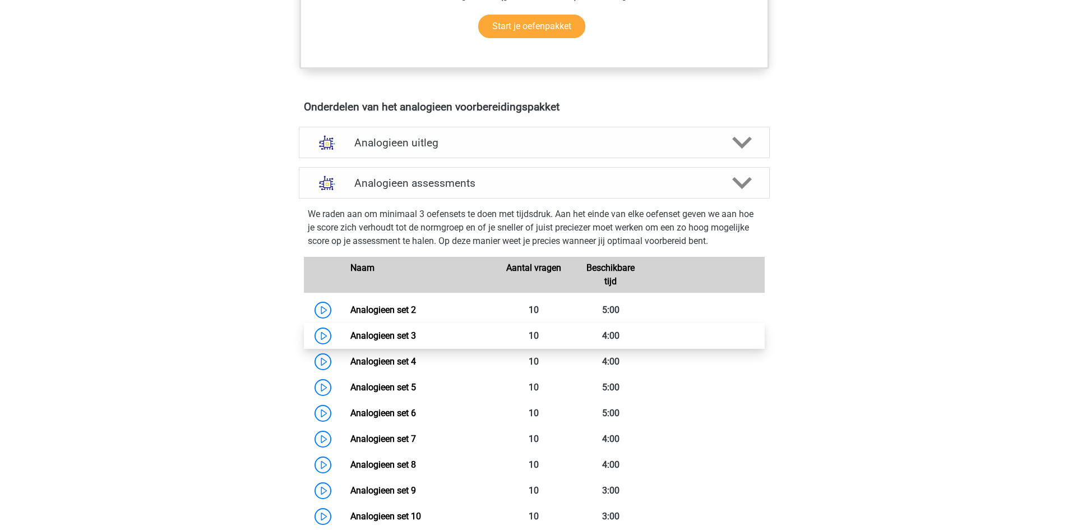
click at [350, 335] on link "Analogieen set 3" at bounding box center [383, 335] width 66 height 11
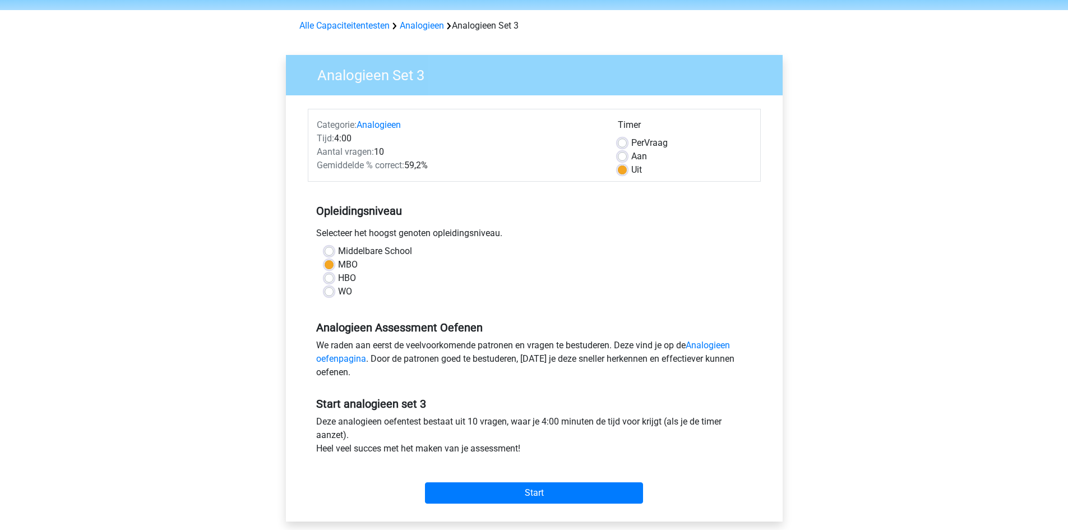
scroll to position [56, 0]
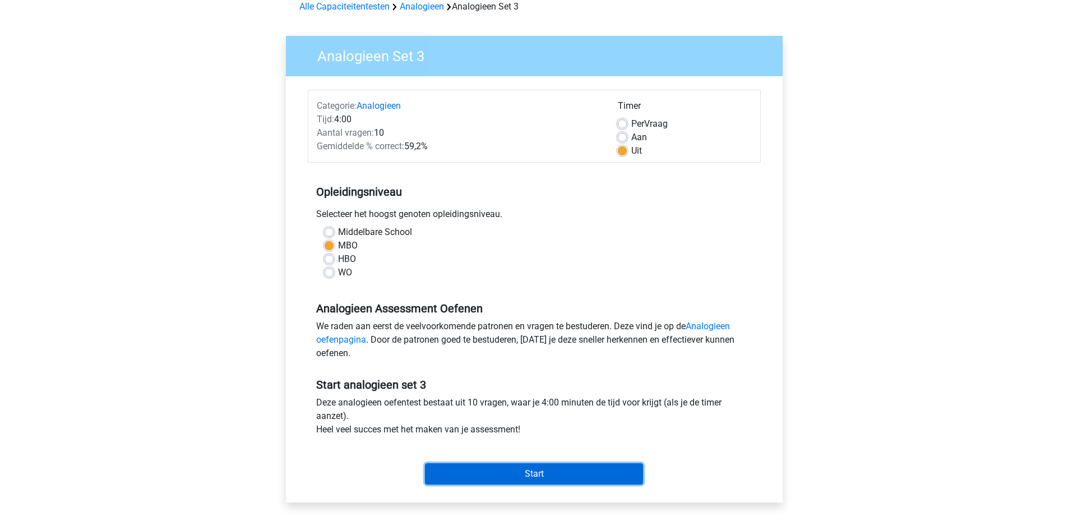
click at [467, 467] on input "Start" at bounding box center [534, 473] width 218 height 21
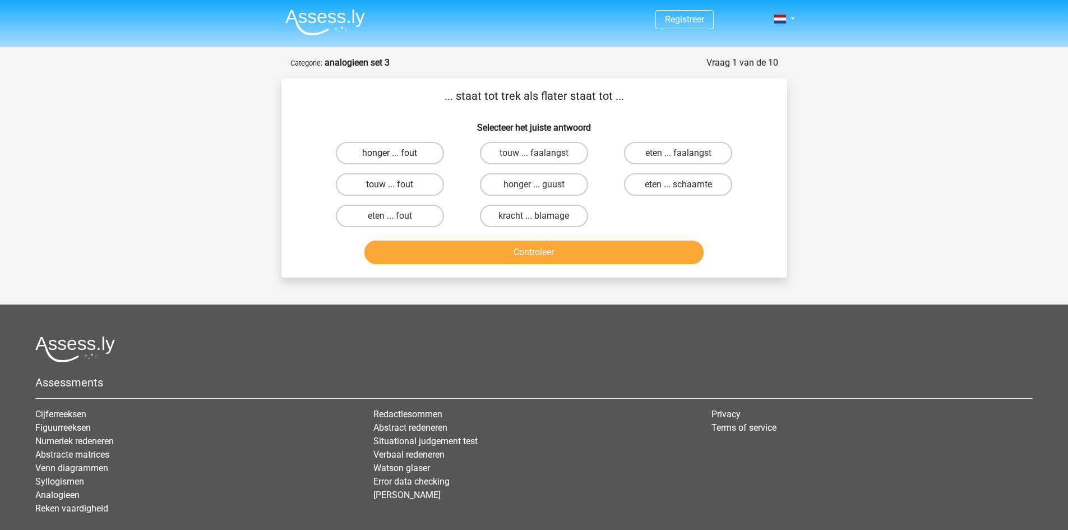
click at [413, 153] on label "honger ... fout" at bounding box center [390, 153] width 108 height 22
click at [397, 153] on input "honger ... fout" at bounding box center [393, 156] width 7 height 7
radio input "true"
click at [525, 195] on label "honger ... guust" at bounding box center [534, 184] width 108 height 22
click at [534, 192] on input "honger ... guust" at bounding box center [537, 187] width 7 height 7
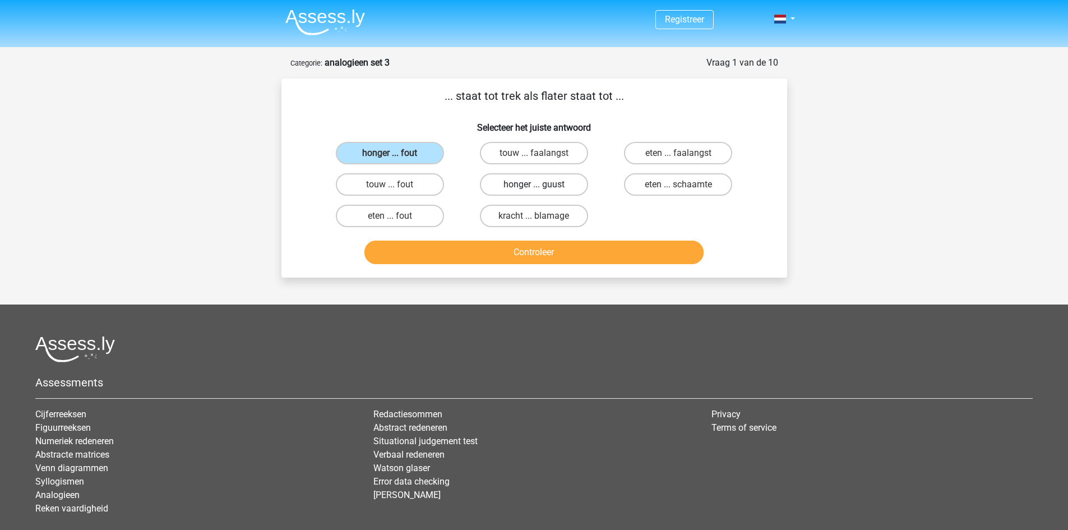
radio input "true"
click at [516, 255] on button "Controleer" at bounding box center [533, 253] width 339 height 24
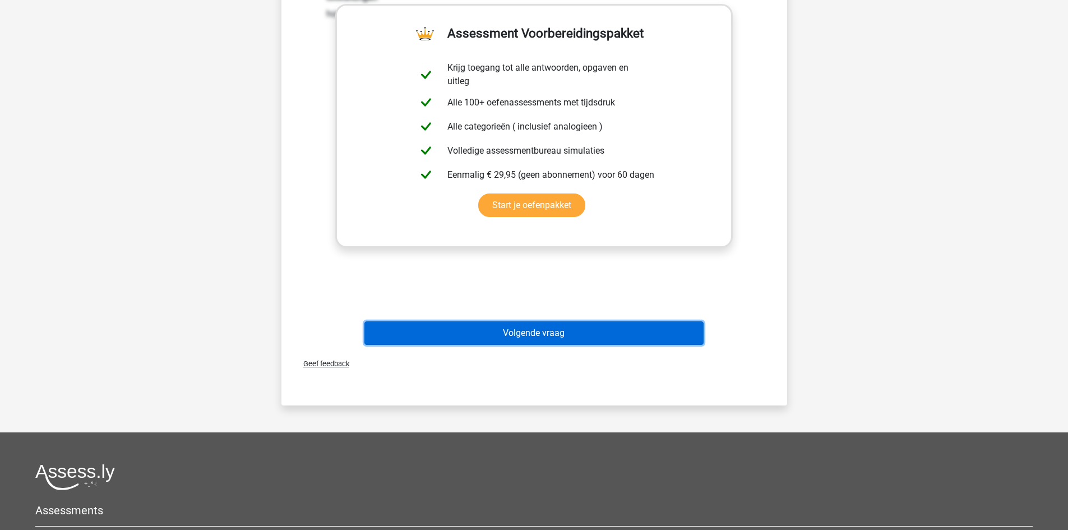
click at [509, 333] on button "Volgende vraag" at bounding box center [533, 333] width 339 height 24
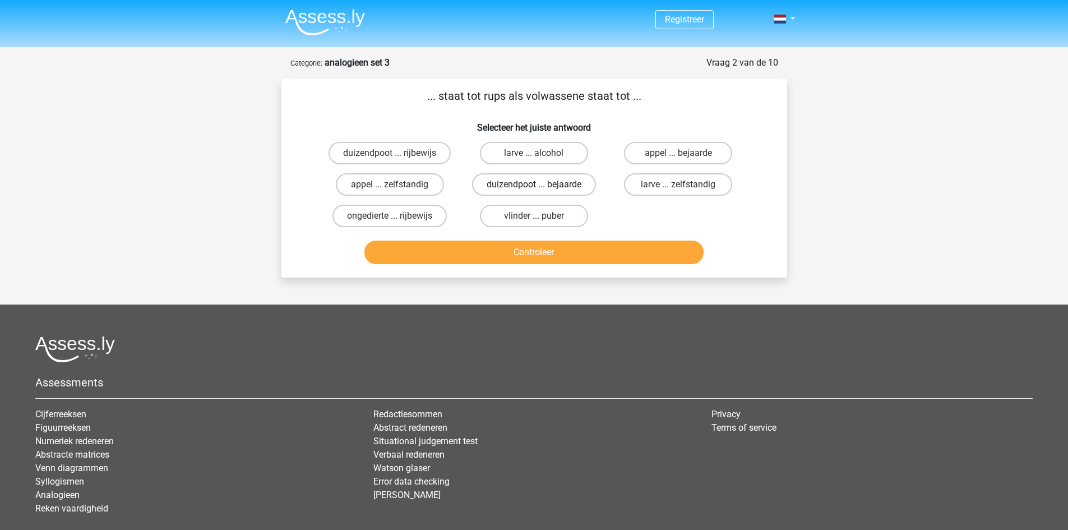
click at [510, 183] on label "duizendpoot ... bejaarde" at bounding box center [534, 184] width 124 height 22
click at [534, 184] on input "duizendpoot ... bejaarde" at bounding box center [537, 187] width 7 height 7
radio input "true"
click at [515, 251] on button "Controleer" at bounding box center [533, 253] width 339 height 24
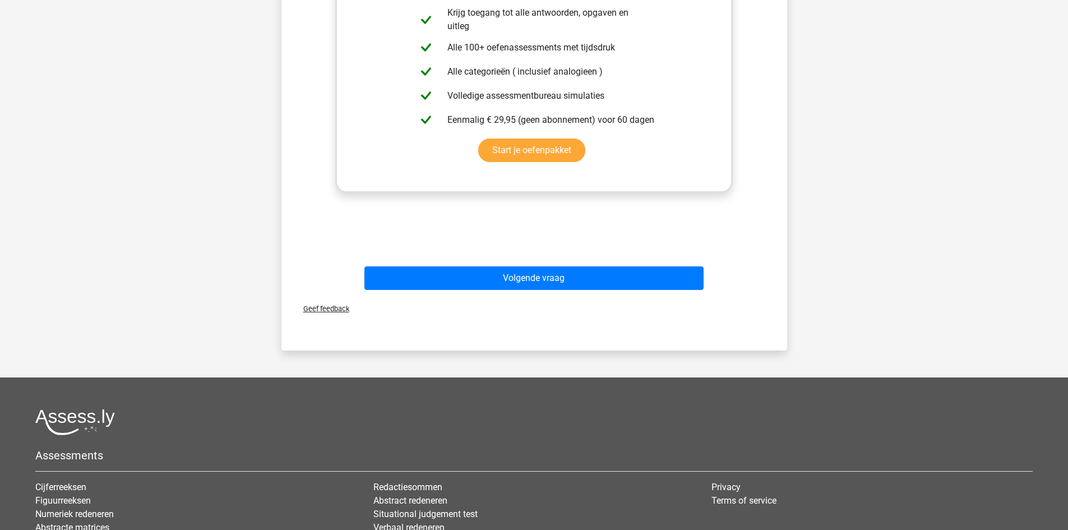
scroll to position [336, 0]
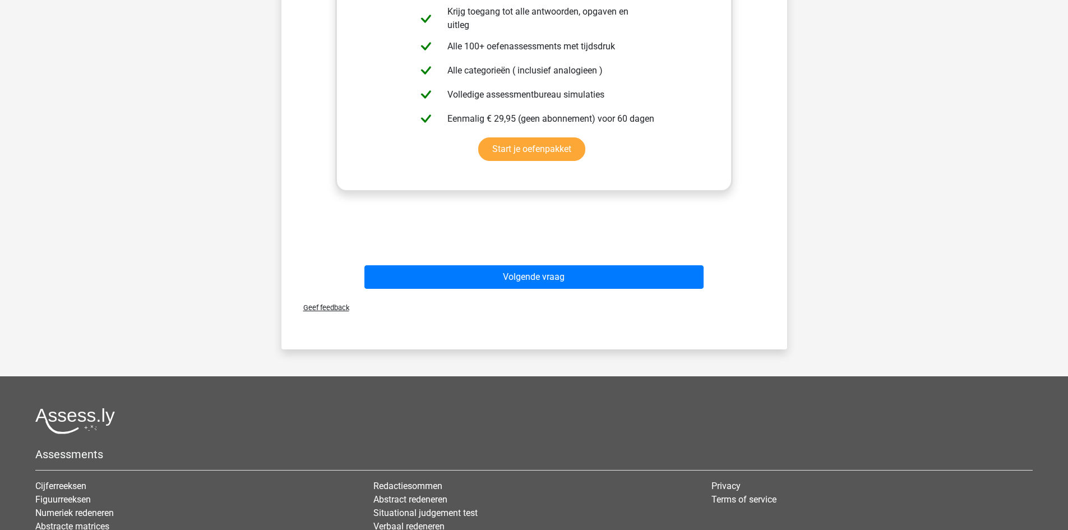
click at [511, 291] on div "Volgende vraag" at bounding box center [534, 279] width 433 height 28
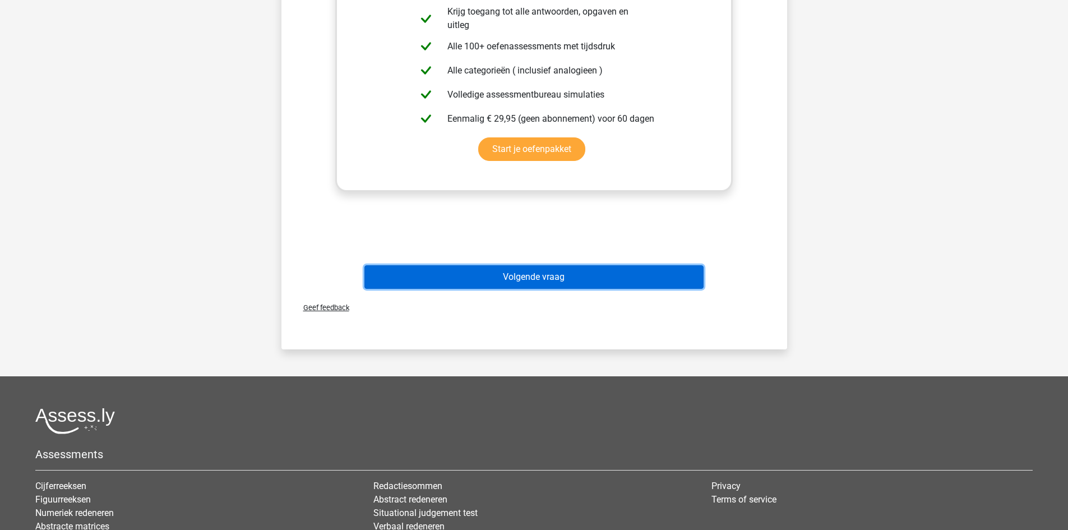
click at [513, 282] on button "Volgende vraag" at bounding box center [533, 277] width 339 height 24
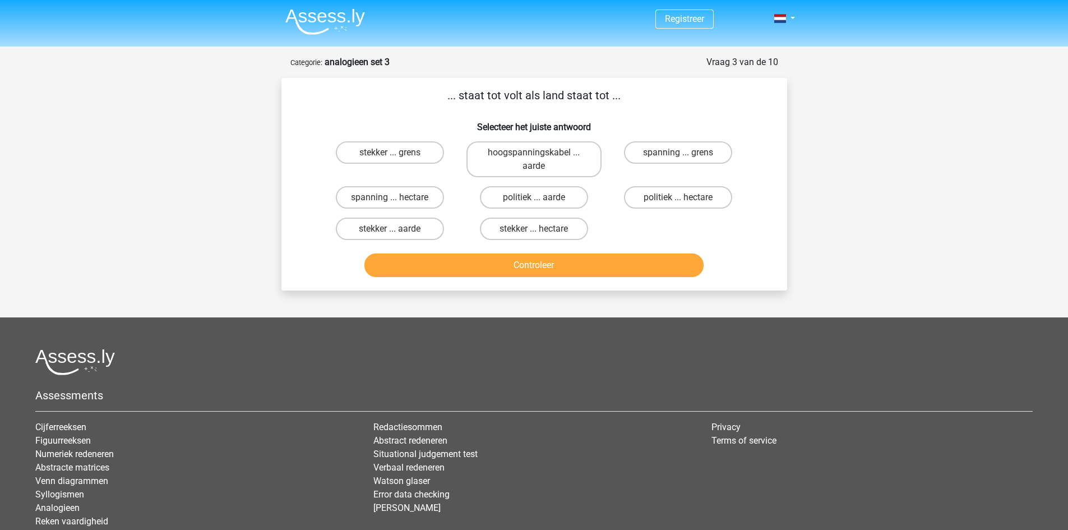
scroll to position [0, 0]
click at [563, 154] on label "hoogspanningskabel ... aarde" at bounding box center [534, 160] width 135 height 36
click at [541, 154] on input "hoogspanningskabel ... aarde" at bounding box center [537, 156] width 7 height 7
radio input "true"
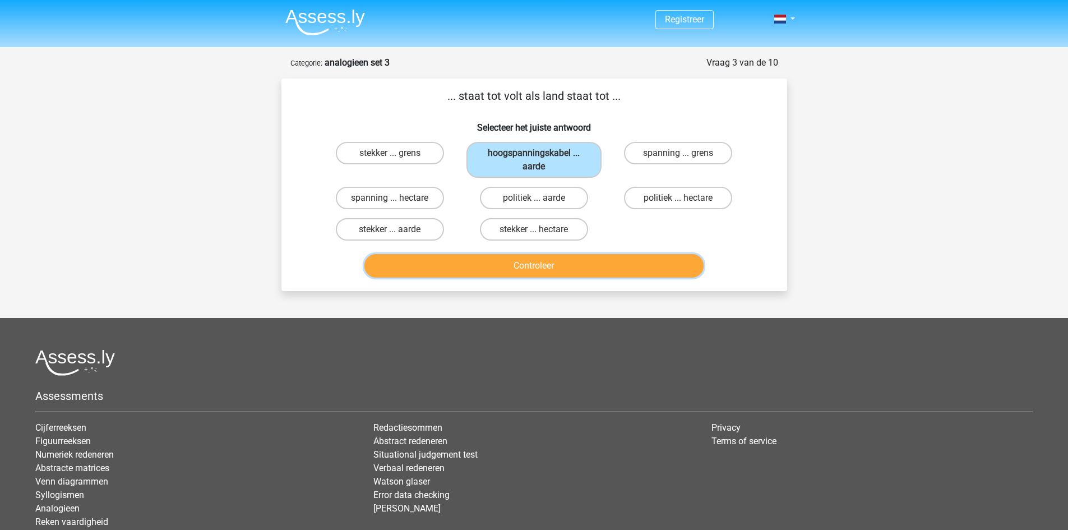
click at [526, 268] on button "Controleer" at bounding box center [533, 266] width 339 height 24
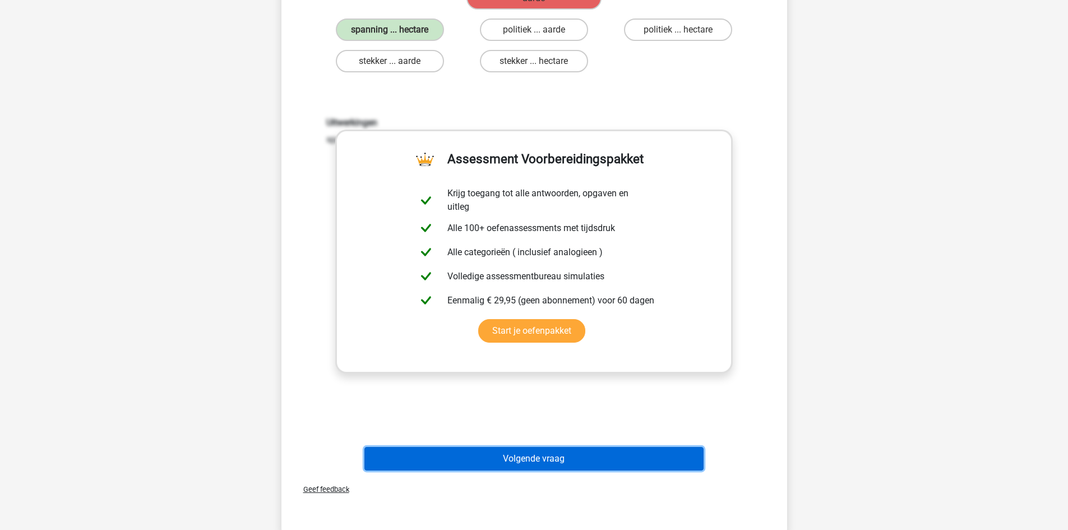
click at [449, 454] on button "Volgende vraag" at bounding box center [533, 459] width 339 height 24
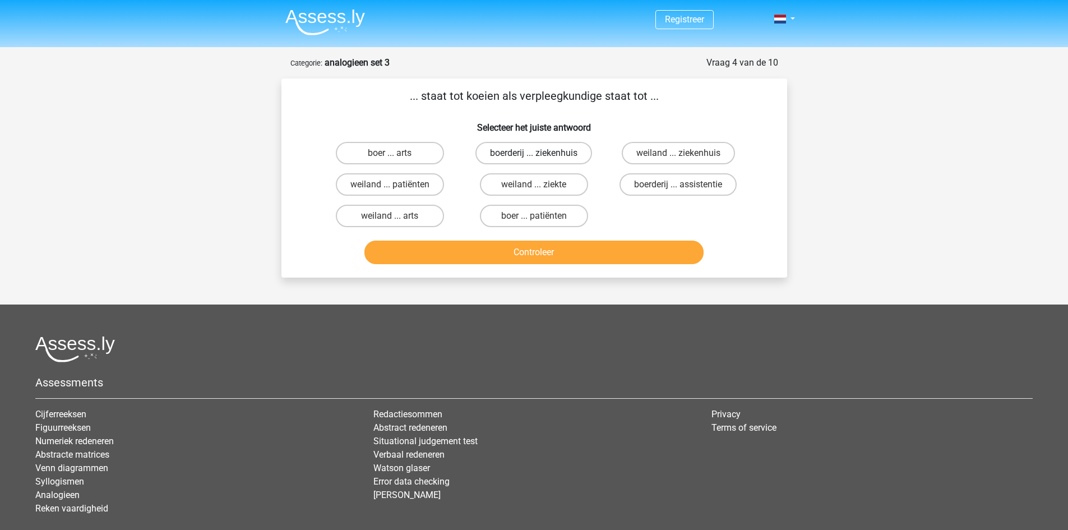
click at [550, 150] on label "boerderij ... ziekenhuis" at bounding box center [533, 153] width 117 height 22
click at [541, 153] on input "boerderij ... ziekenhuis" at bounding box center [537, 156] width 7 height 7
radio input "true"
click at [559, 256] on button "Controleer" at bounding box center [533, 253] width 339 height 24
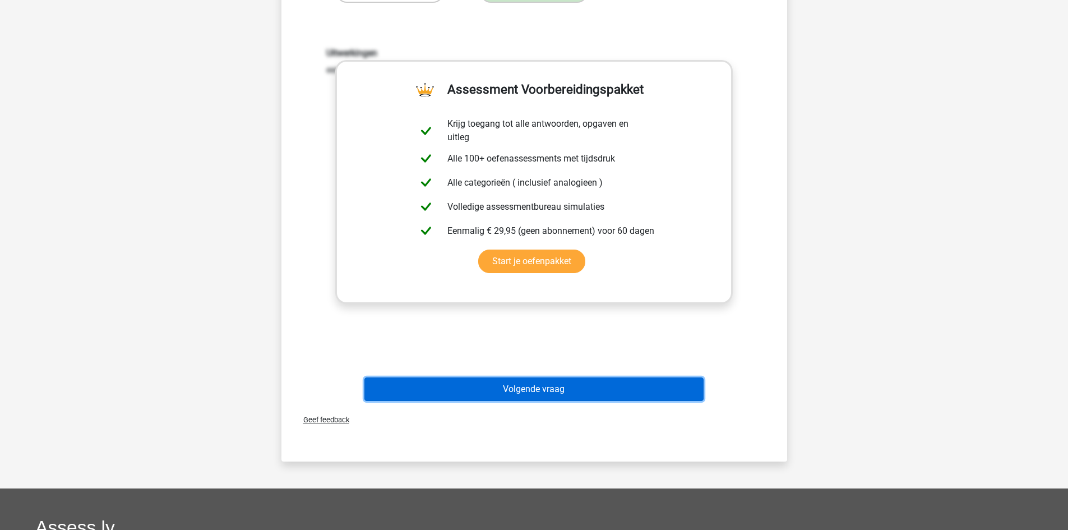
click at [525, 383] on button "Volgende vraag" at bounding box center [533, 389] width 339 height 24
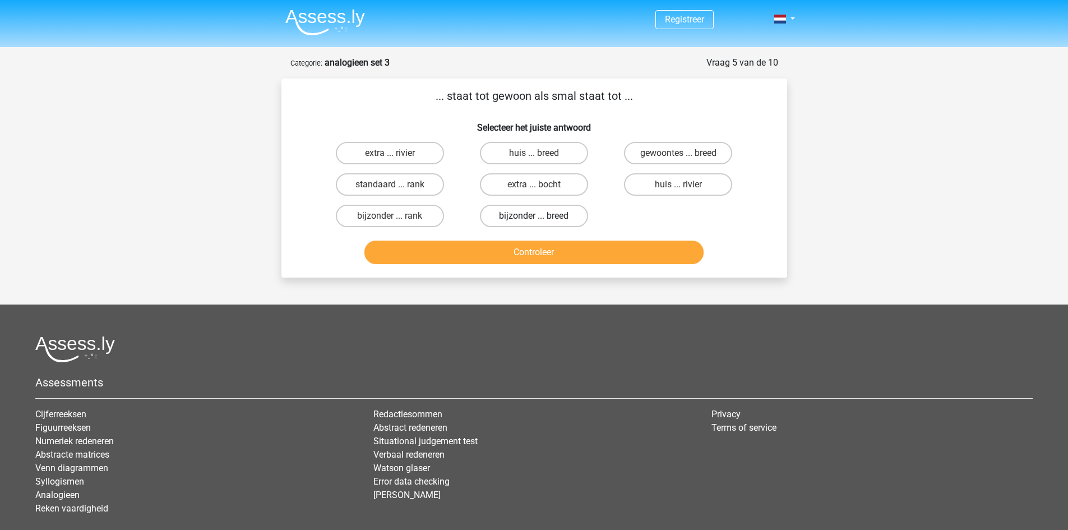
click at [507, 223] on label "bijzonder ... breed" at bounding box center [534, 216] width 108 height 22
click at [534, 223] on input "bijzonder ... breed" at bounding box center [537, 219] width 7 height 7
radio input "true"
click at [501, 248] on button "Controleer" at bounding box center [533, 253] width 339 height 24
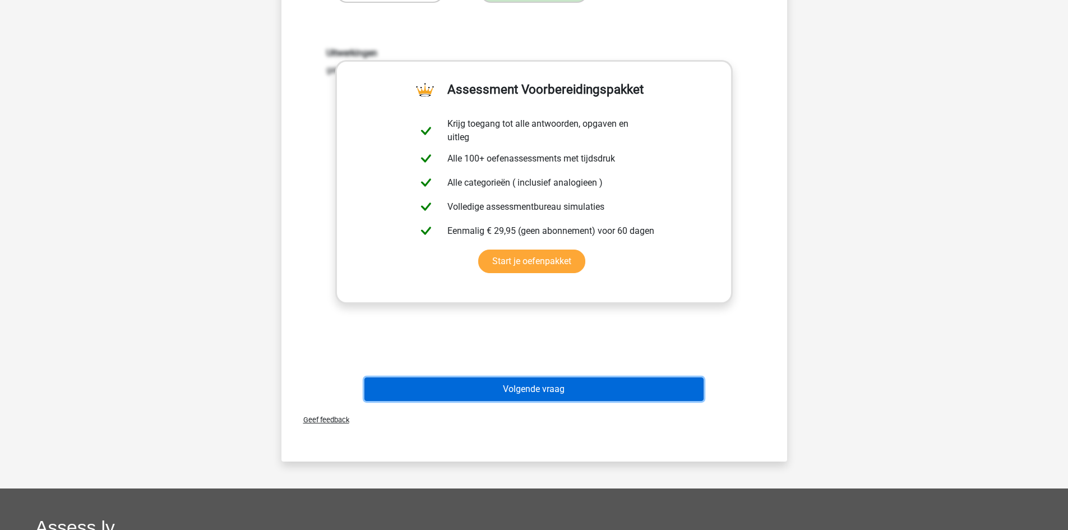
click at [484, 378] on button "Volgende vraag" at bounding box center [533, 389] width 339 height 24
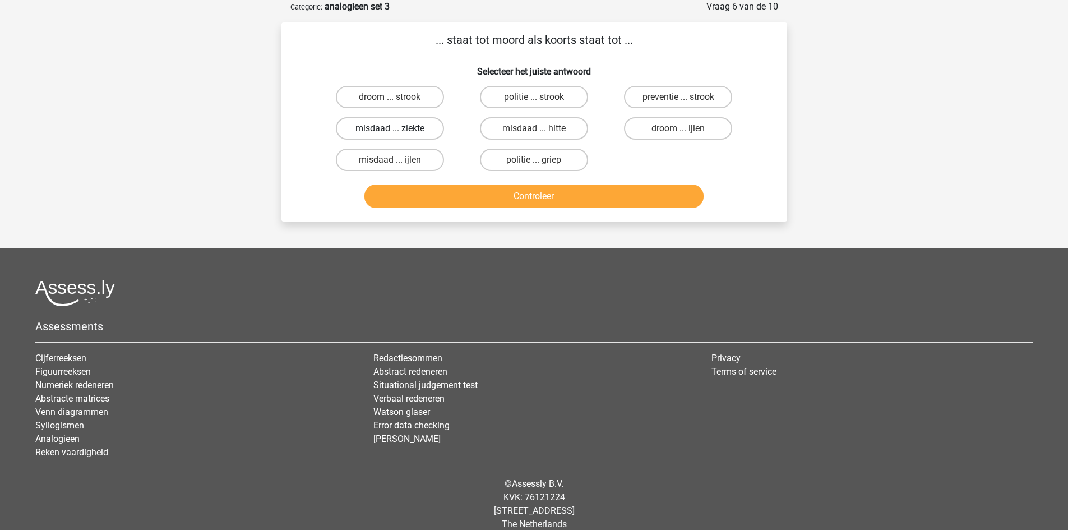
click at [419, 132] on label "misdaad ... ziekte" at bounding box center [390, 128] width 108 height 22
click at [397, 132] on input "misdaad ... ziekte" at bounding box center [393, 131] width 7 height 7
radio input "true"
click at [426, 189] on button "Controleer" at bounding box center [533, 196] width 339 height 24
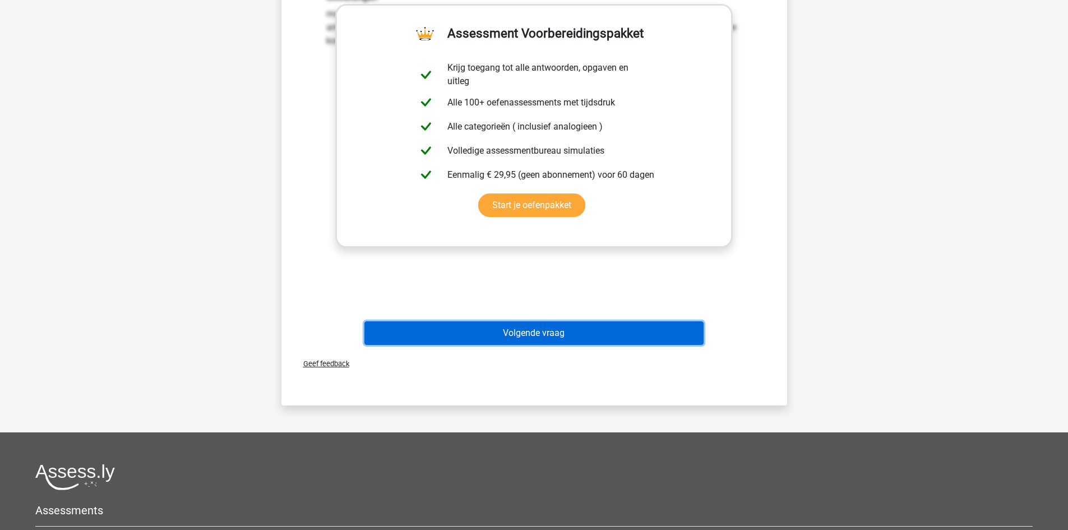
click at [409, 329] on button "Volgende vraag" at bounding box center [533, 333] width 339 height 24
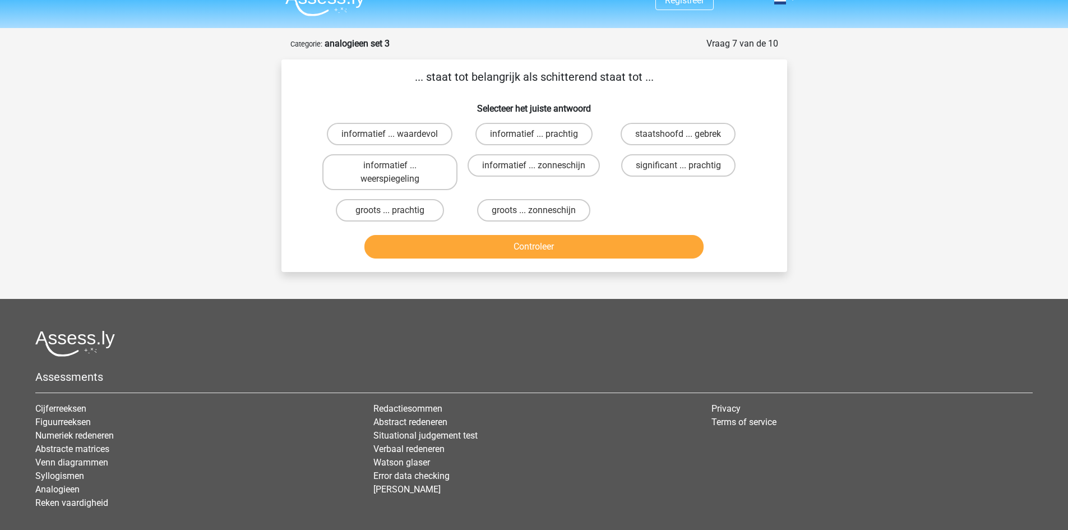
scroll to position [0, 0]
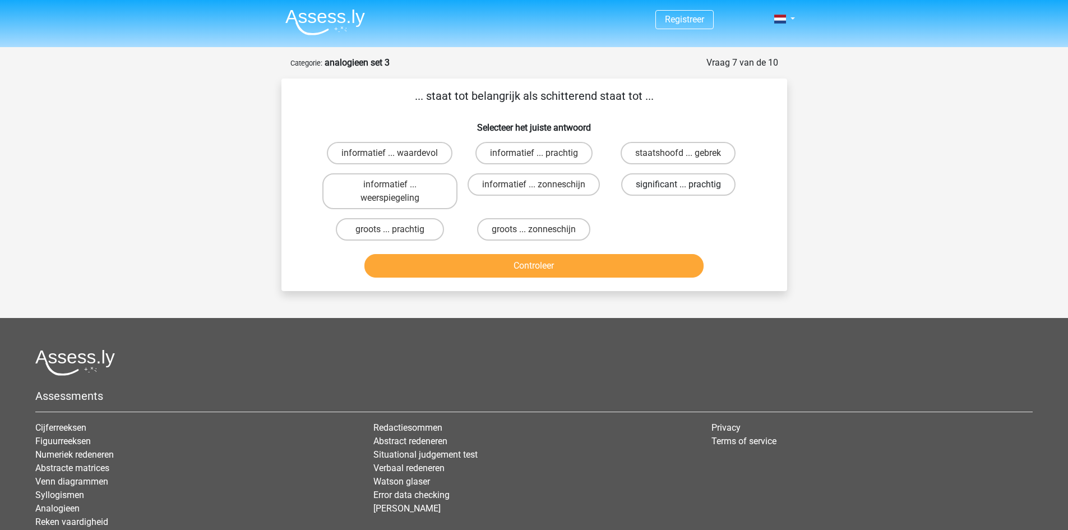
click at [712, 183] on label "significant ... prachtig" at bounding box center [678, 184] width 114 height 22
click at [686, 184] on input "significant ... prachtig" at bounding box center [681, 187] width 7 height 7
radio input "true"
click at [664, 271] on button "Controleer" at bounding box center [533, 266] width 339 height 24
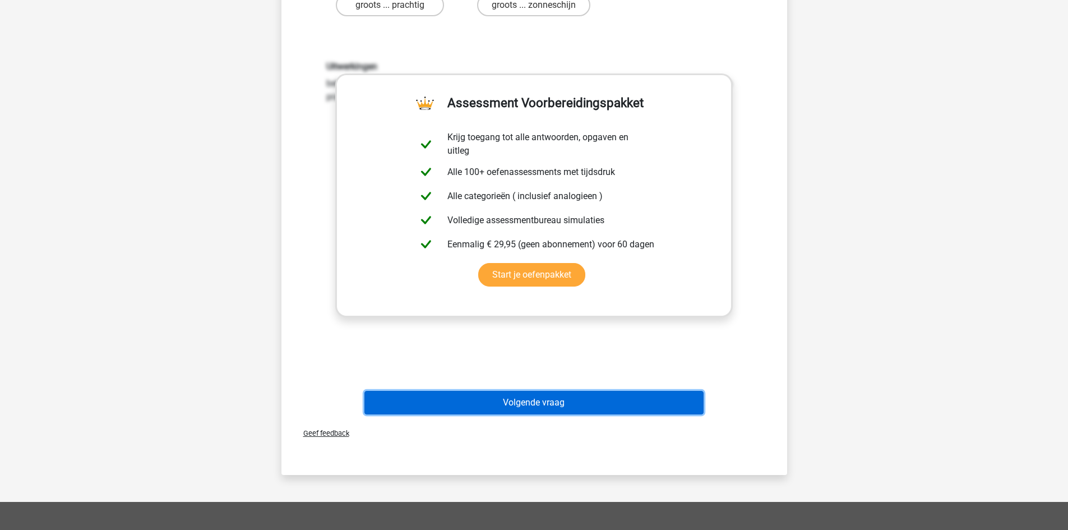
click at [602, 403] on button "Volgende vraag" at bounding box center [533, 403] width 339 height 24
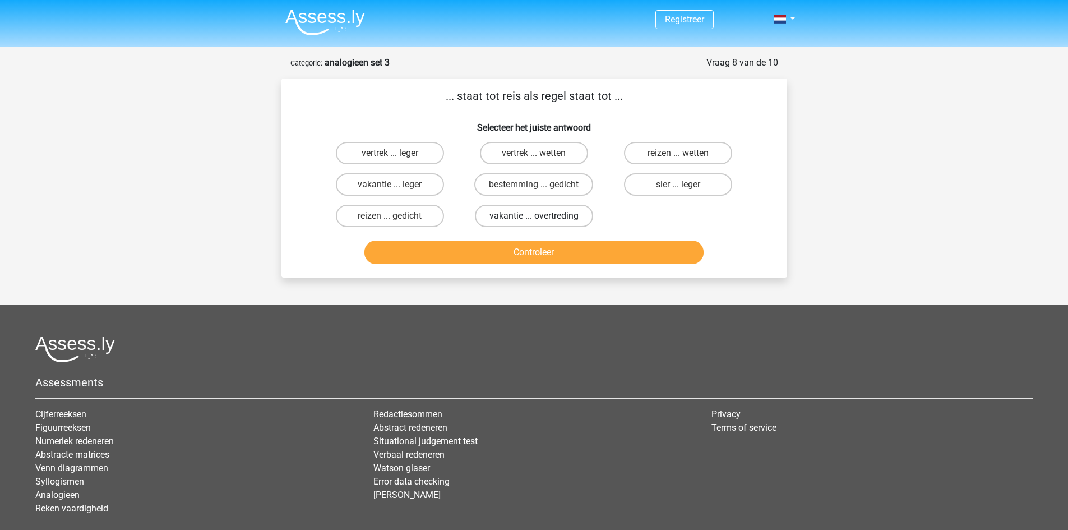
click at [521, 215] on label "vakantie ... overtreding" at bounding box center [534, 216] width 118 height 22
click at [534, 216] on input "vakantie ... overtreding" at bounding box center [537, 219] width 7 height 7
radio input "true"
click at [511, 246] on button "Controleer" at bounding box center [533, 253] width 339 height 24
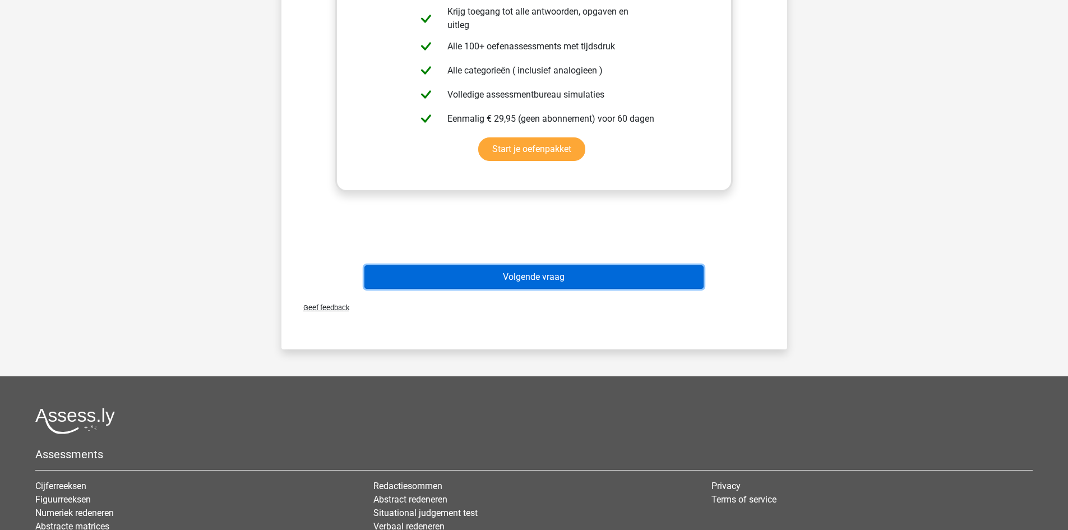
click at [495, 280] on button "Volgende vraag" at bounding box center [533, 277] width 339 height 24
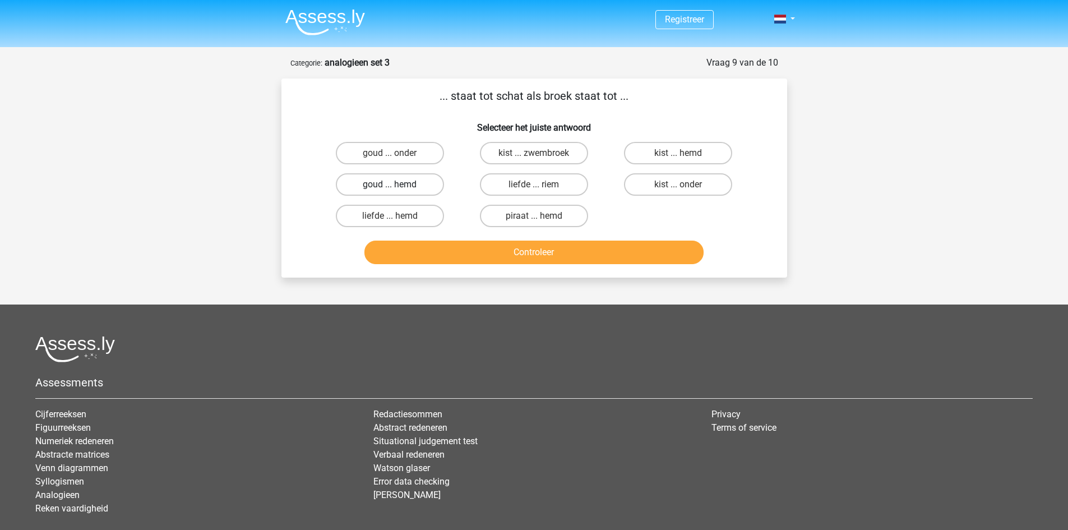
click at [422, 187] on label "goud ... hemd" at bounding box center [390, 184] width 108 height 22
click at [397, 187] on input "goud ... hemd" at bounding box center [393, 187] width 7 height 7
radio input "true"
click at [441, 256] on button "Controleer" at bounding box center [533, 253] width 339 height 24
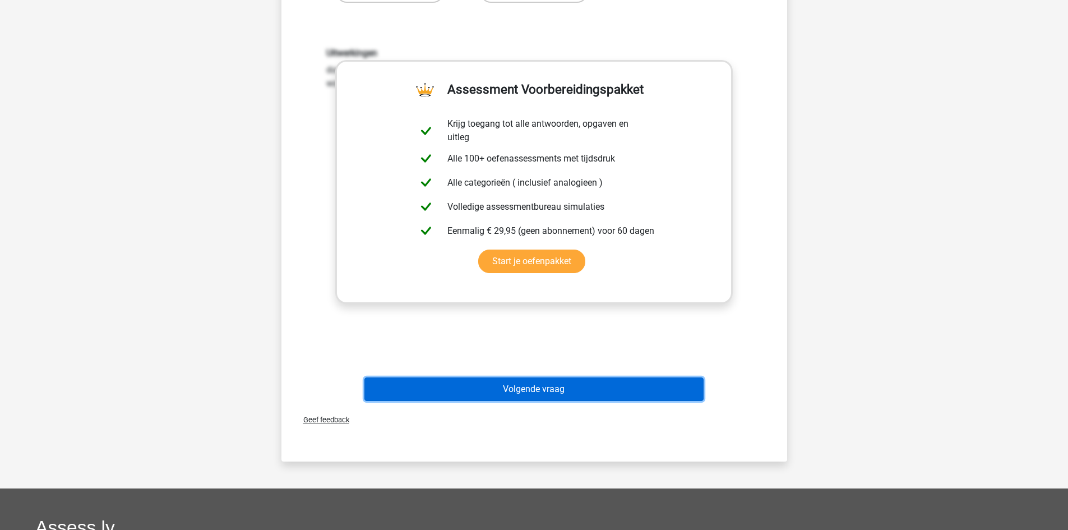
click at [415, 386] on button "Volgende vraag" at bounding box center [533, 389] width 339 height 24
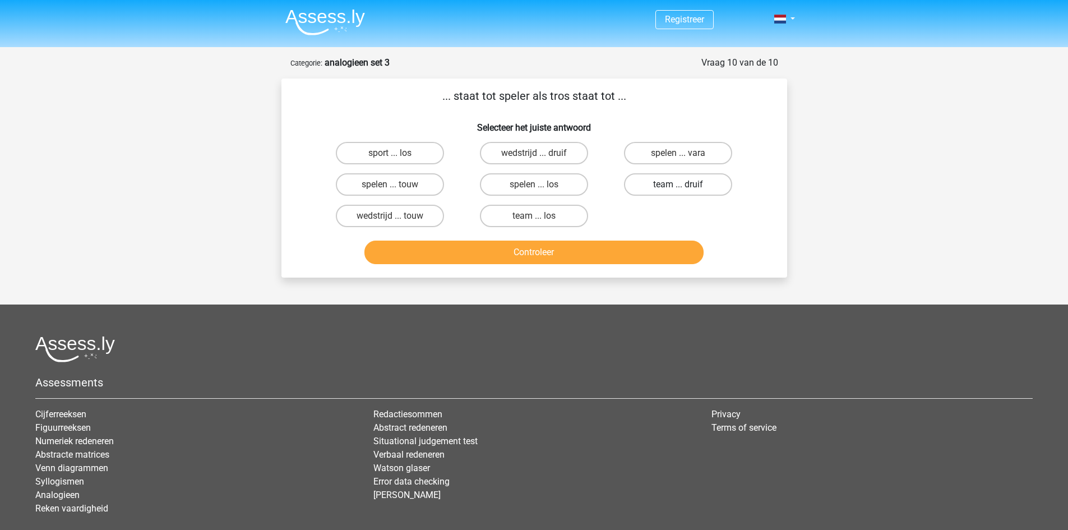
click at [667, 193] on label "team ... druif" at bounding box center [678, 184] width 108 height 22
click at [678, 192] on input "team ... druif" at bounding box center [681, 187] width 7 height 7
radio input "true"
click at [633, 266] on div "Controleer" at bounding box center [534, 255] width 433 height 28
click at [633, 256] on button "Controleer" at bounding box center [533, 253] width 339 height 24
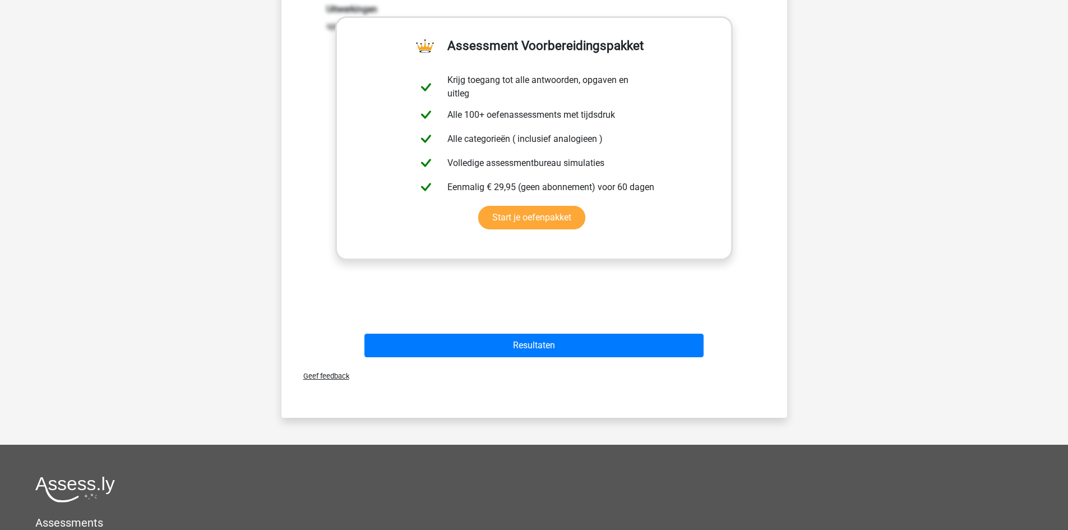
scroll to position [280, 0]
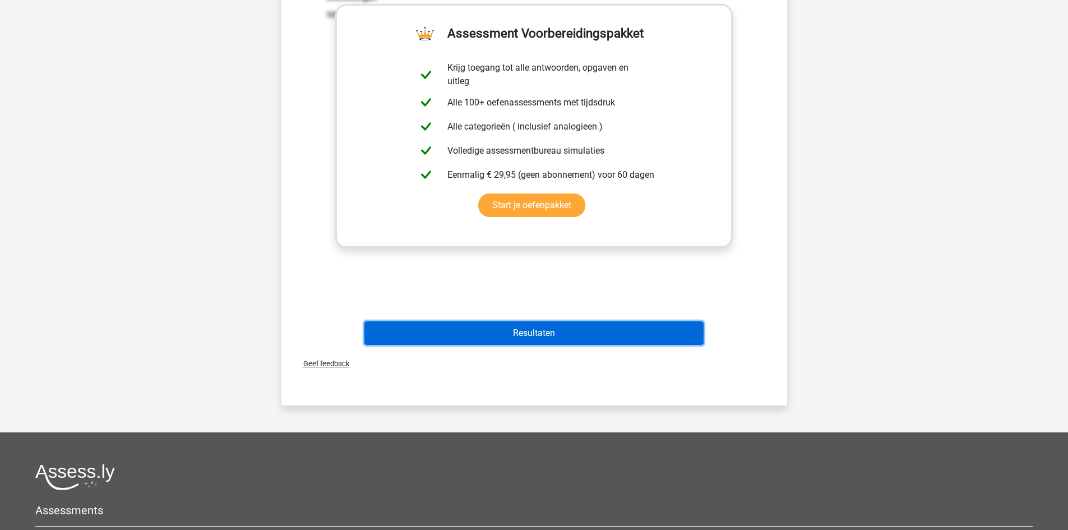
click at [574, 327] on button "Resultaten" at bounding box center [533, 333] width 339 height 24
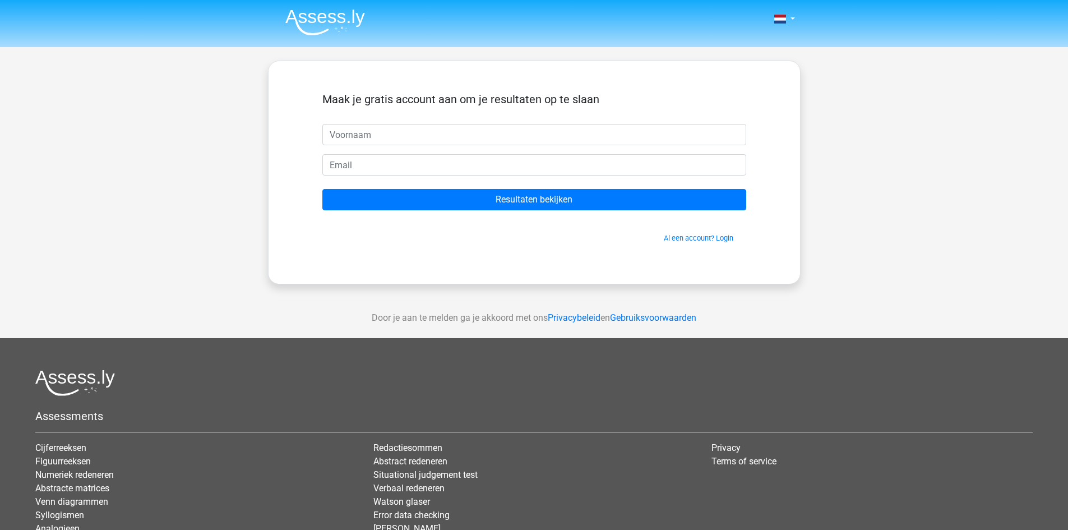
click at [320, 16] on img at bounding box center [325, 22] width 80 height 26
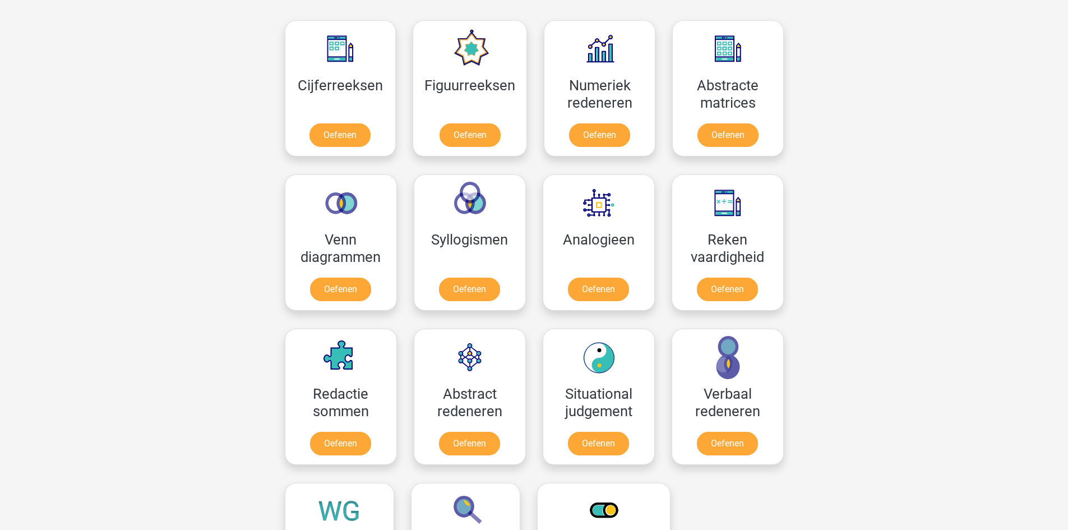
scroll to position [505, 0]
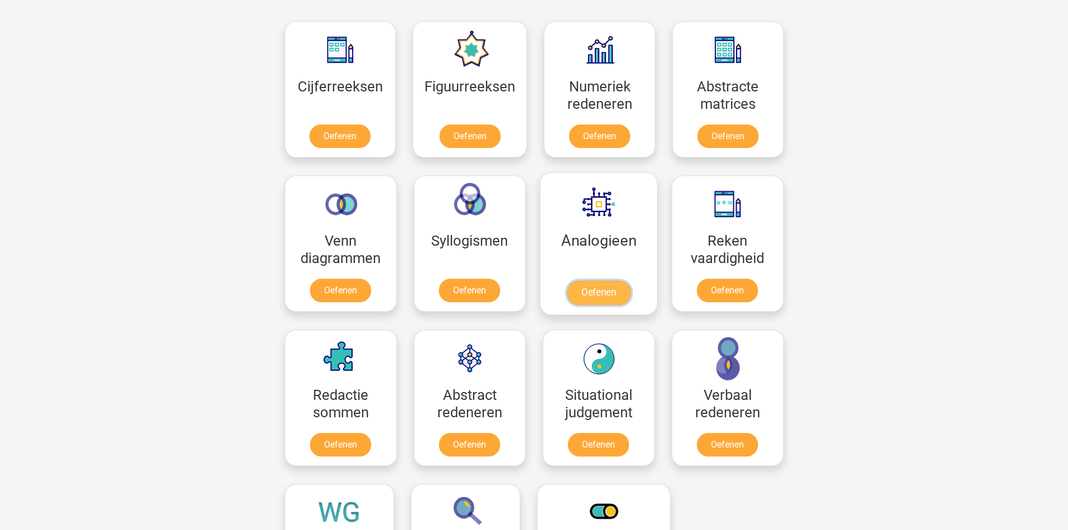
click at [586, 280] on link "Oefenen" at bounding box center [598, 292] width 64 height 25
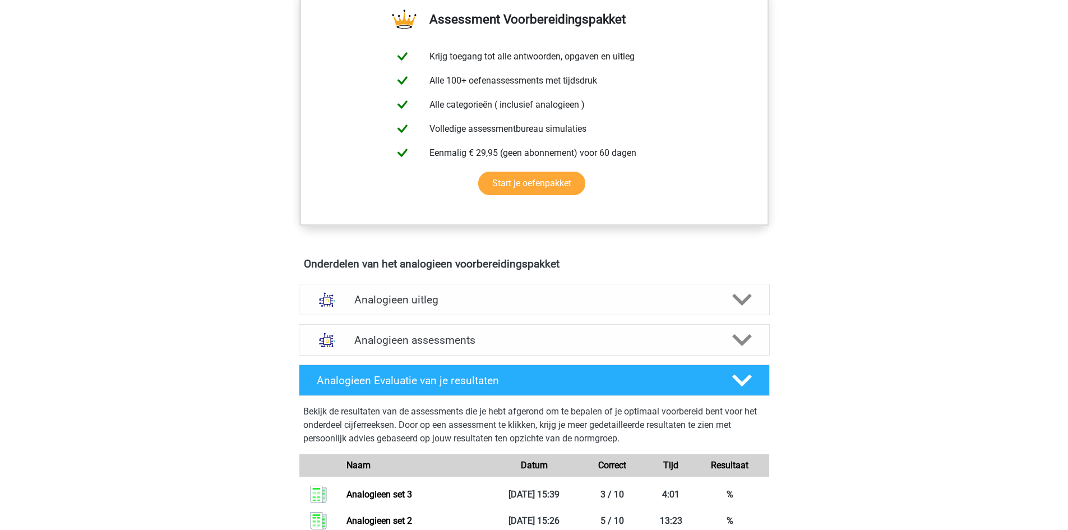
scroll to position [505, 0]
